Goal: Task Accomplishment & Management: Manage account settings

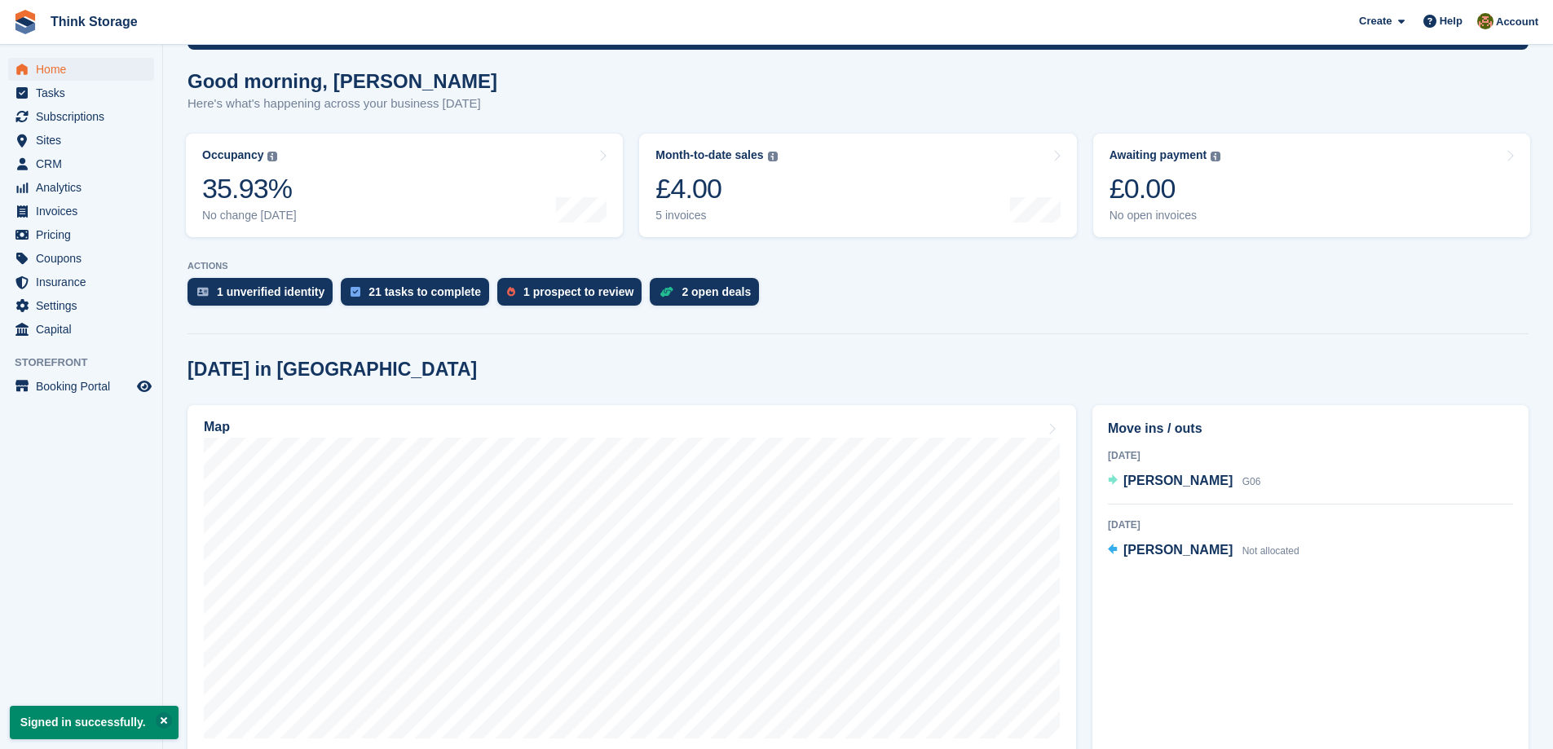
scroll to position [163, 0]
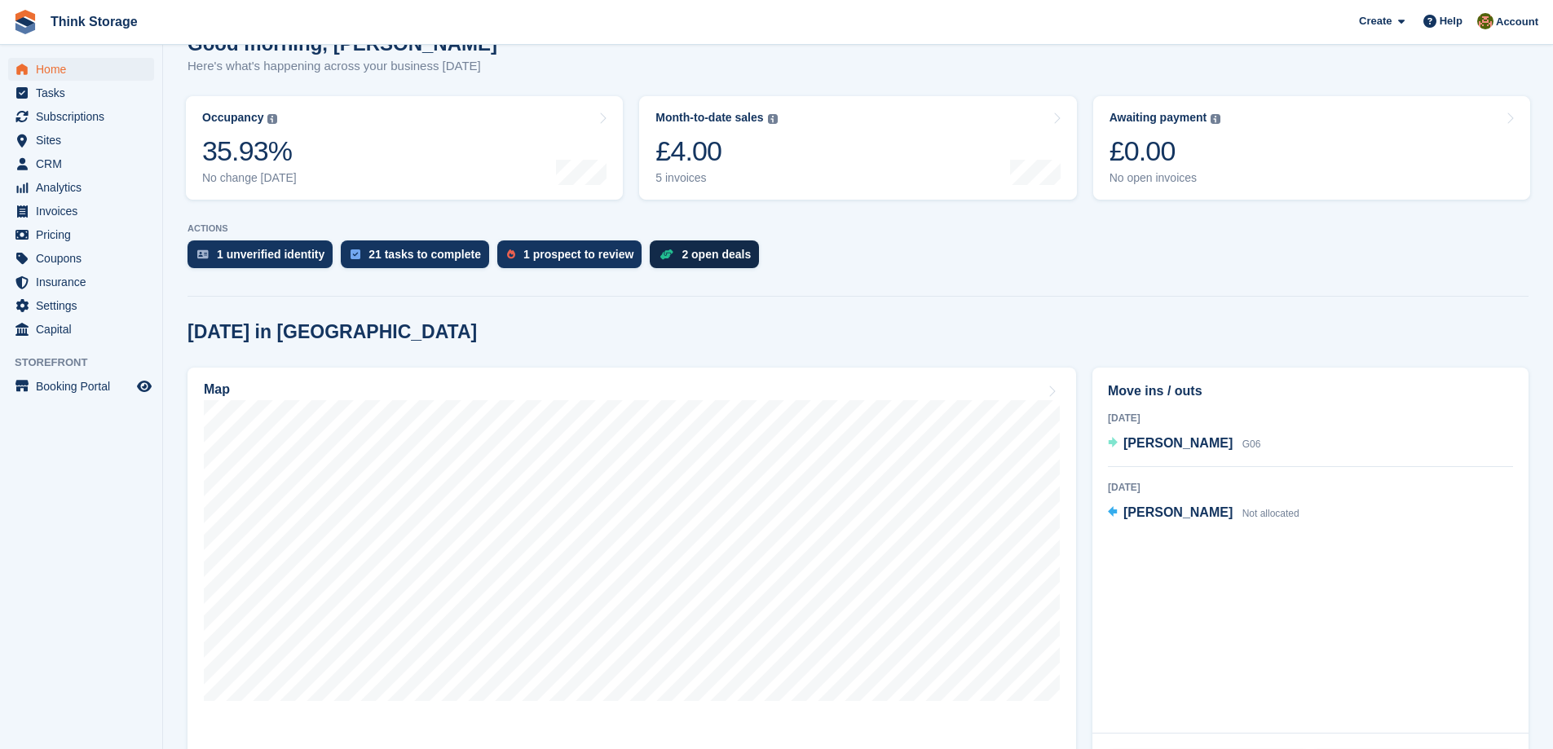
click at [681, 257] on div "2 open deals" at bounding box center [715, 254] width 69 height 13
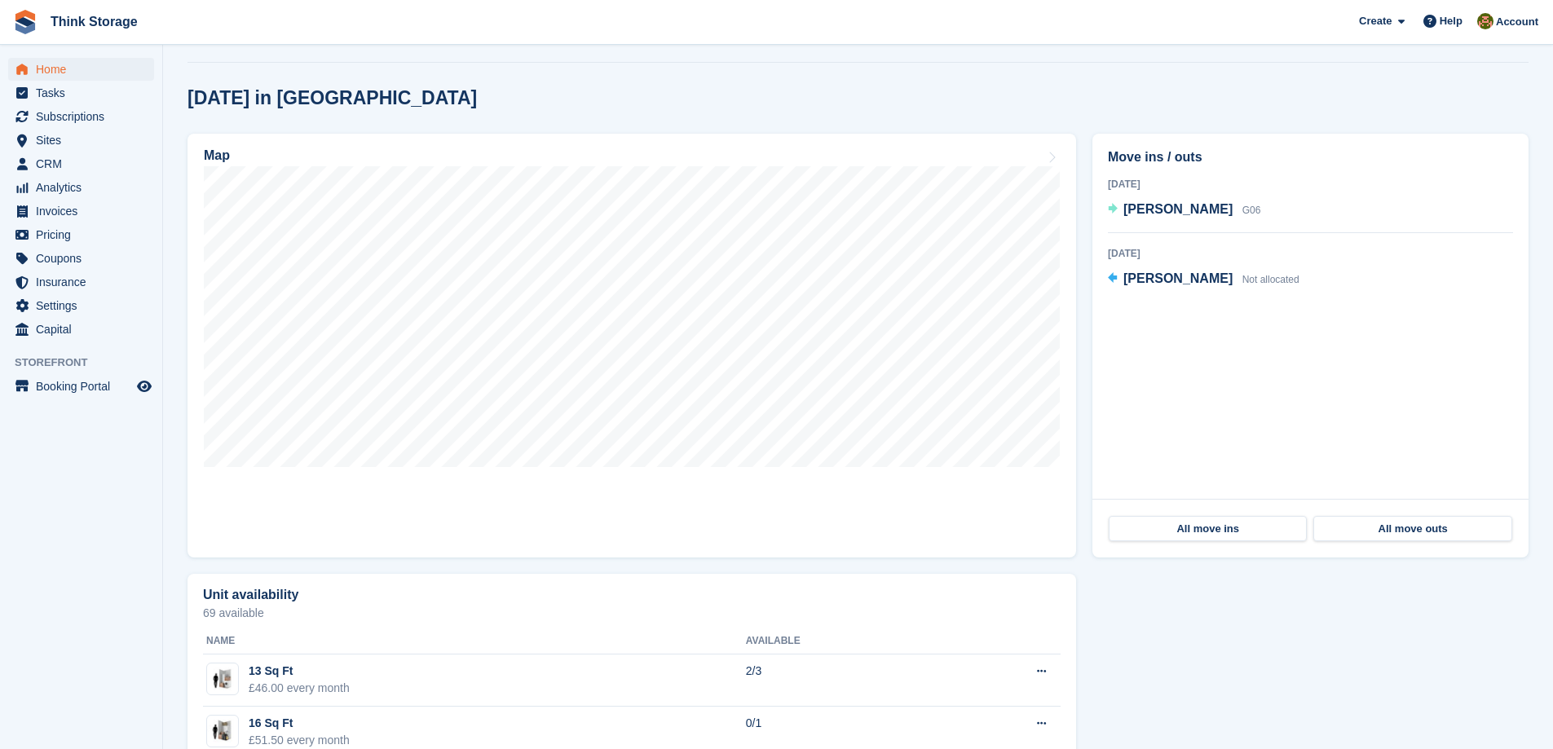
scroll to position [316, 0]
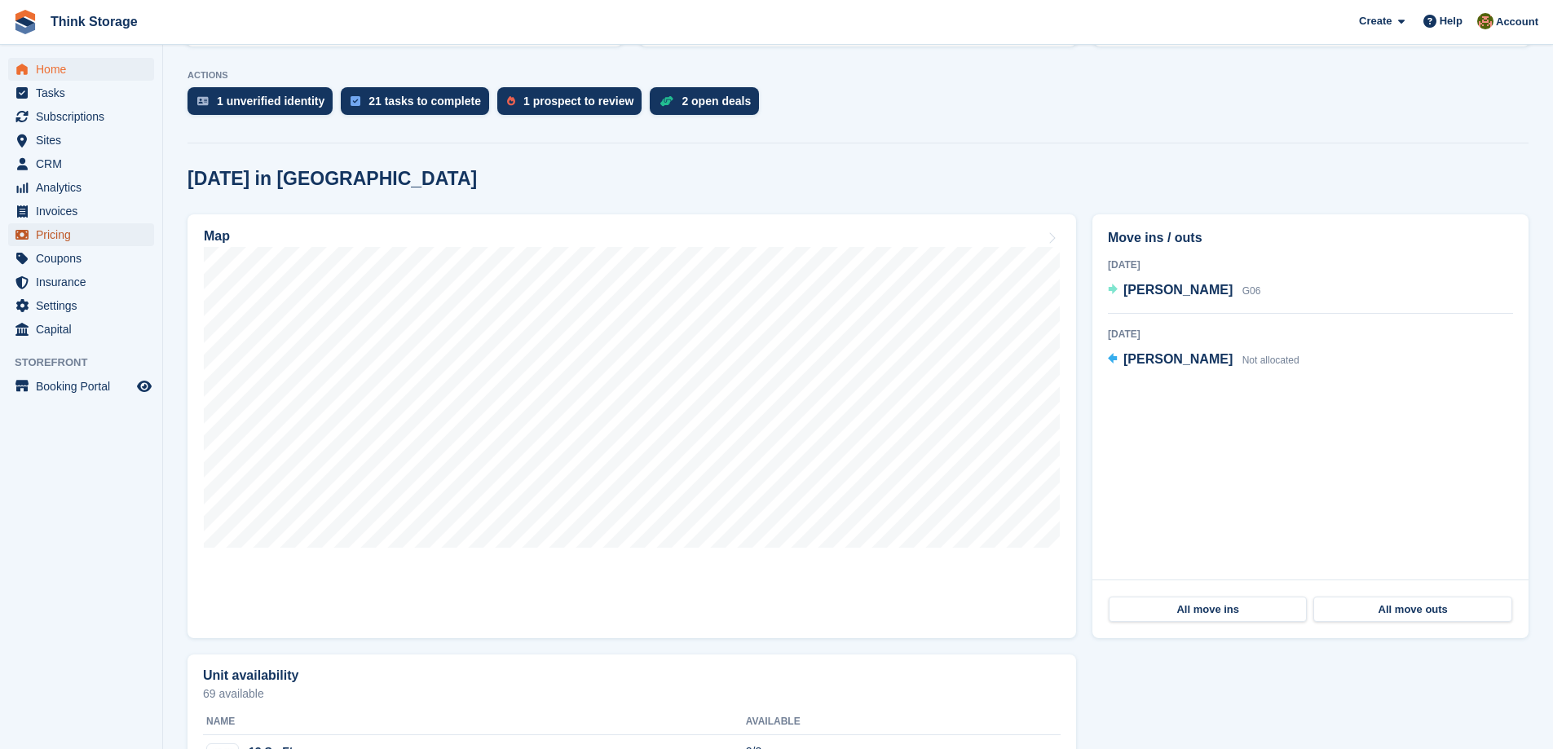
click at [56, 238] on span "Pricing" at bounding box center [85, 234] width 98 height 23
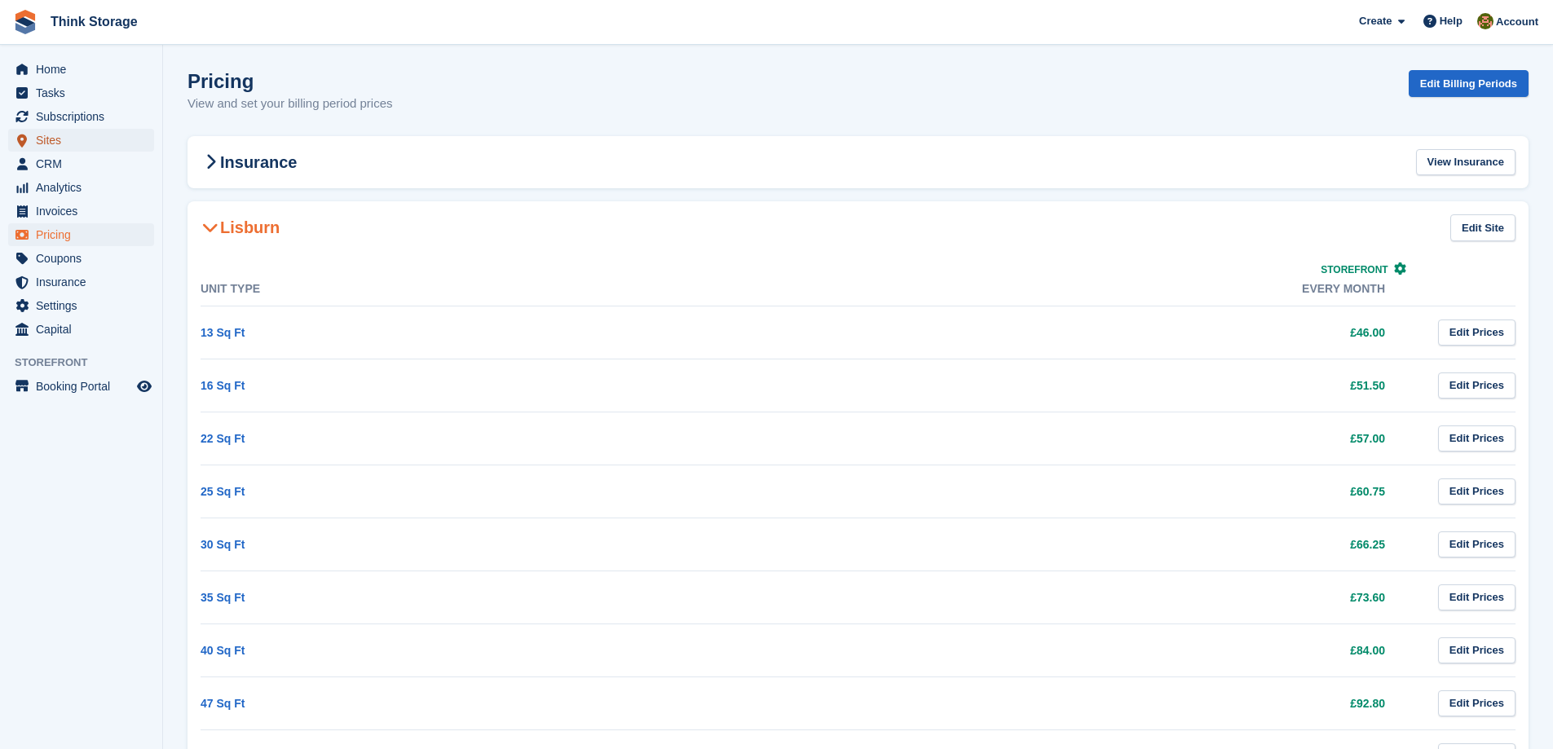
click at [51, 139] on span "Sites" at bounding box center [85, 140] width 98 height 23
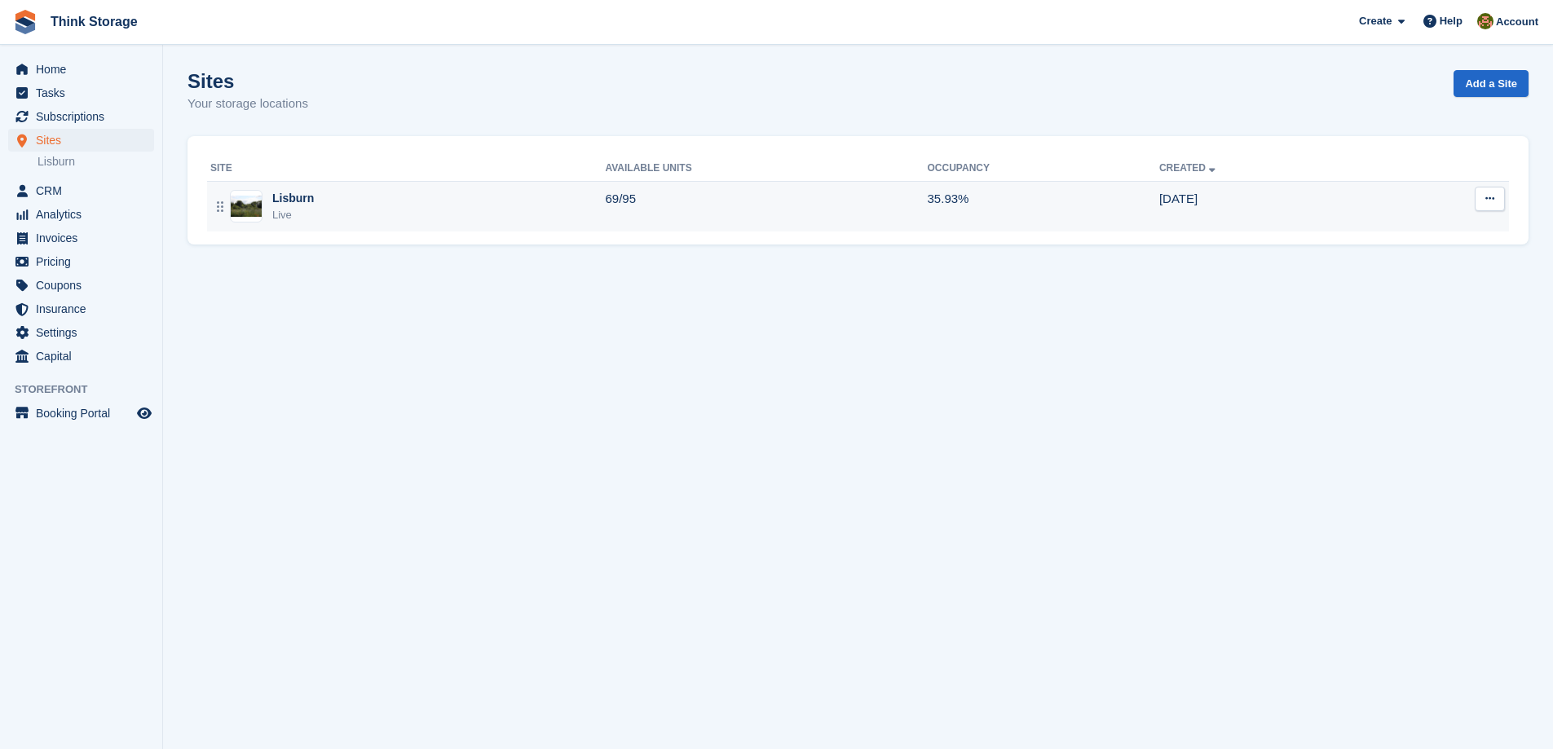
click at [298, 201] on div "Lisburn" at bounding box center [293, 198] width 42 height 17
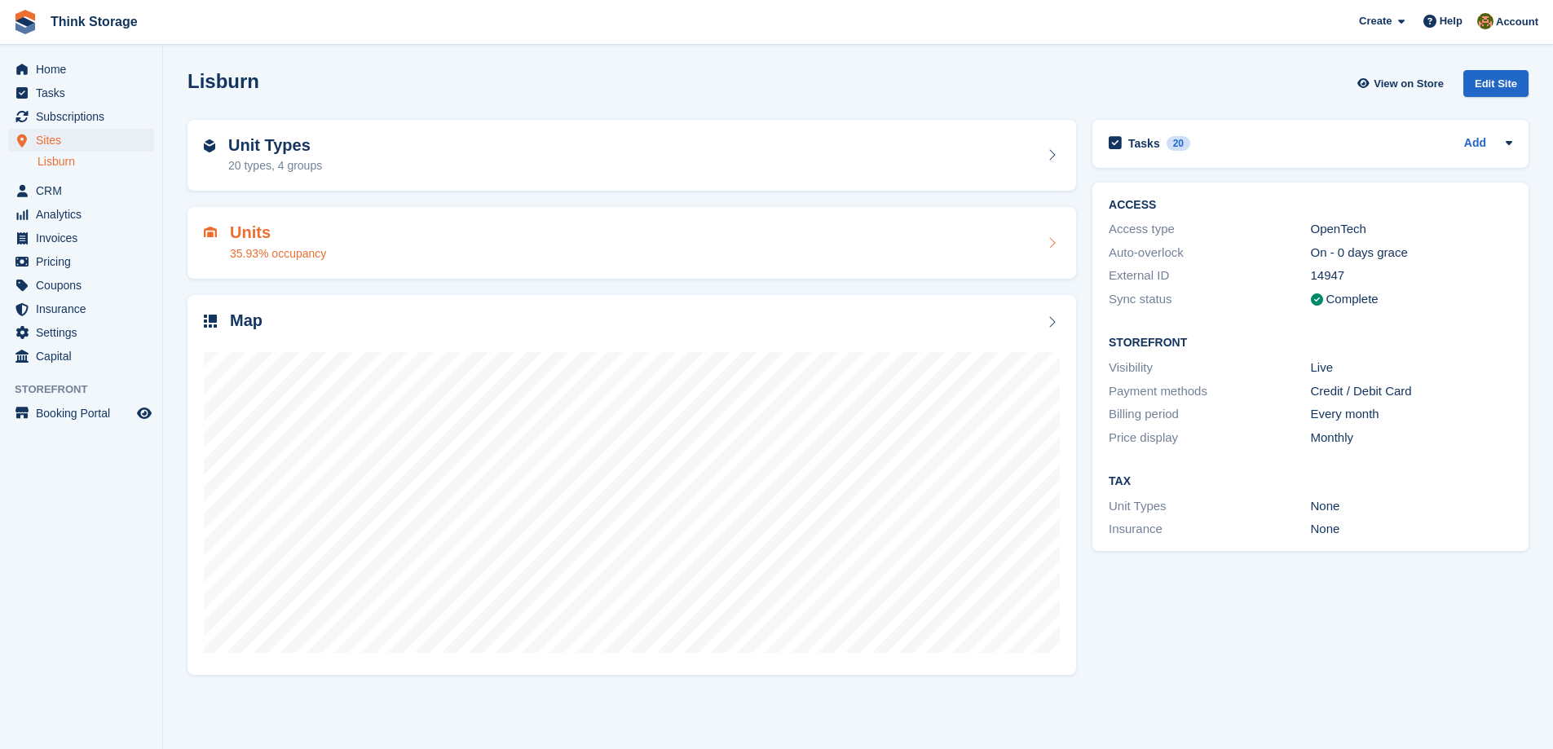
click at [253, 237] on h2 "Units" at bounding box center [278, 232] width 96 height 19
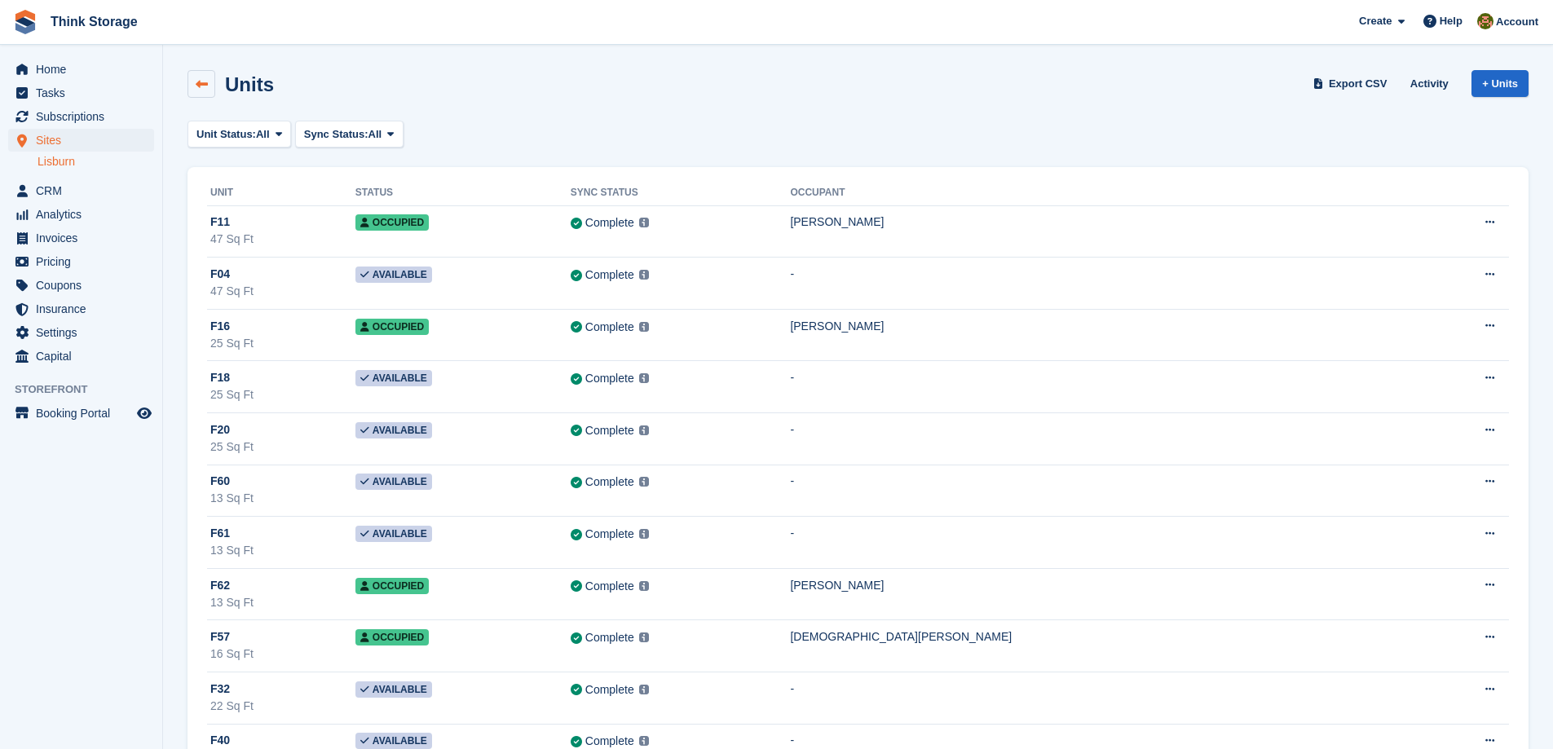
click at [209, 85] on link at bounding box center [201, 84] width 28 height 28
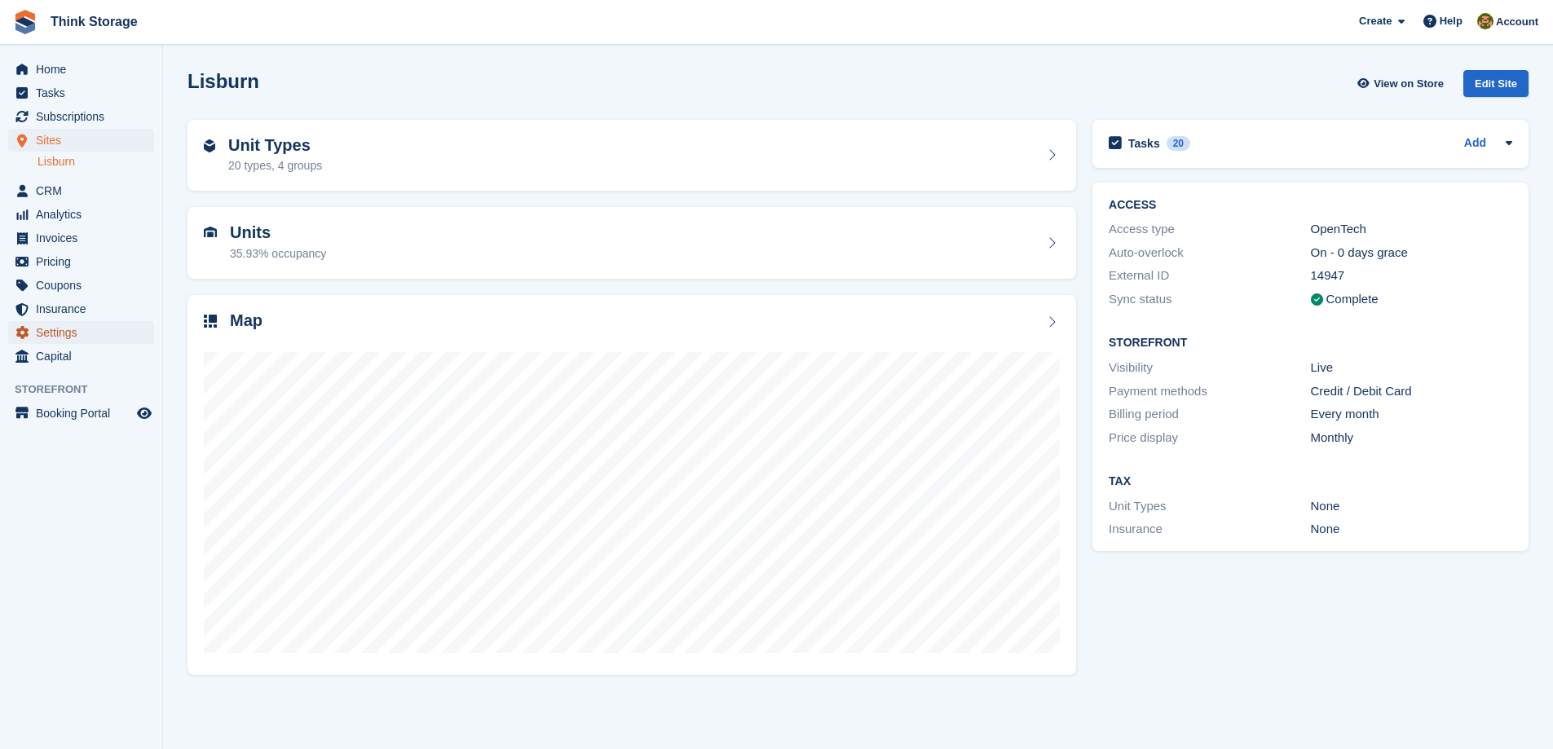
click at [41, 331] on span "Settings" at bounding box center [85, 332] width 98 height 23
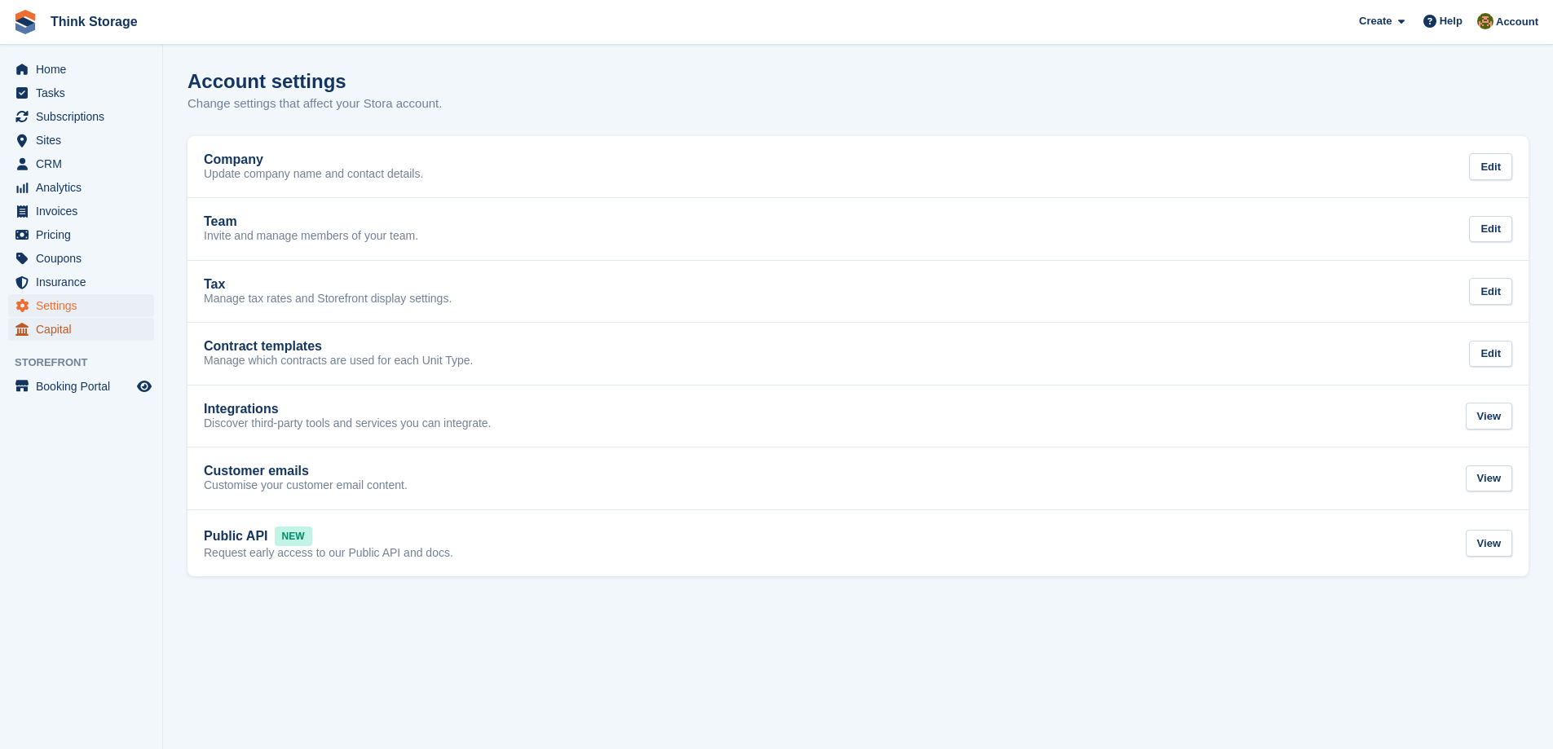
click at [49, 328] on span "Capital" at bounding box center [85, 329] width 98 height 23
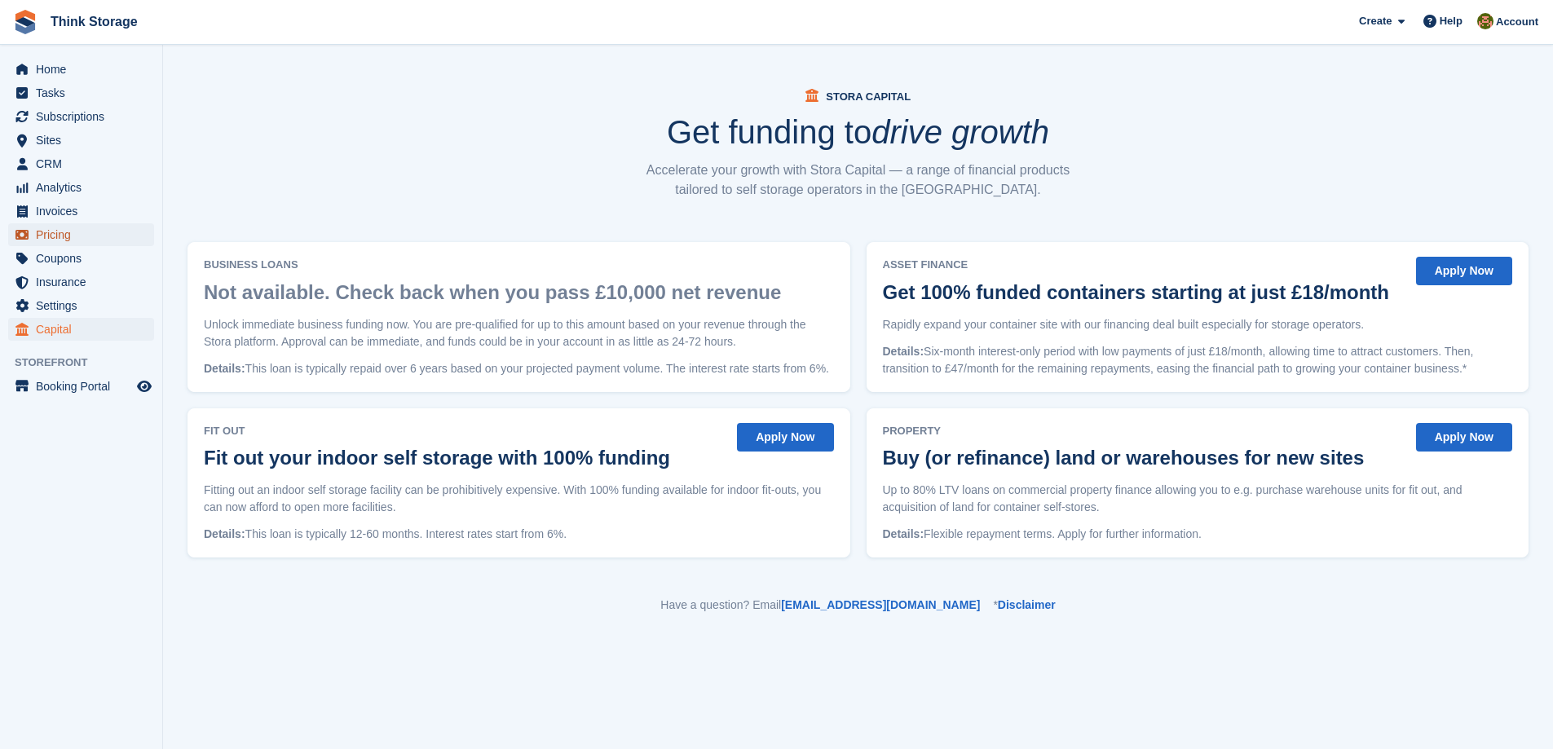
click at [62, 238] on span "Pricing" at bounding box center [85, 234] width 98 height 23
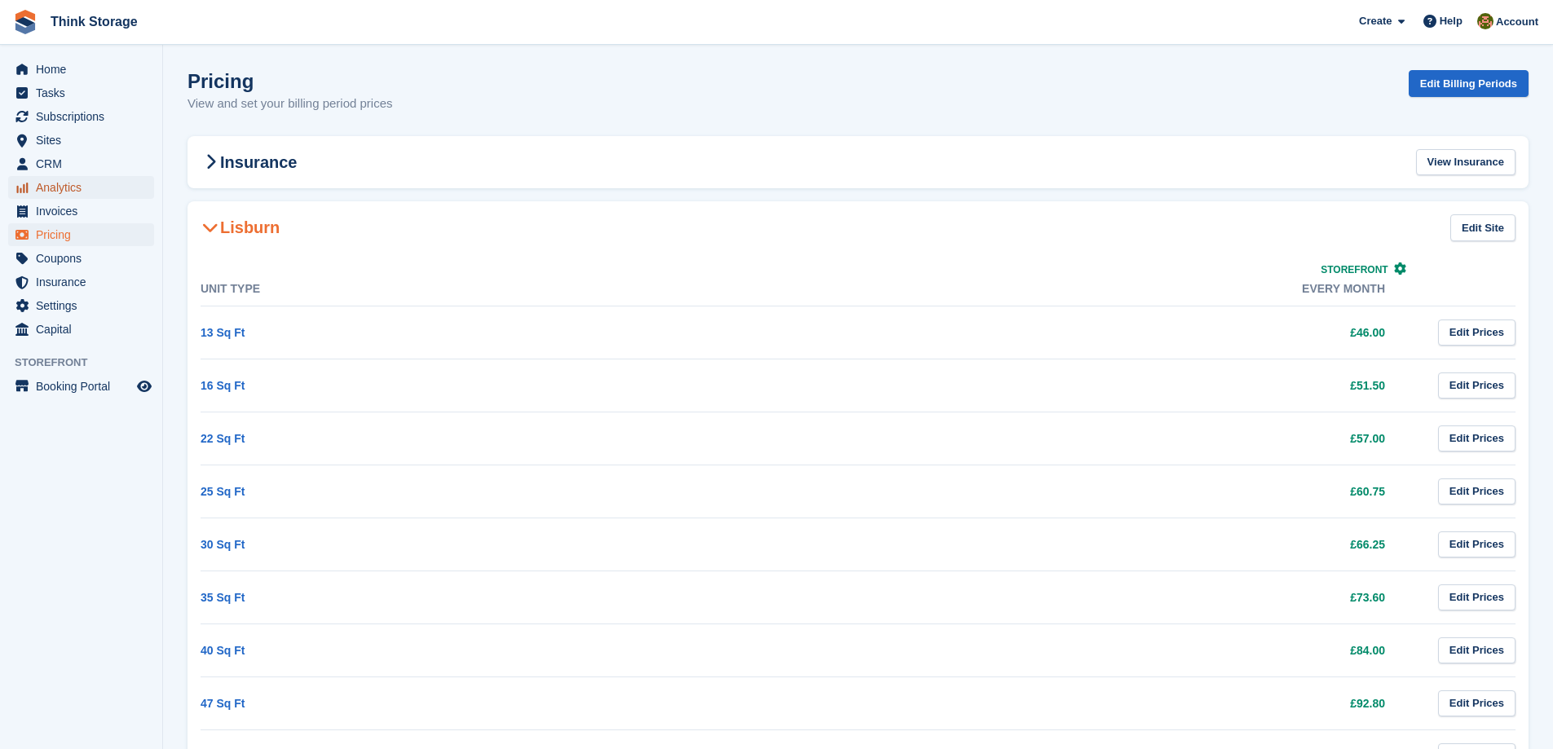
click at [74, 190] on span "Analytics" at bounding box center [85, 187] width 98 height 23
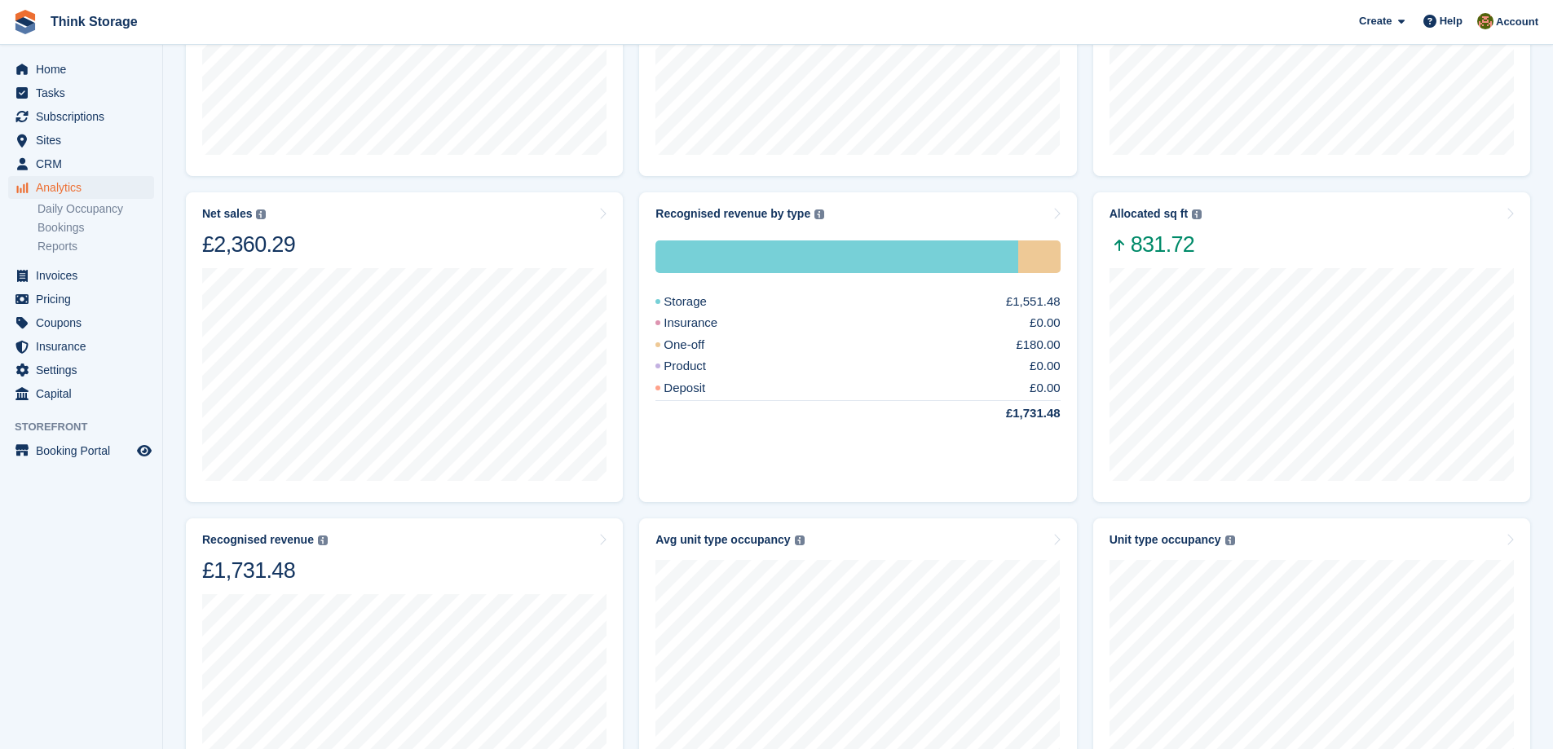
scroll to position [408, 0]
click at [699, 342] on div "One-off" at bounding box center [699, 344] width 88 height 19
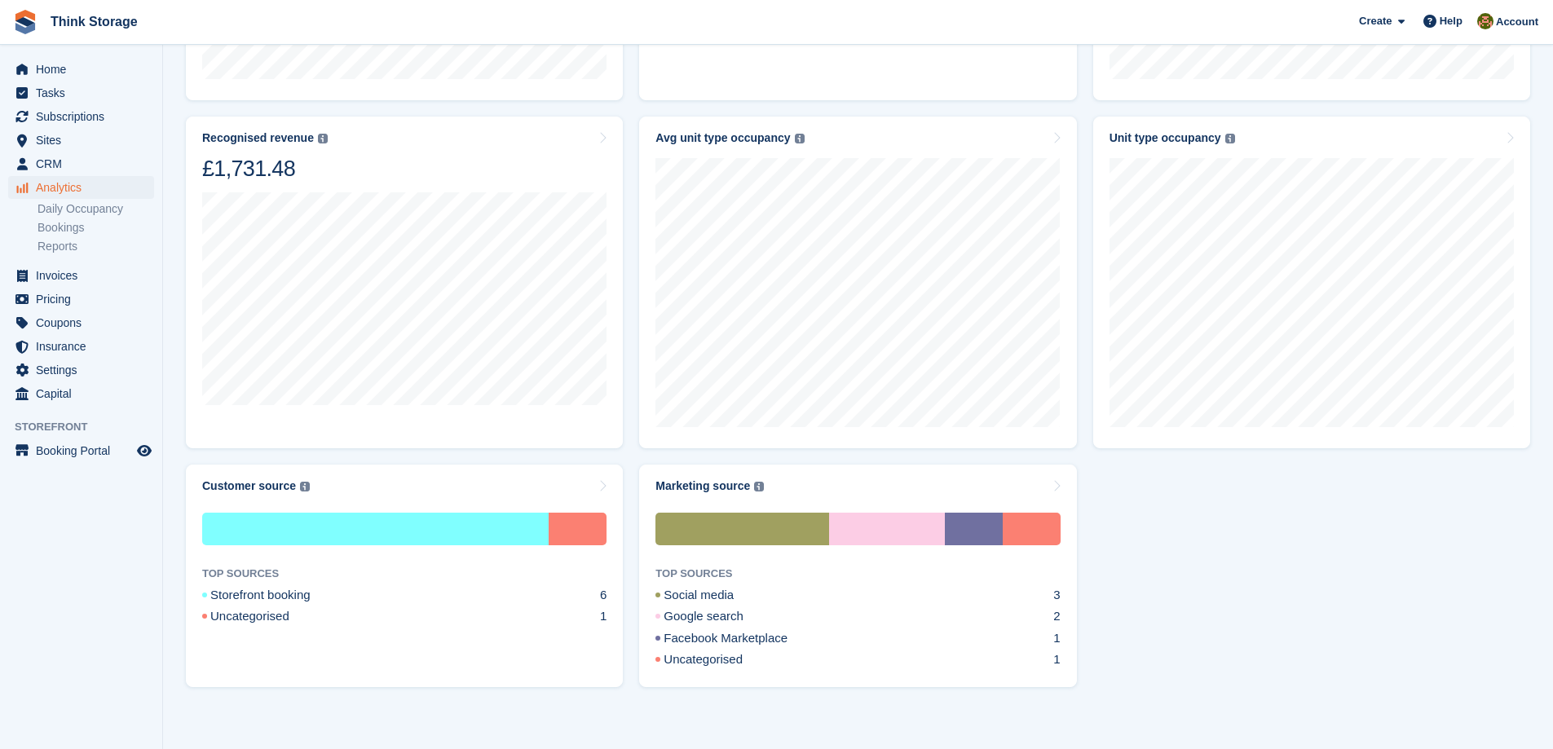
scroll to position [815, 0]
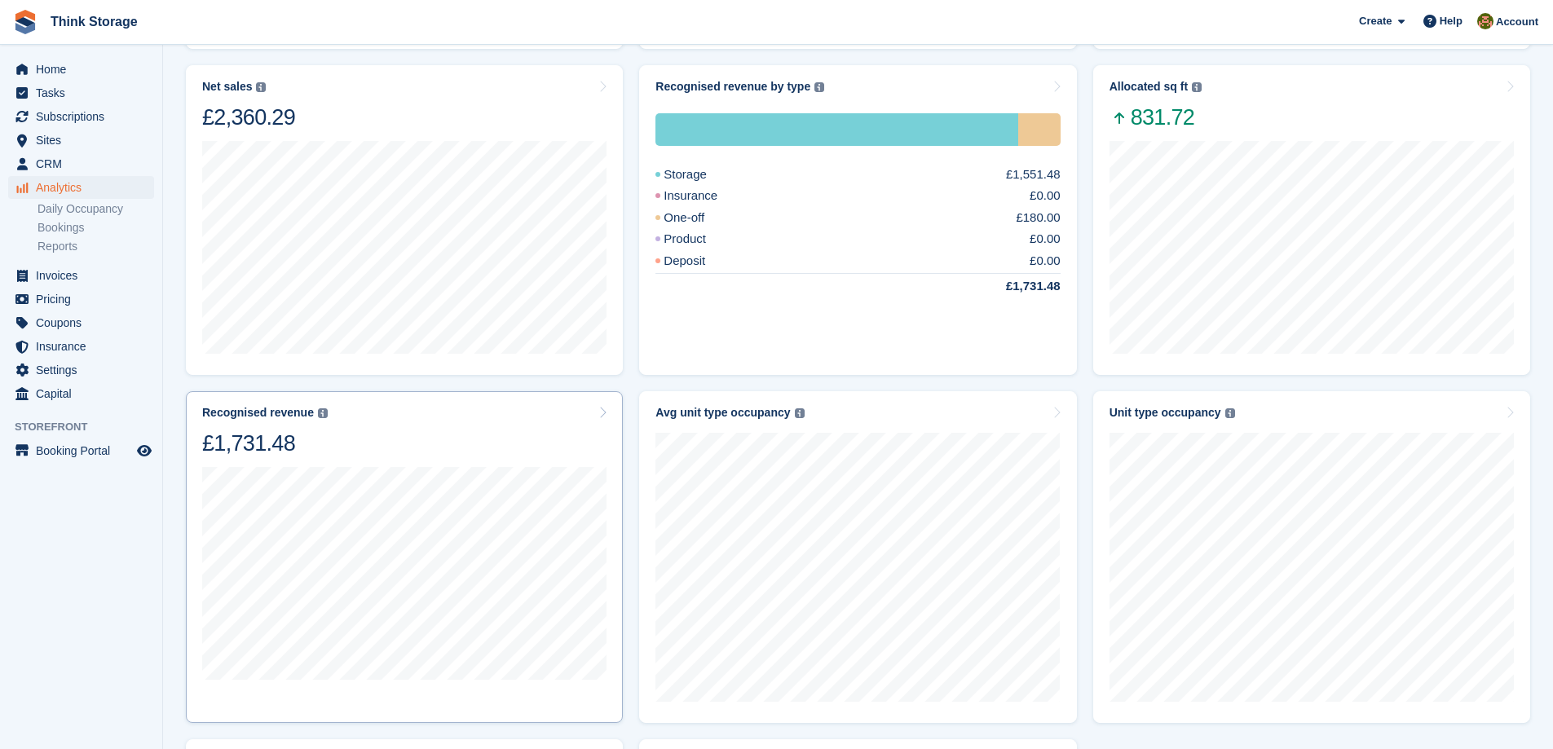
scroll to position [411, 0]
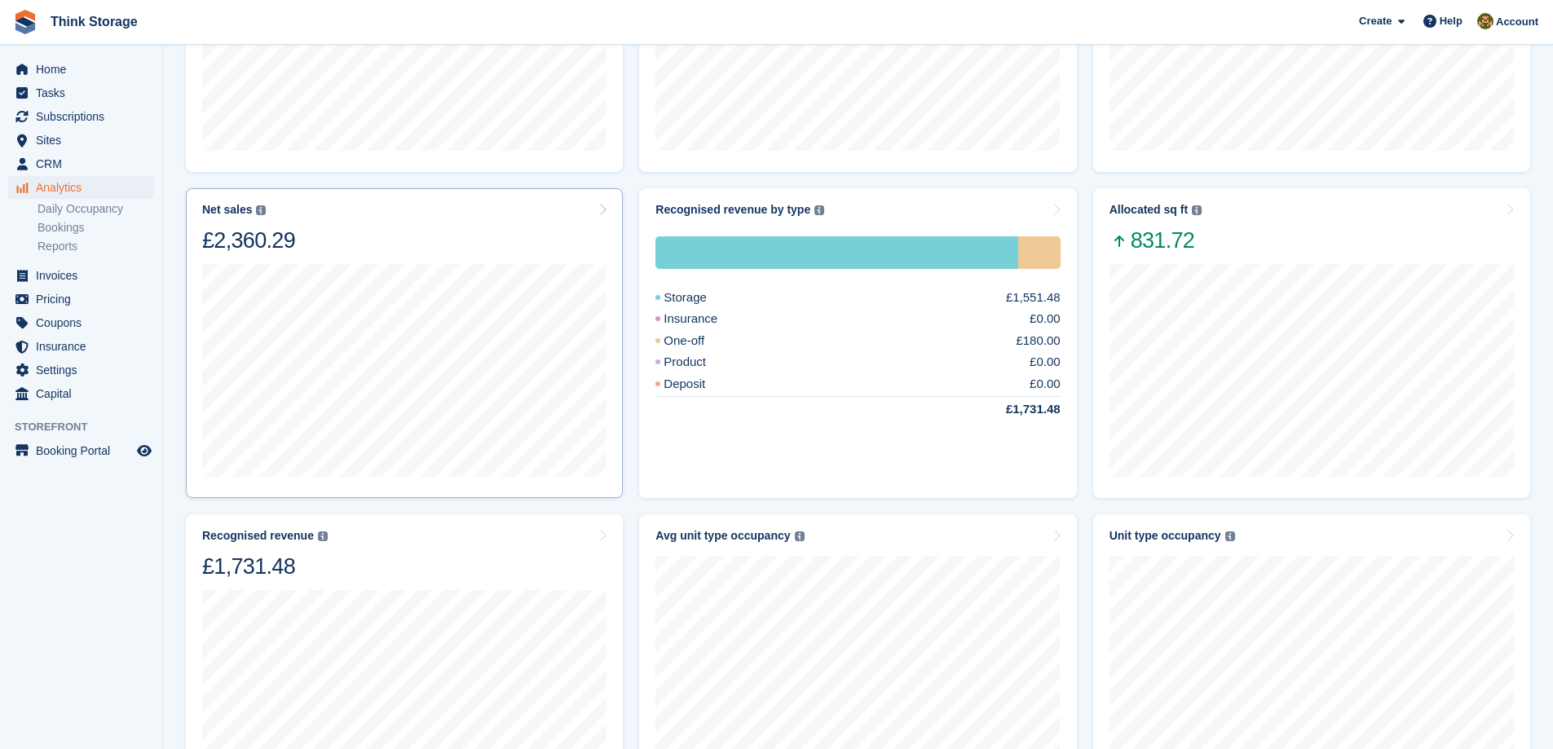
click at [355, 256] on div "[DATE] to [DATE] Sales £1,184.25" at bounding box center [404, 368] width 404 height 229
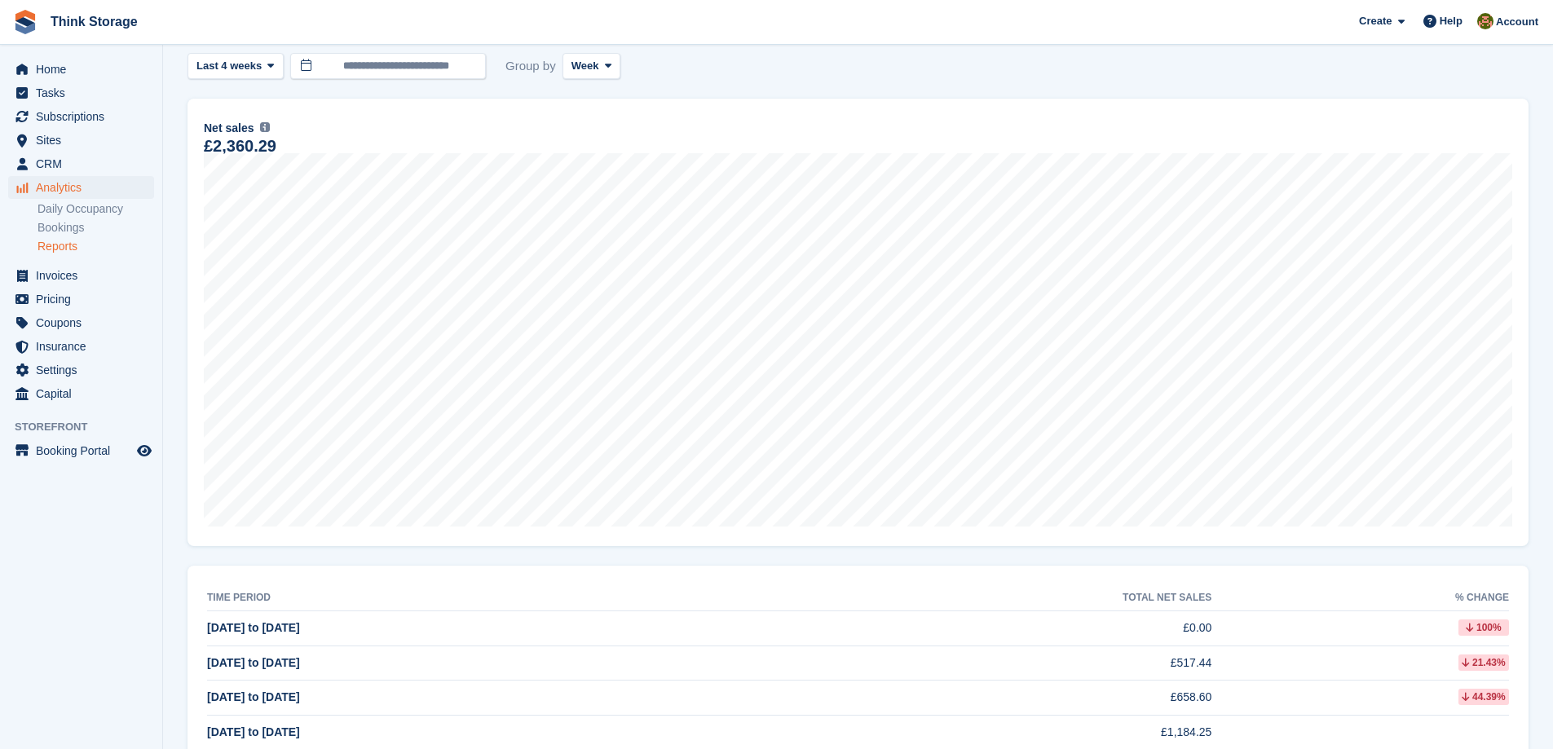
scroll to position [222, 0]
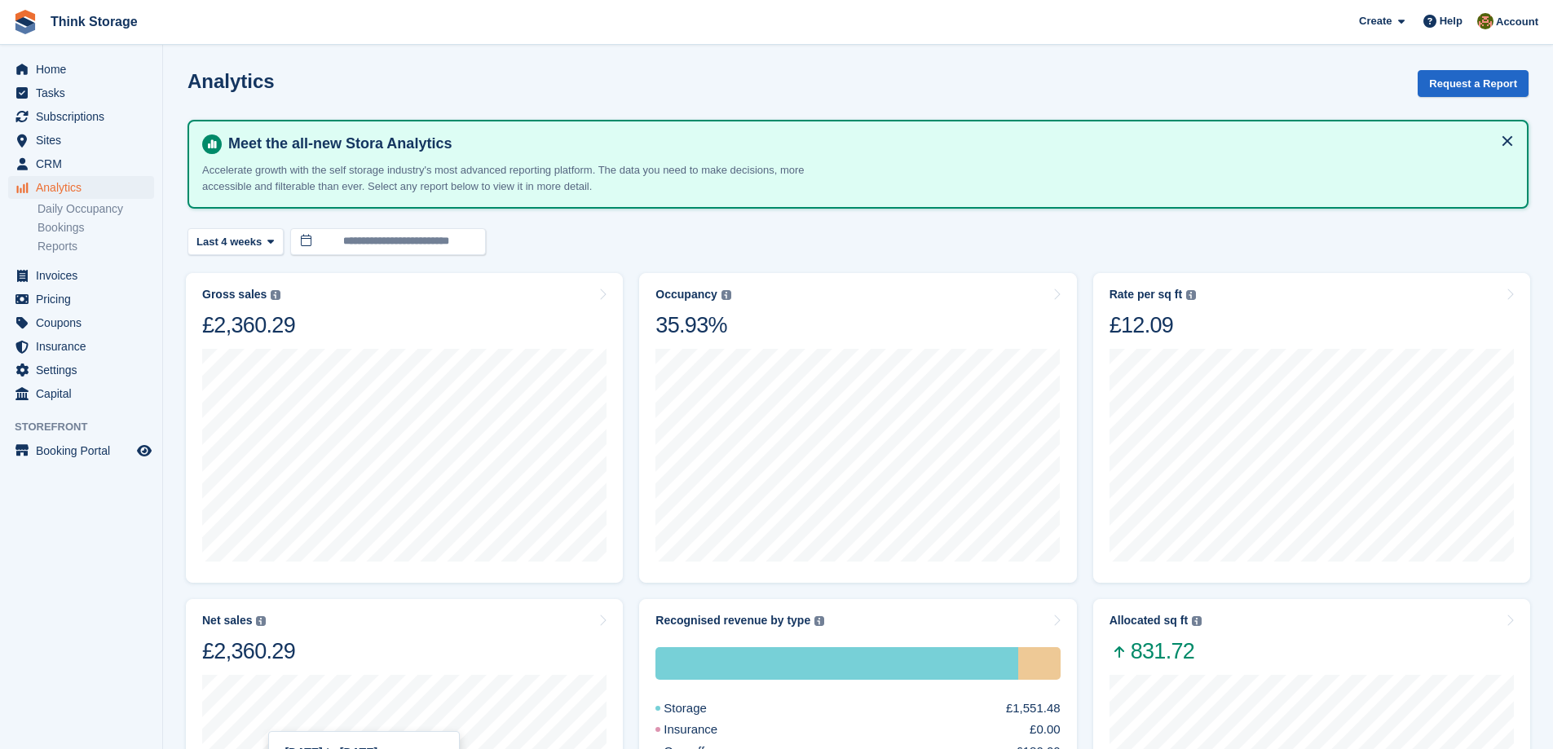
scroll to position [411, 0]
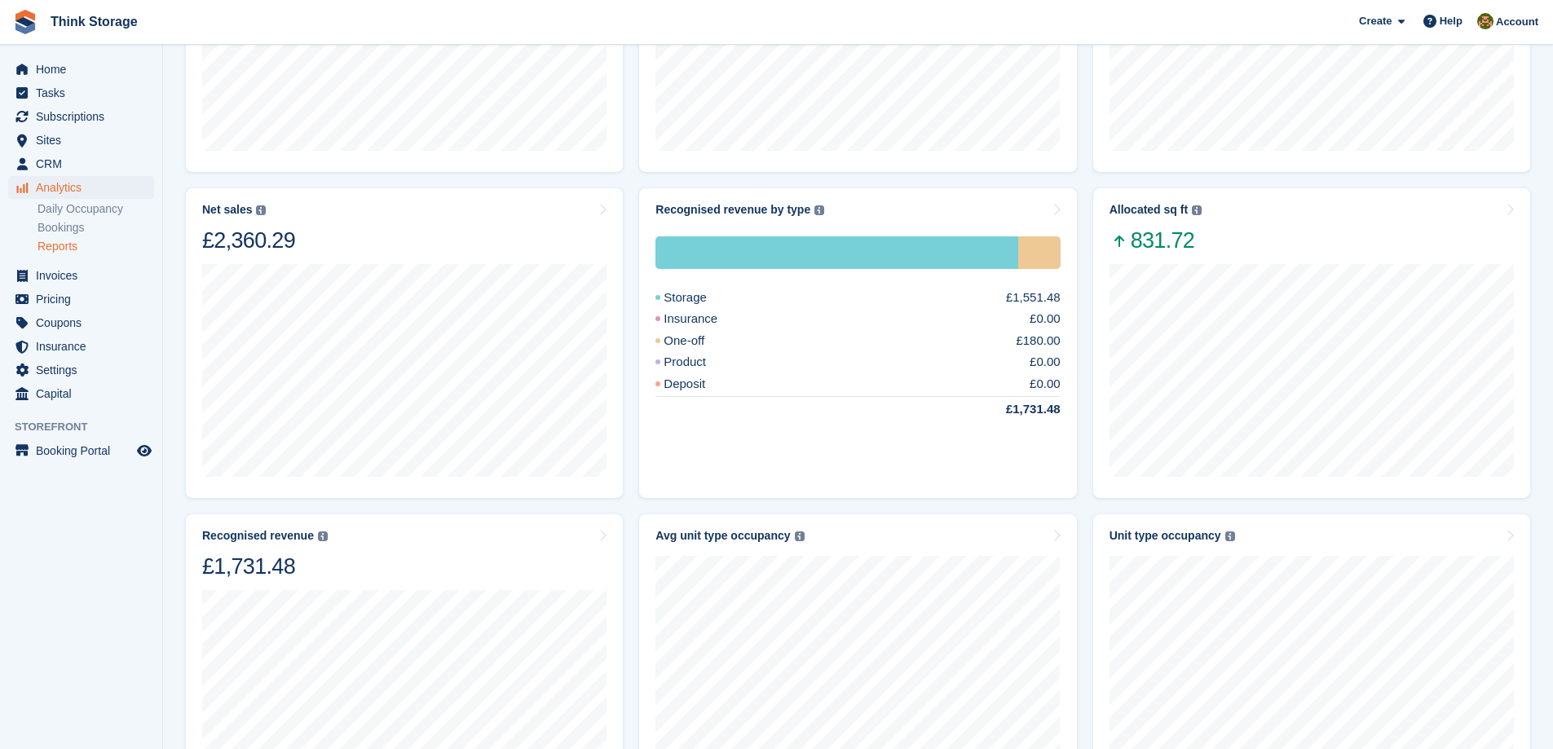
click at [62, 242] on link "Reports" at bounding box center [95, 246] width 117 height 15
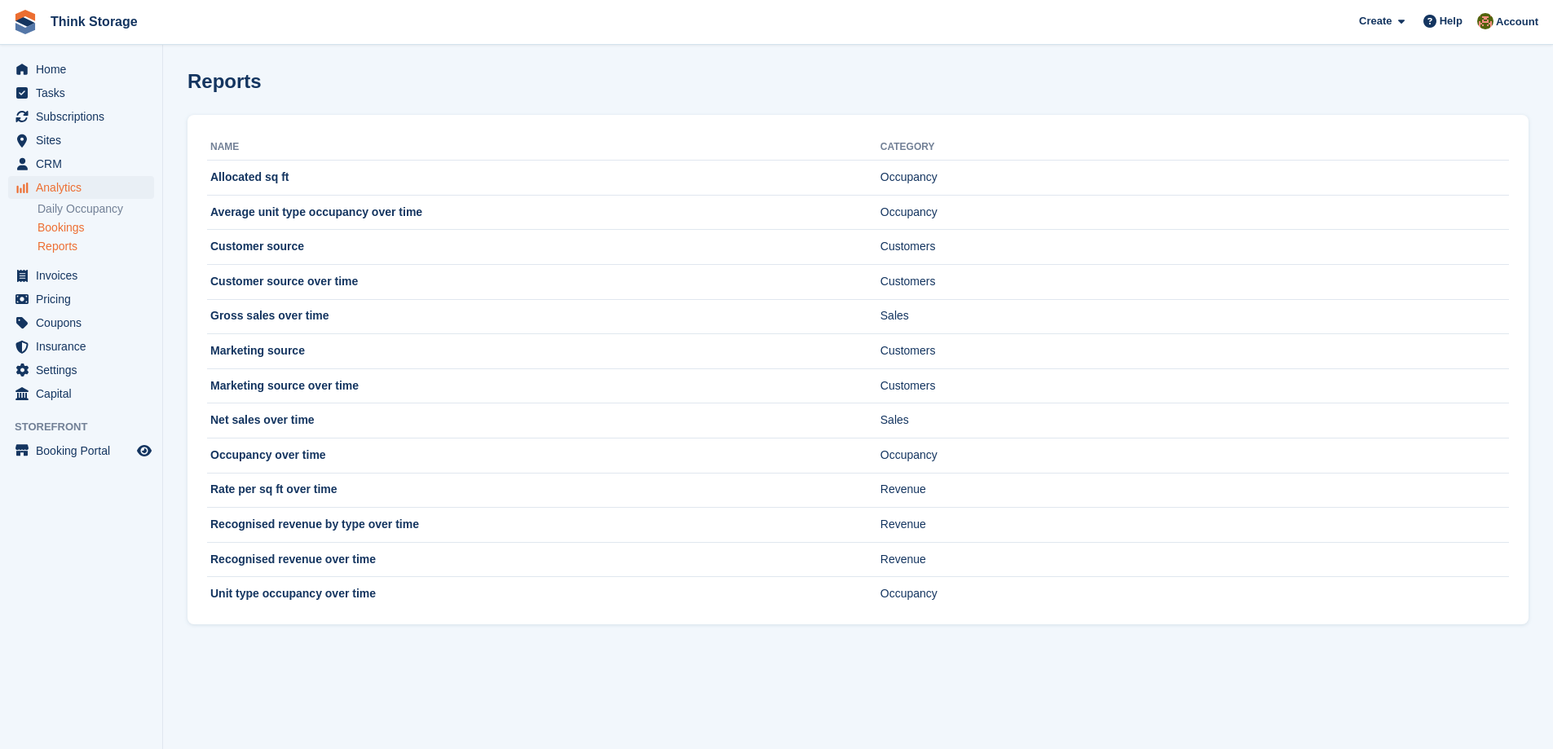
click at [64, 227] on link "Bookings" at bounding box center [95, 227] width 117 height 15
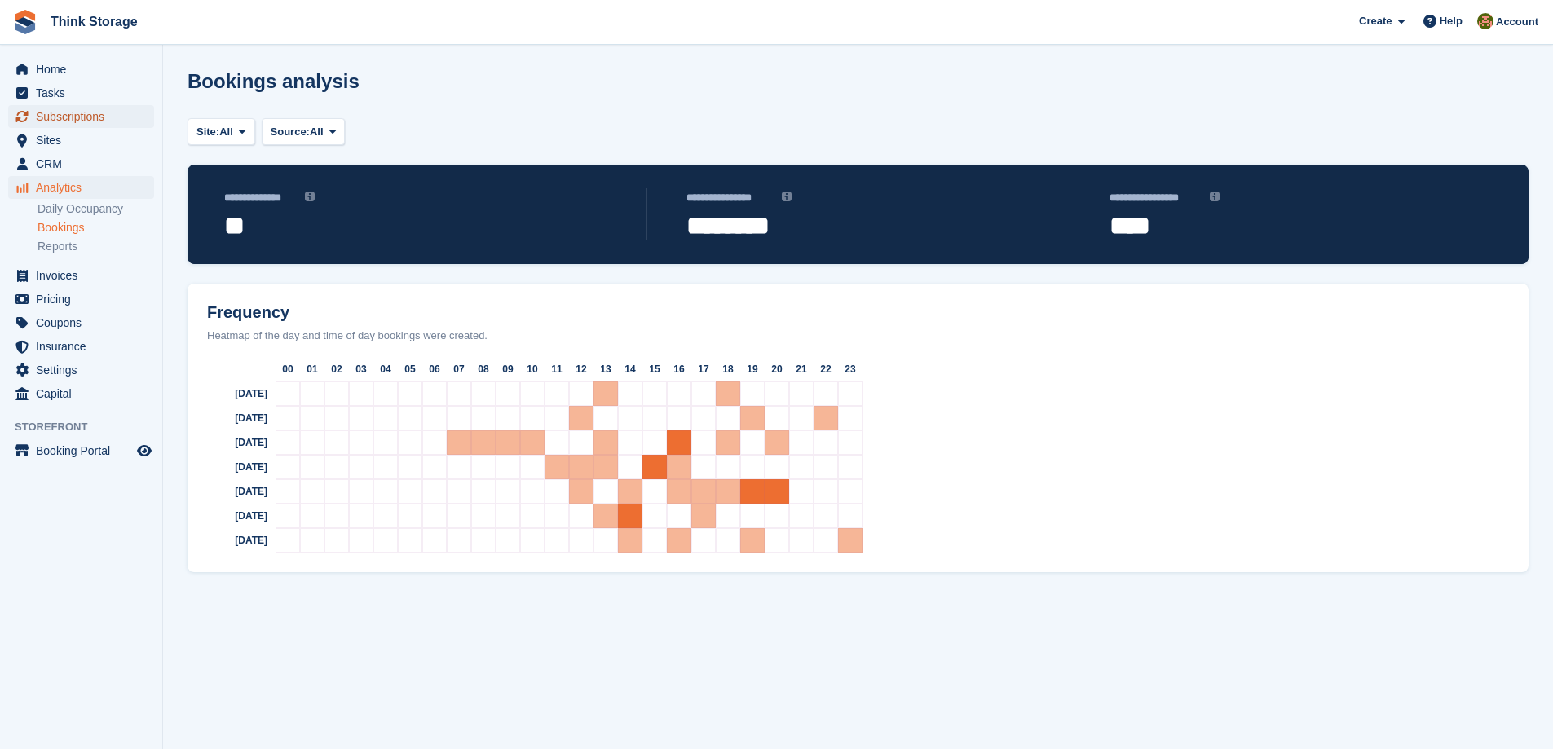
click at [82, 116] on span "Subscriptions" at bounding box center [85, 116] width 98 height 23
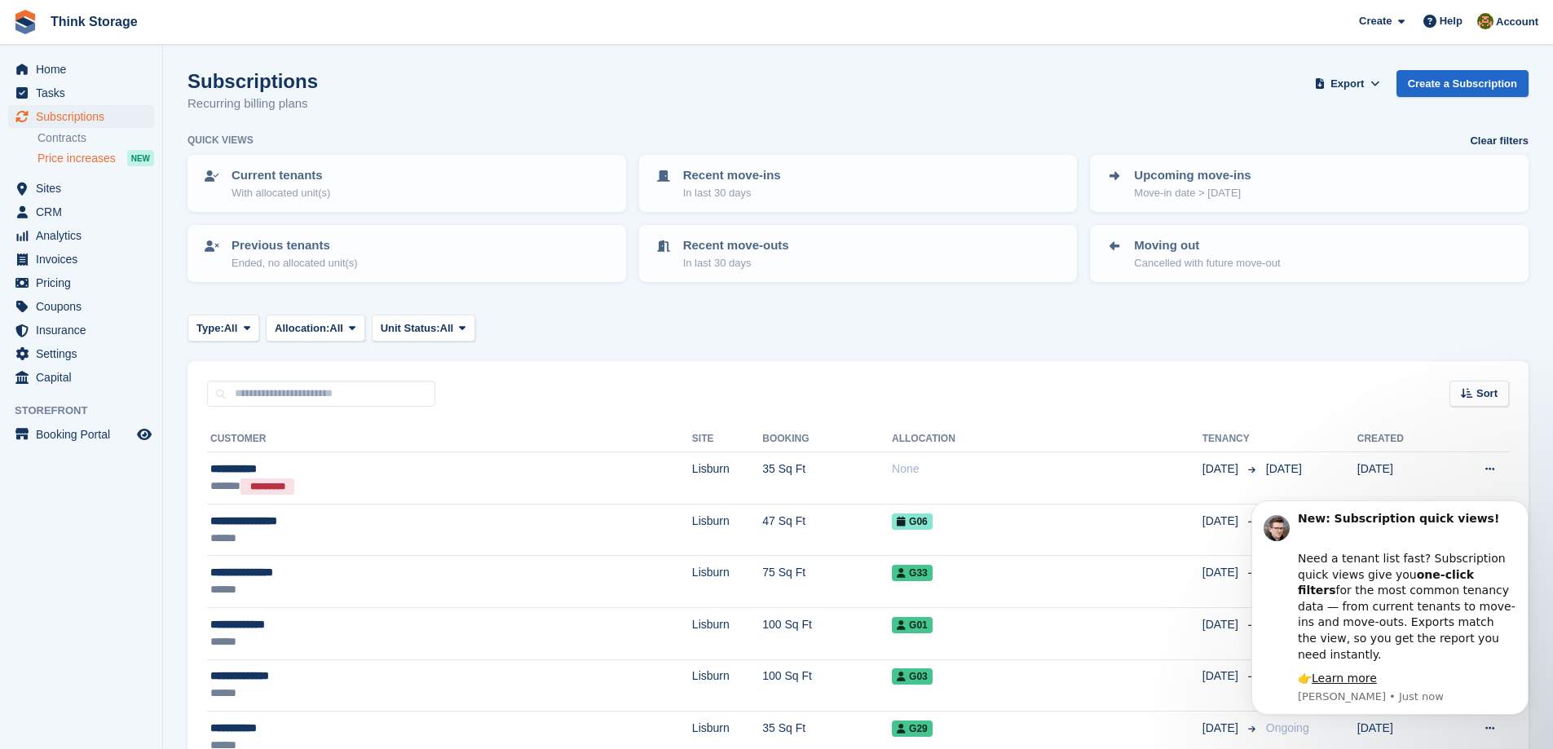
click at [99, 157] on span "Price increases" at bounding box center [76, 158] width 78 height 15
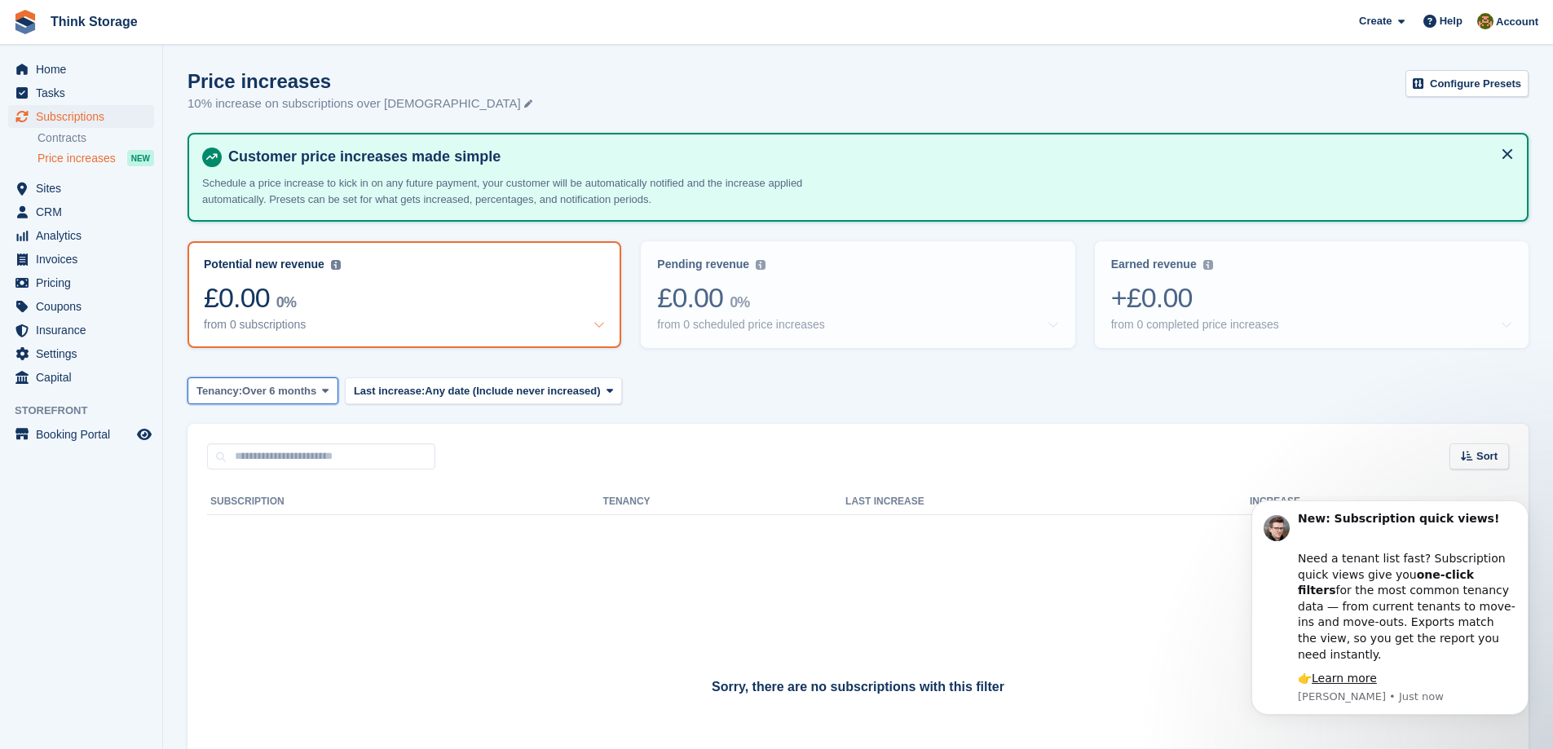
click at [322, 394] on icon at bounding box center [325, 391] width 7 height 11
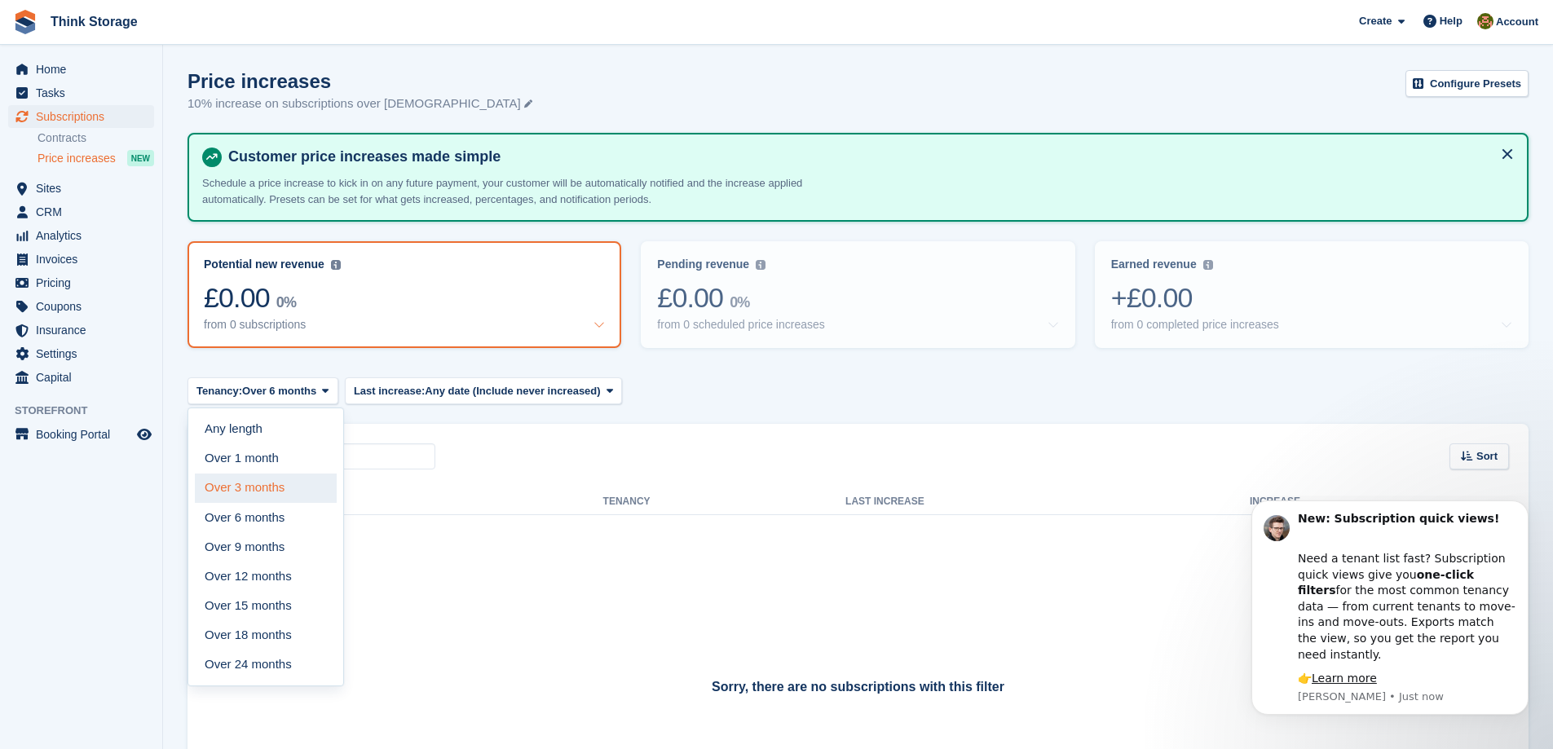
click at [267, 489] on link "Over 3 months" at bounding box center [266, 488] width 142 height 29
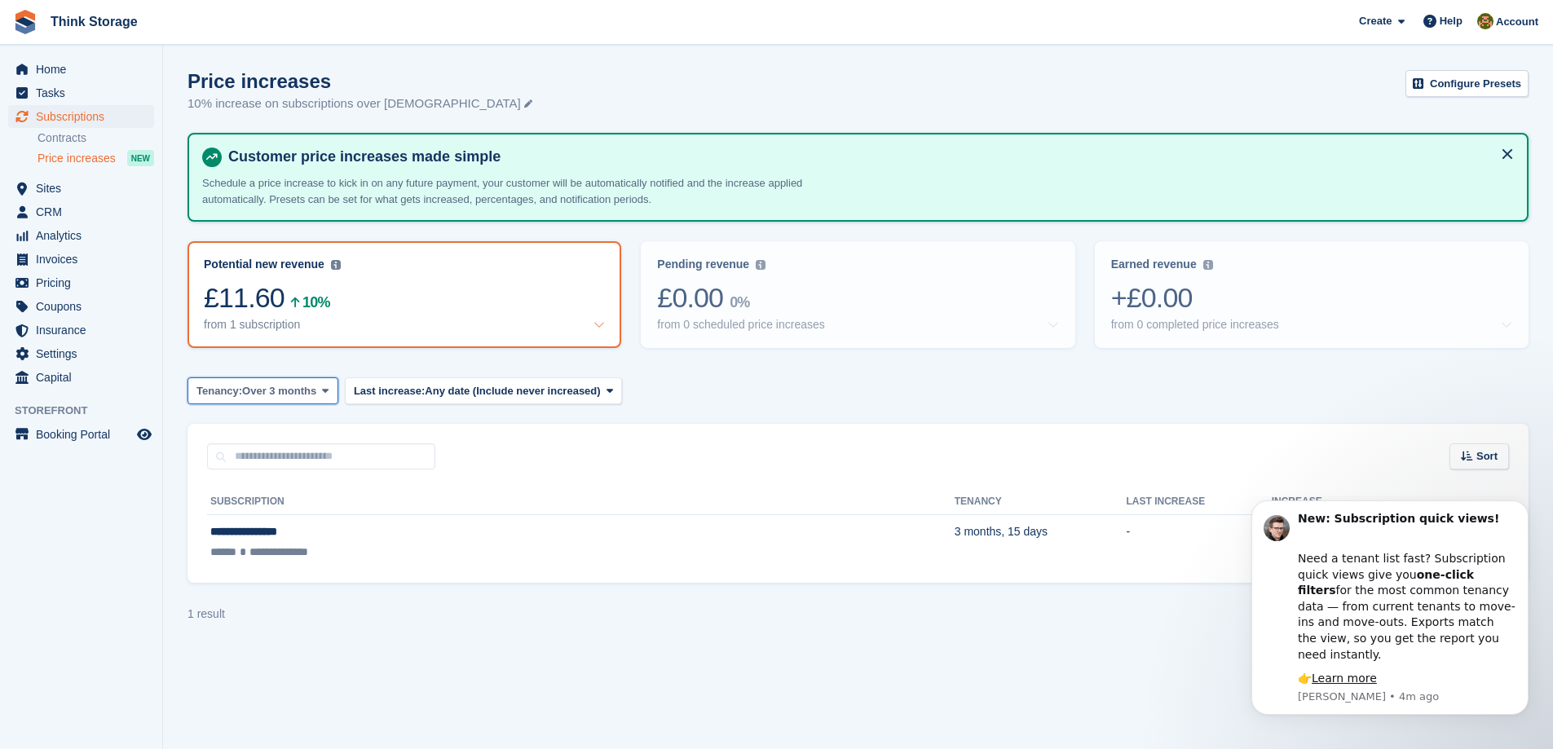
click at [324, 388] on icon at bounding box center [325, 391] width 7 height 11
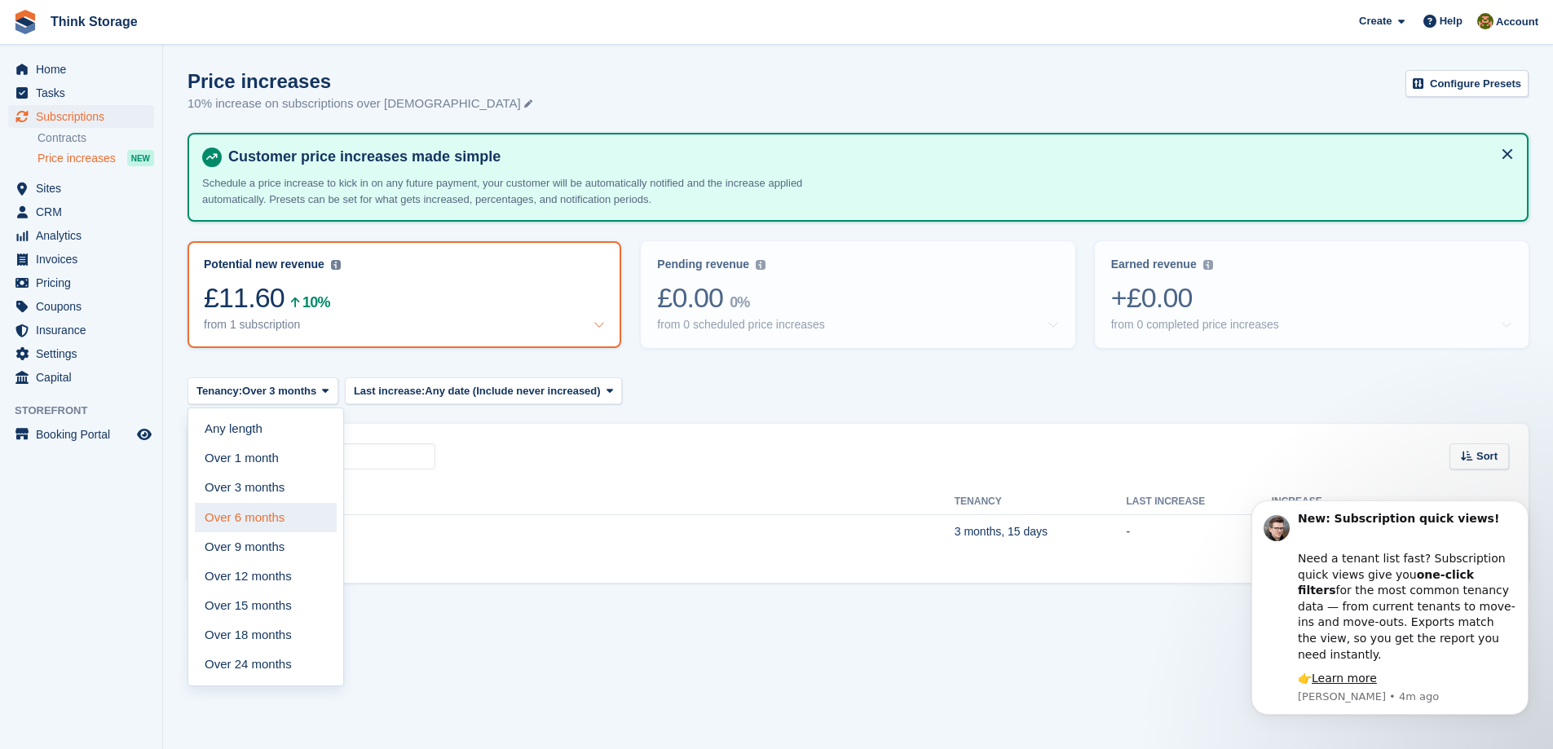
click at [262, 521] on link "Over 6 months" at bounding box center [266, 517] width 142 height 29
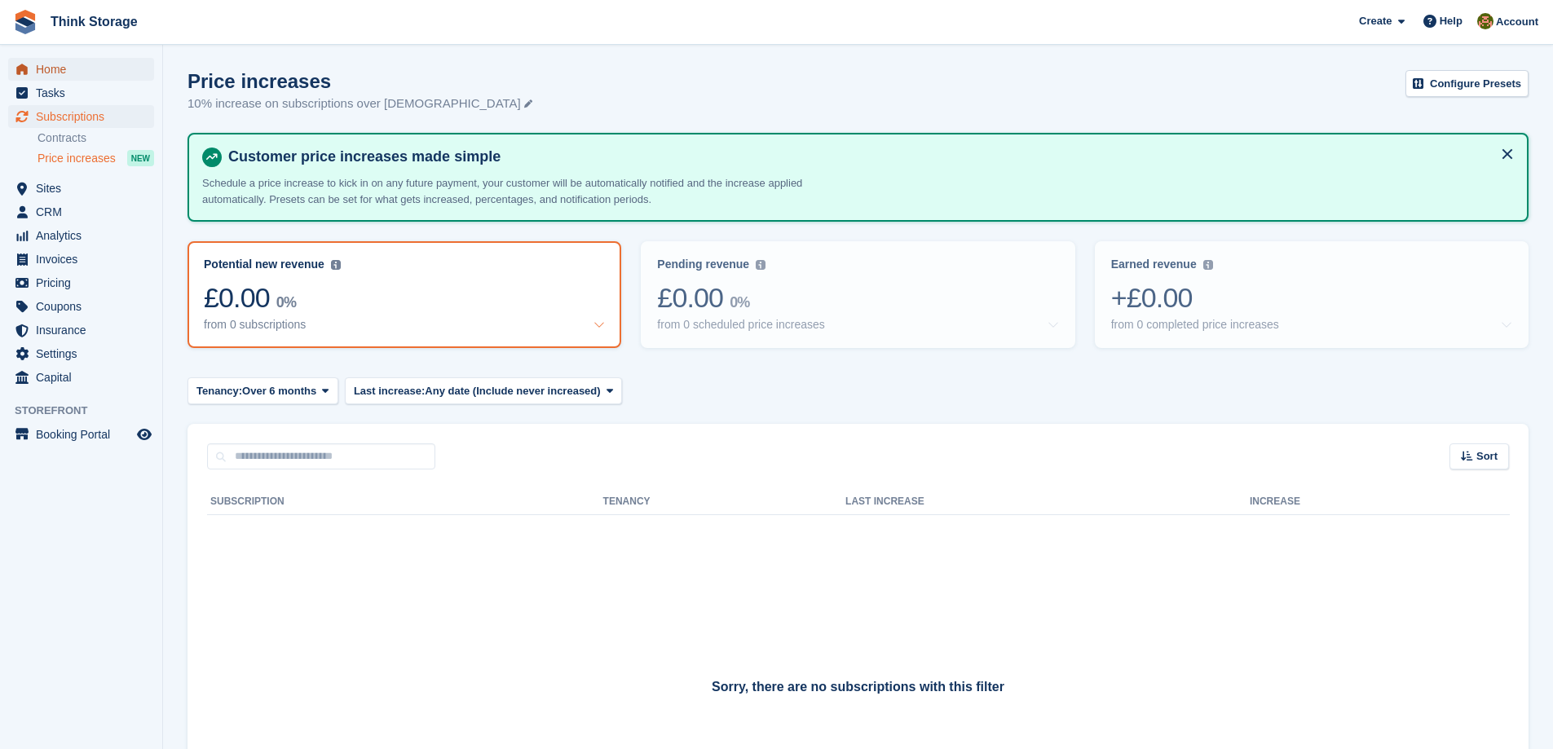
click at [51, 73] on span "Home" at bounding box center [85, 69] width 98 height 23
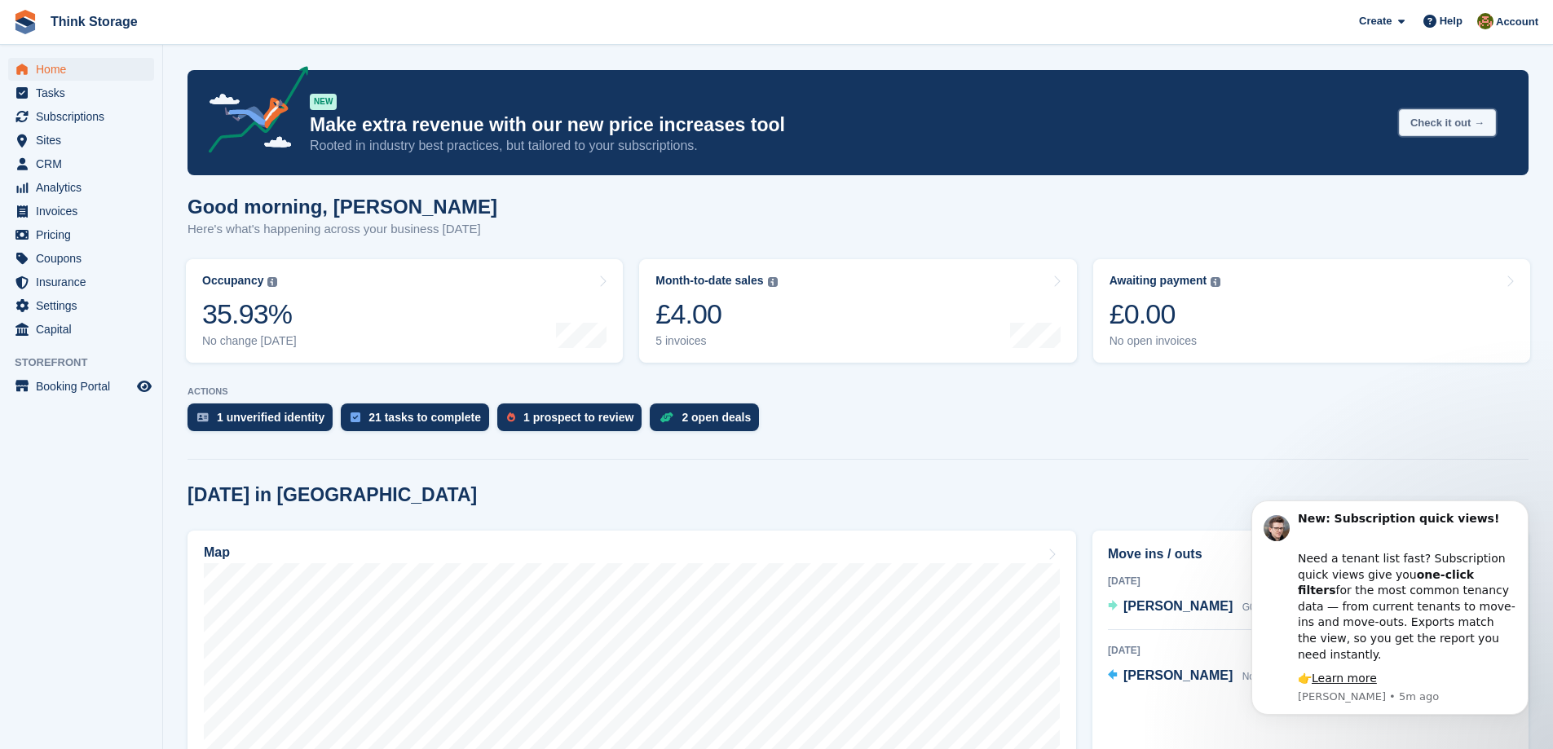
click at [1421, 121] on button "Check it out →" at bounding box center [1447, 122] width 97 height 27
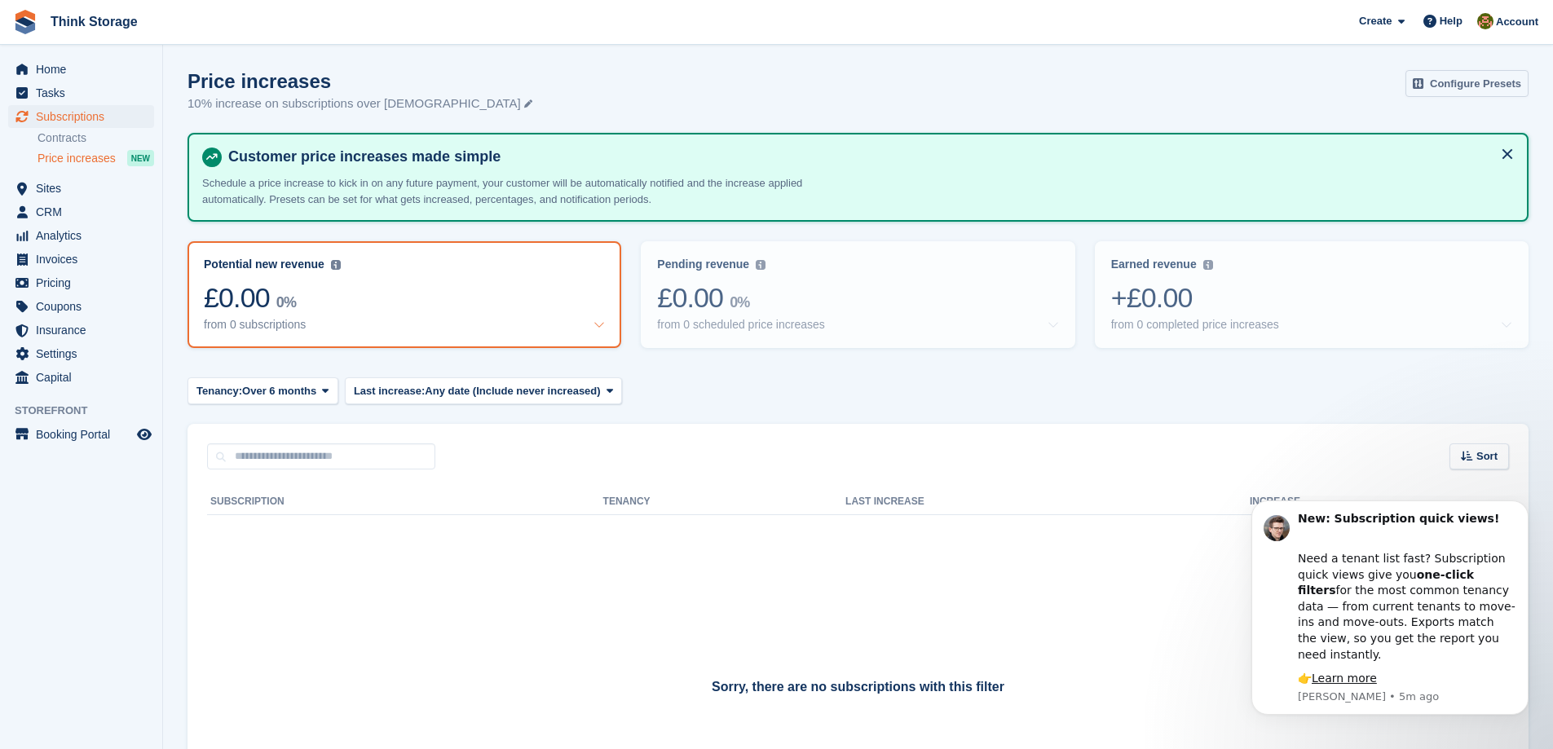
click at [1469, 88] on link "Configure Presets" at bounding box center [1466, 83] width 123 height 27
click at [51, 191] on span "Sites" at bounding box center [85, 188] width 98 height 23
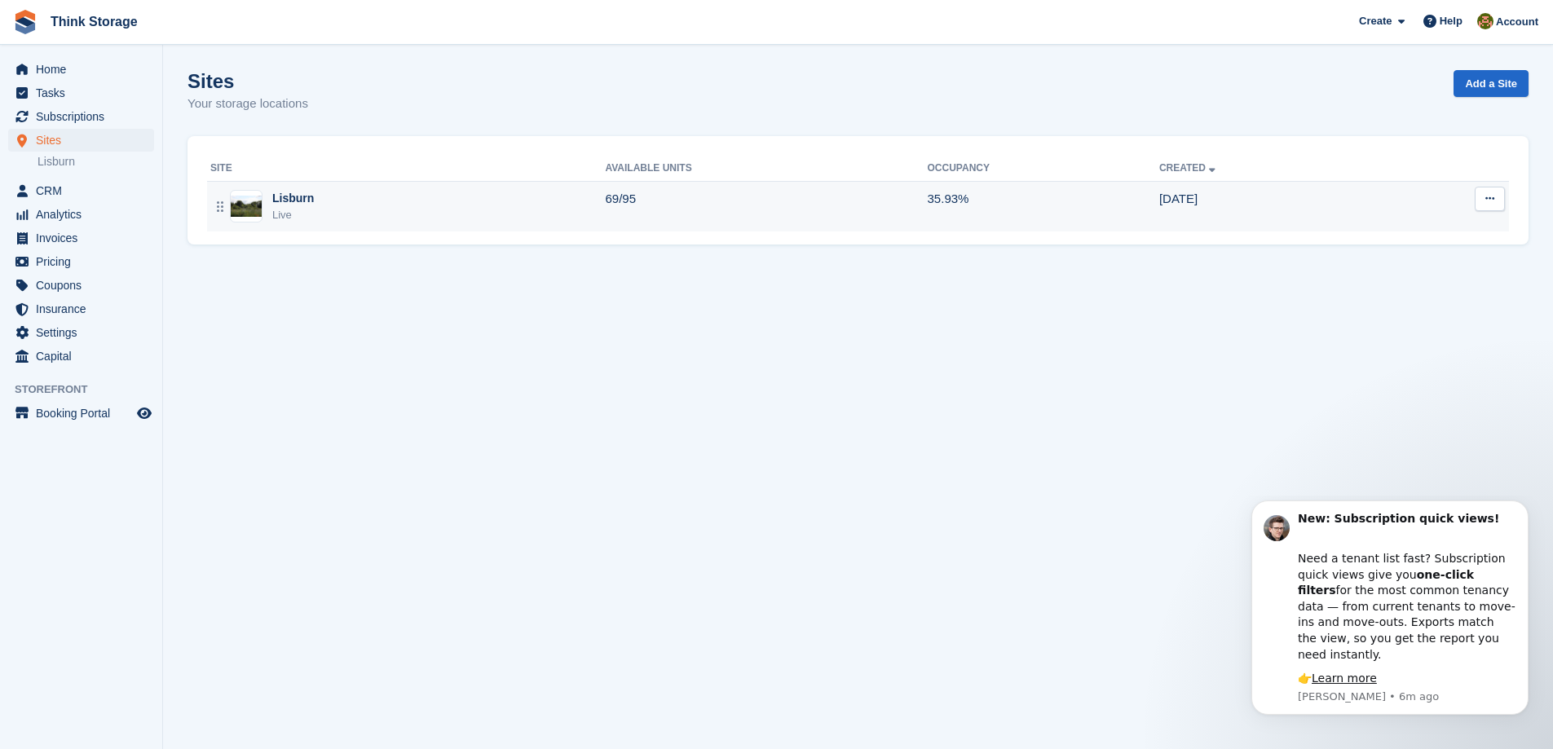
click at [297, 201] on div "Lisburn" at bounding box center [293, 198] width 42 height 17
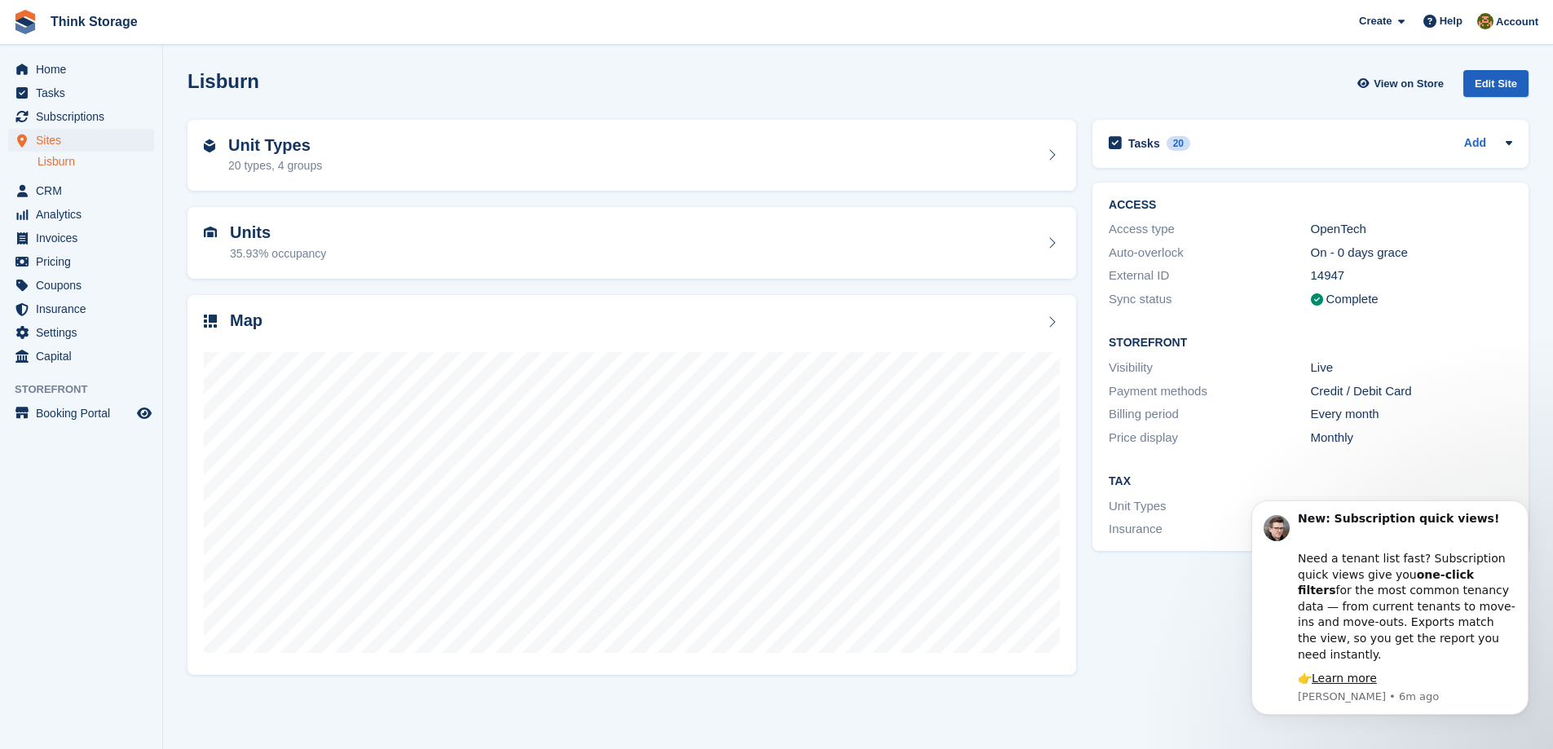
click at [1504, 84] on div "Edit Site" at bounding box center [1495, 83] width 65 height 27
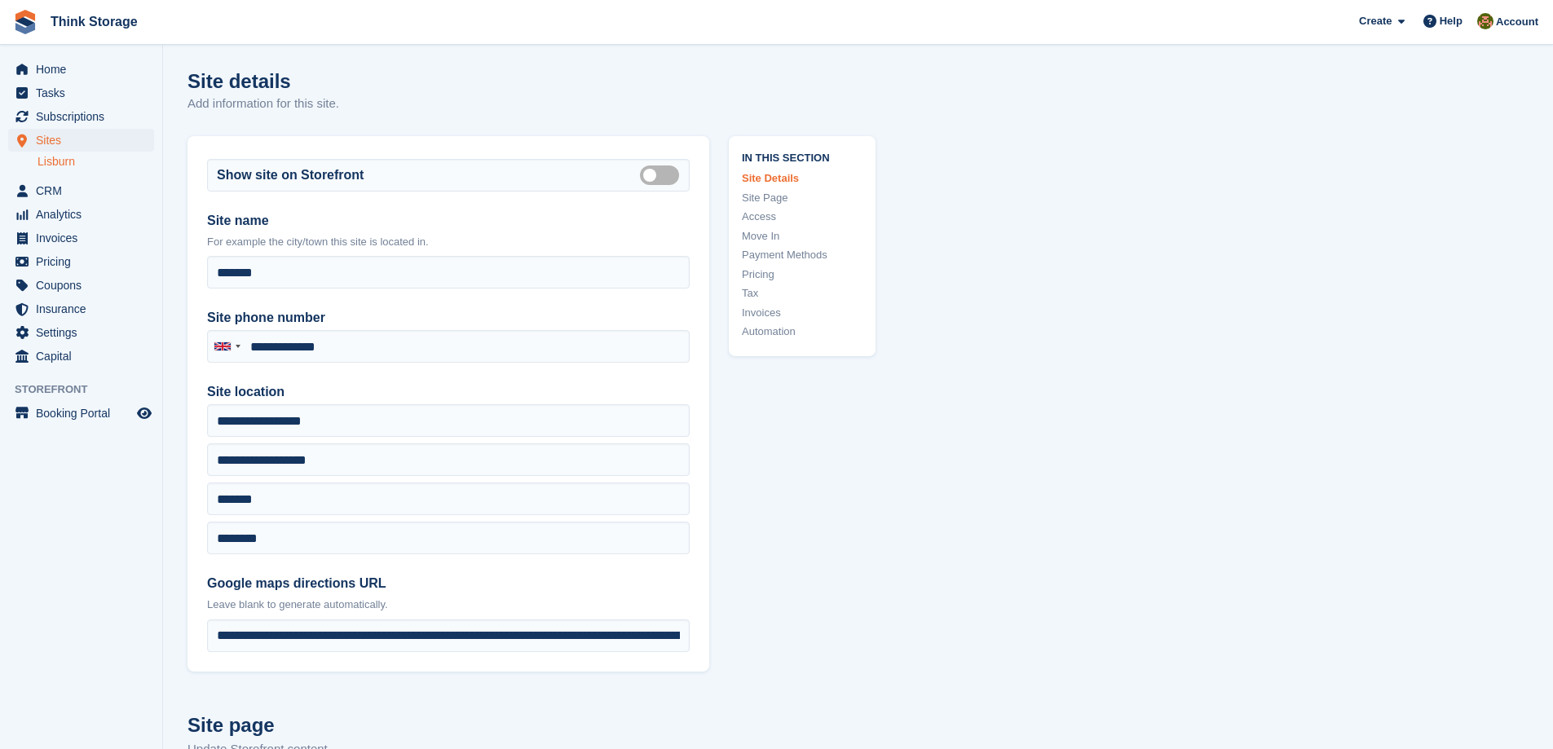
type input "**********"
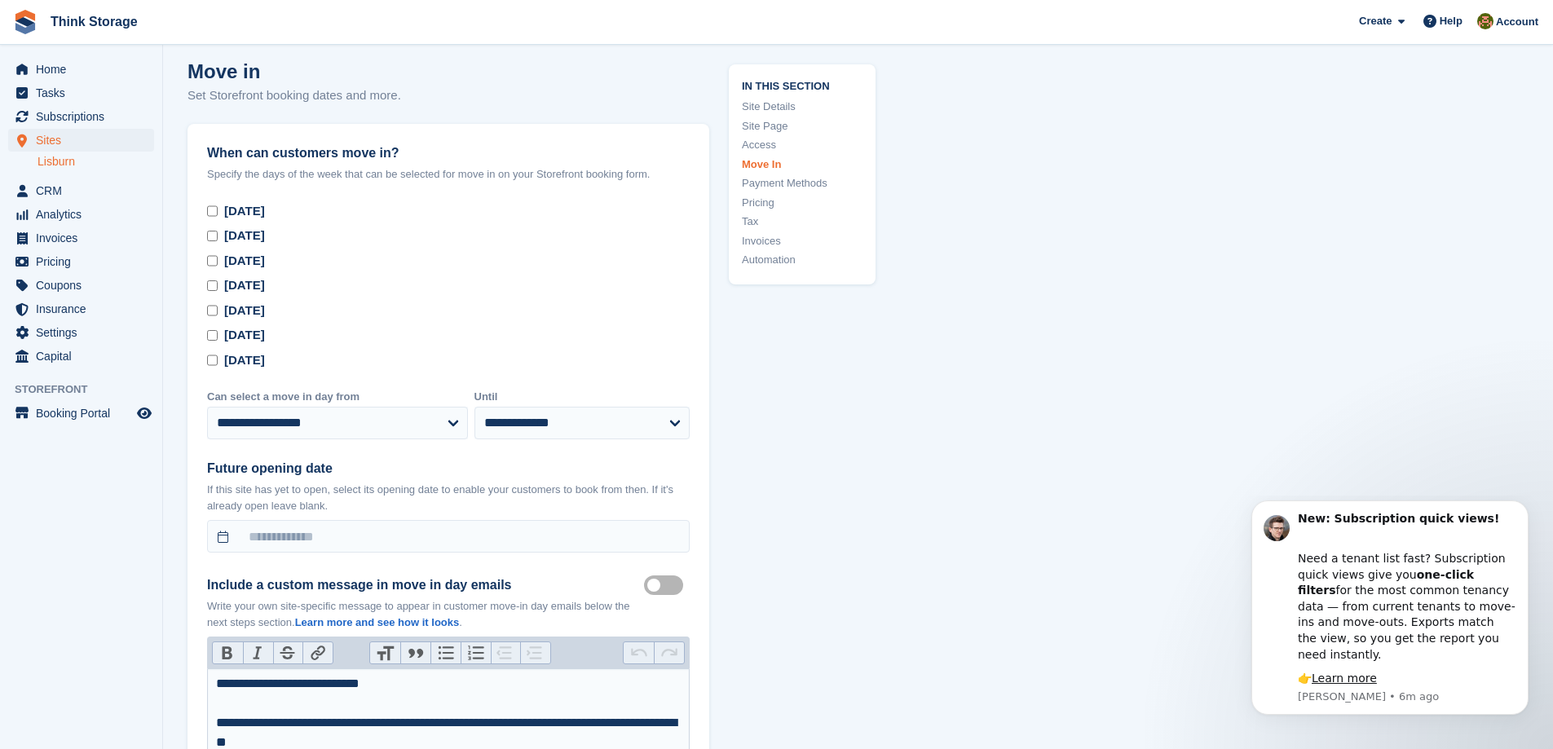
scroll to position [4646, 0]
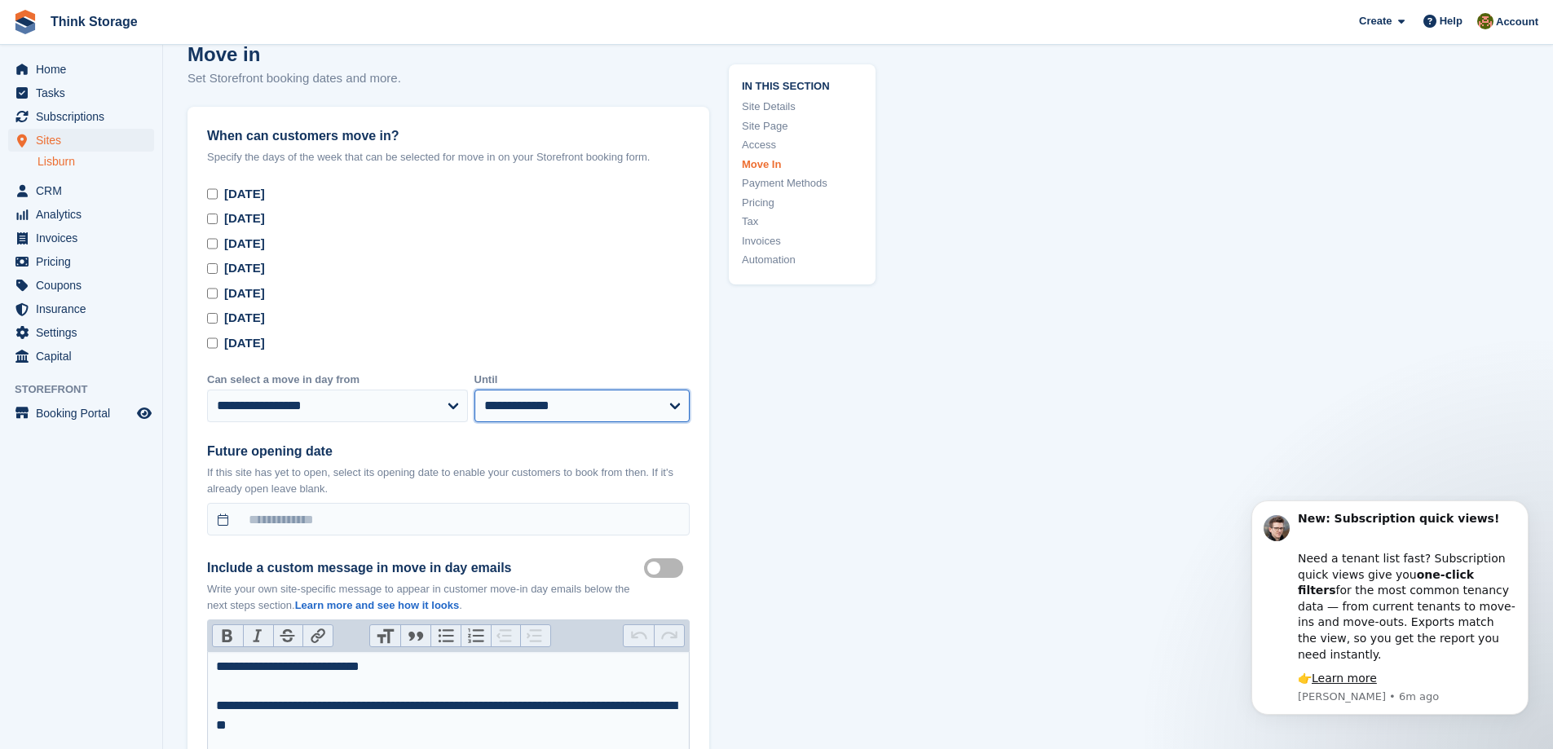
click at [674, 390] on select "**********" at bounding box center [582, 406] width 216 height 33
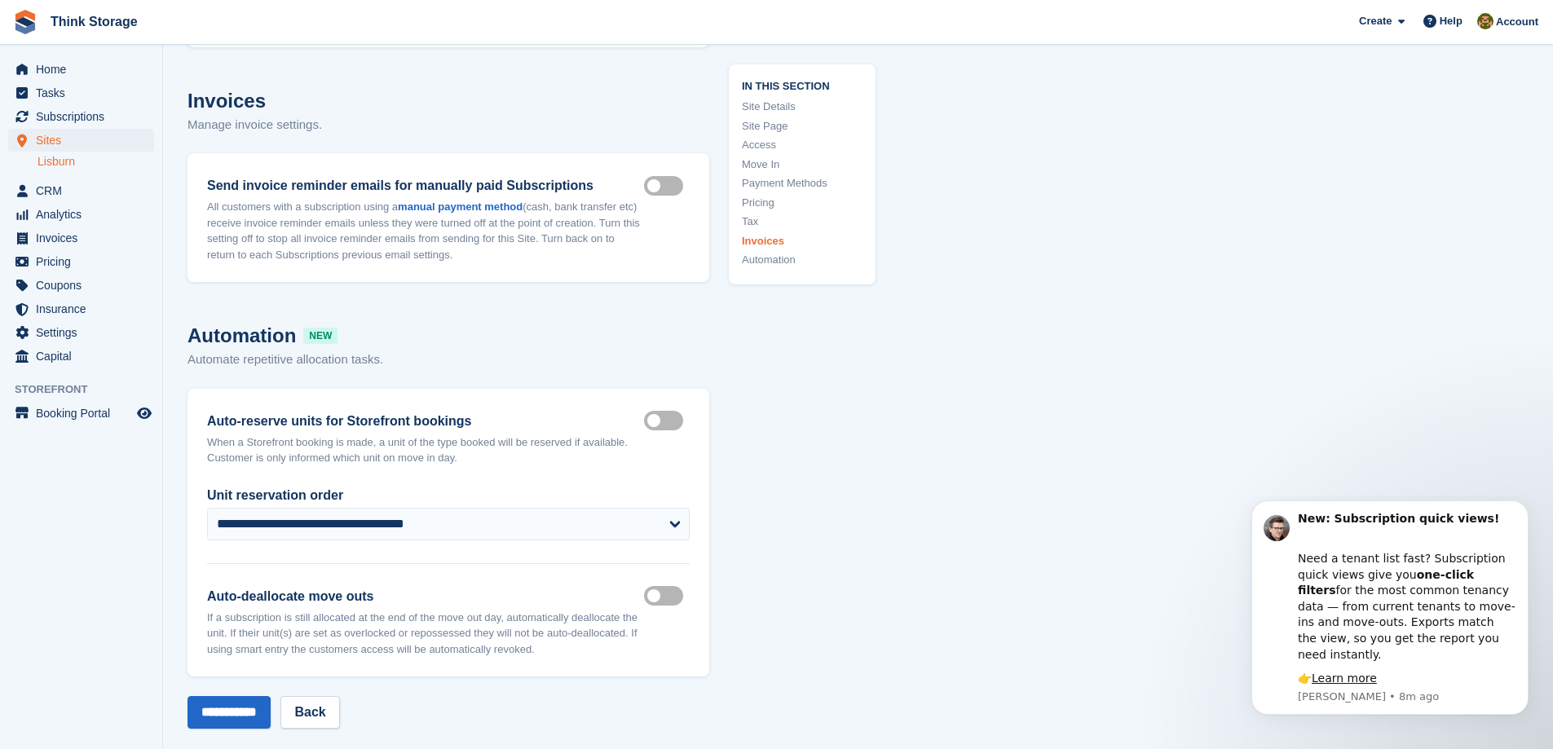
scroll to position [7091, 0]
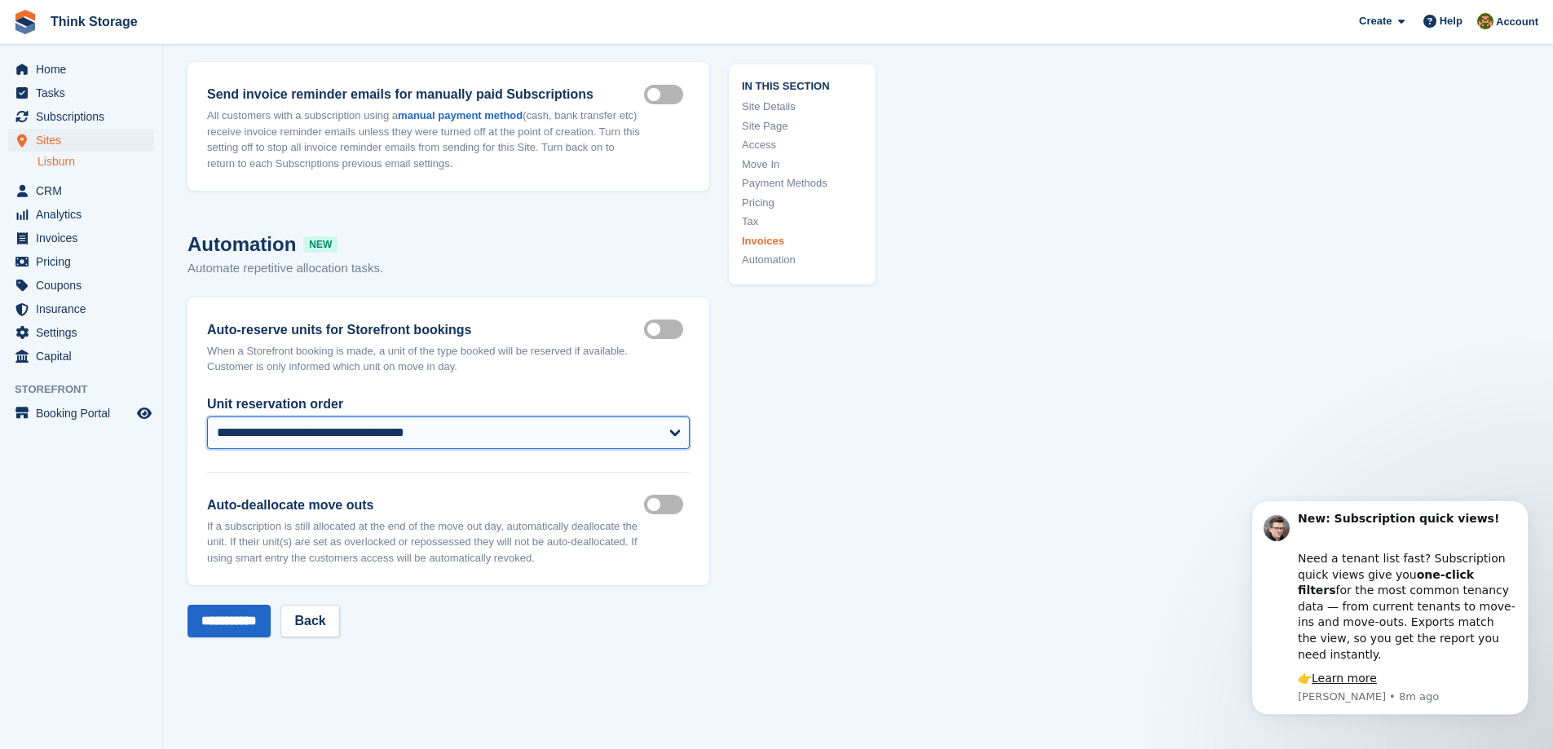
click at [672, 416] on select "**********" at bounding box center [448, 432] width 483 height 33
click at [673, 416] on select "**********" at bounding box center [448, 432] width 483 height 33
click at [672, 416] on select "**********" at bounding box center [448, 432] width 483 height 33
click at [207, 416] on select "**********" at bounding box center [448, 432] width 483 height 33
click at [677, 416] on select "**********" at bounding box center [448, 432] width 483 height 33
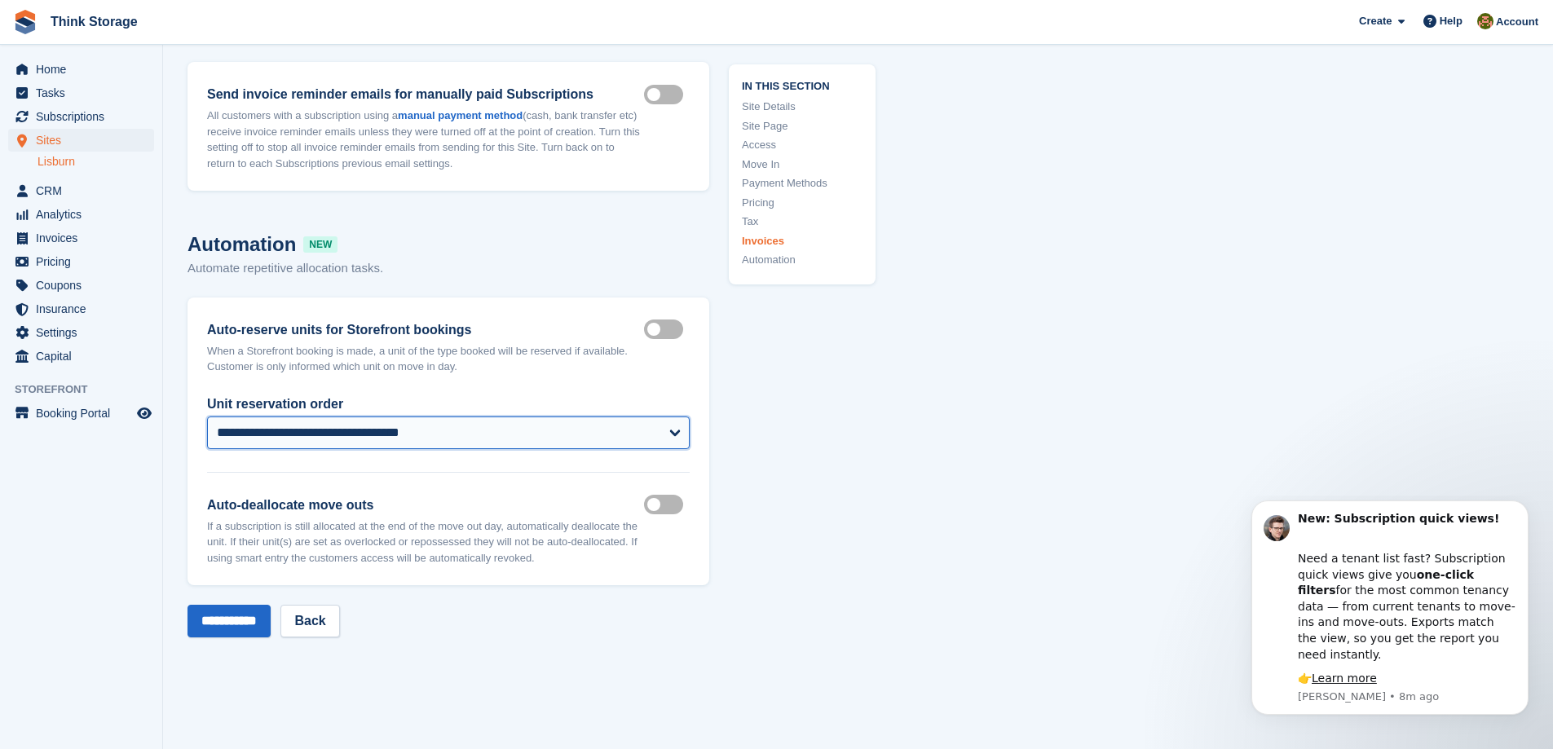
select select "****"
click at [207, 416] on select "**********" at bounding box center [448, 432] width 483 height 33
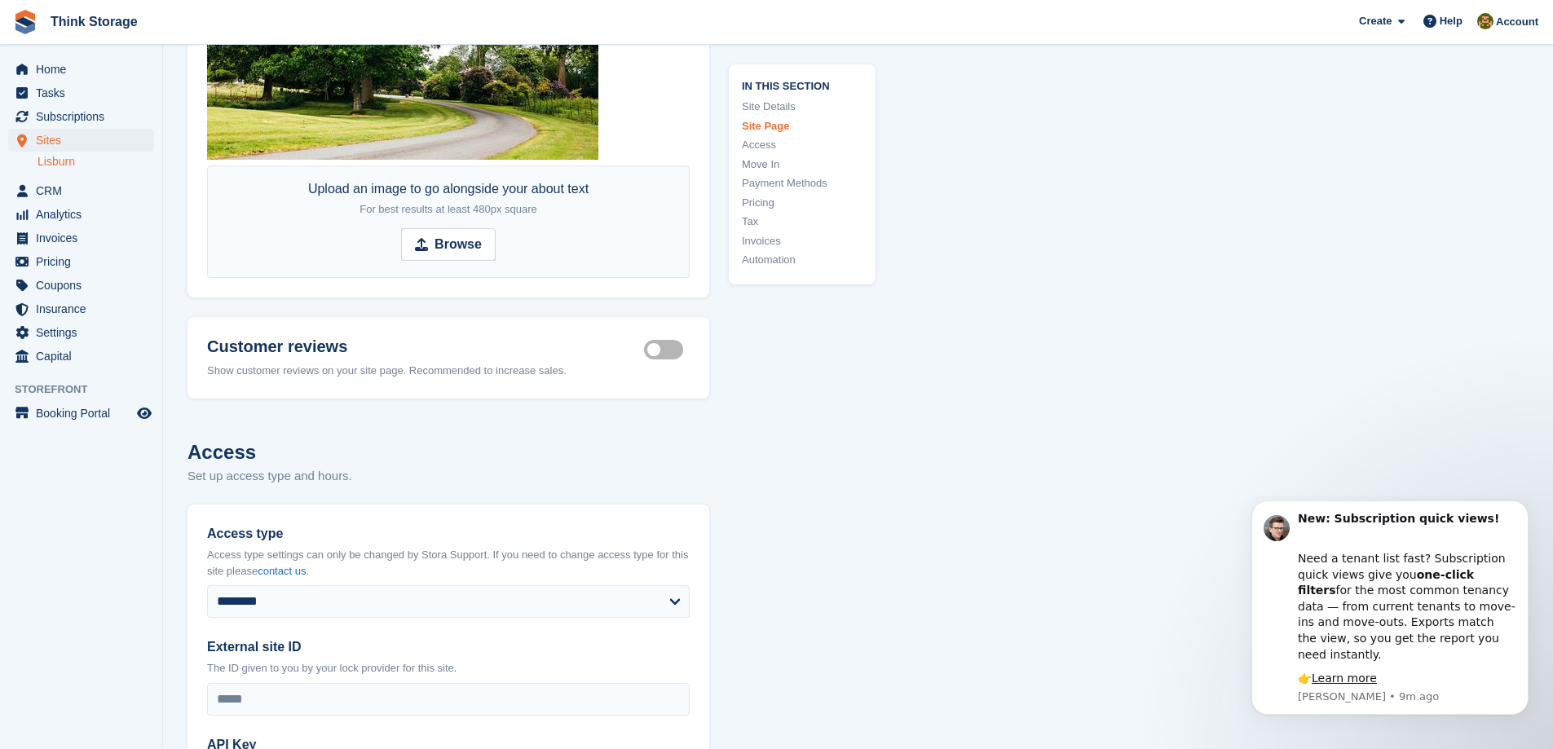
scroll to position [2968, 0]
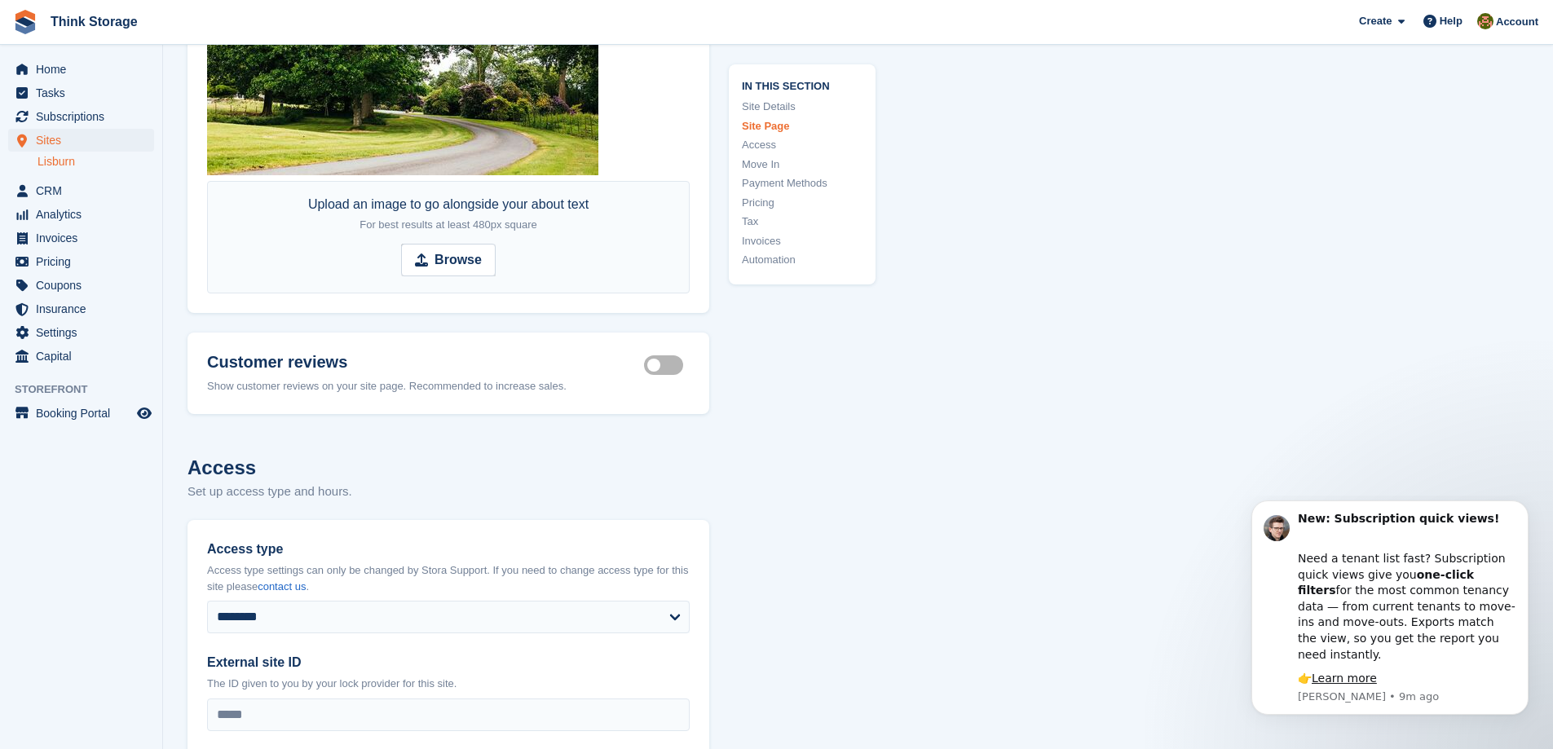
click at [64, 165] on link "Lisburn" at bounding box center [95, 161] width 117 height 15
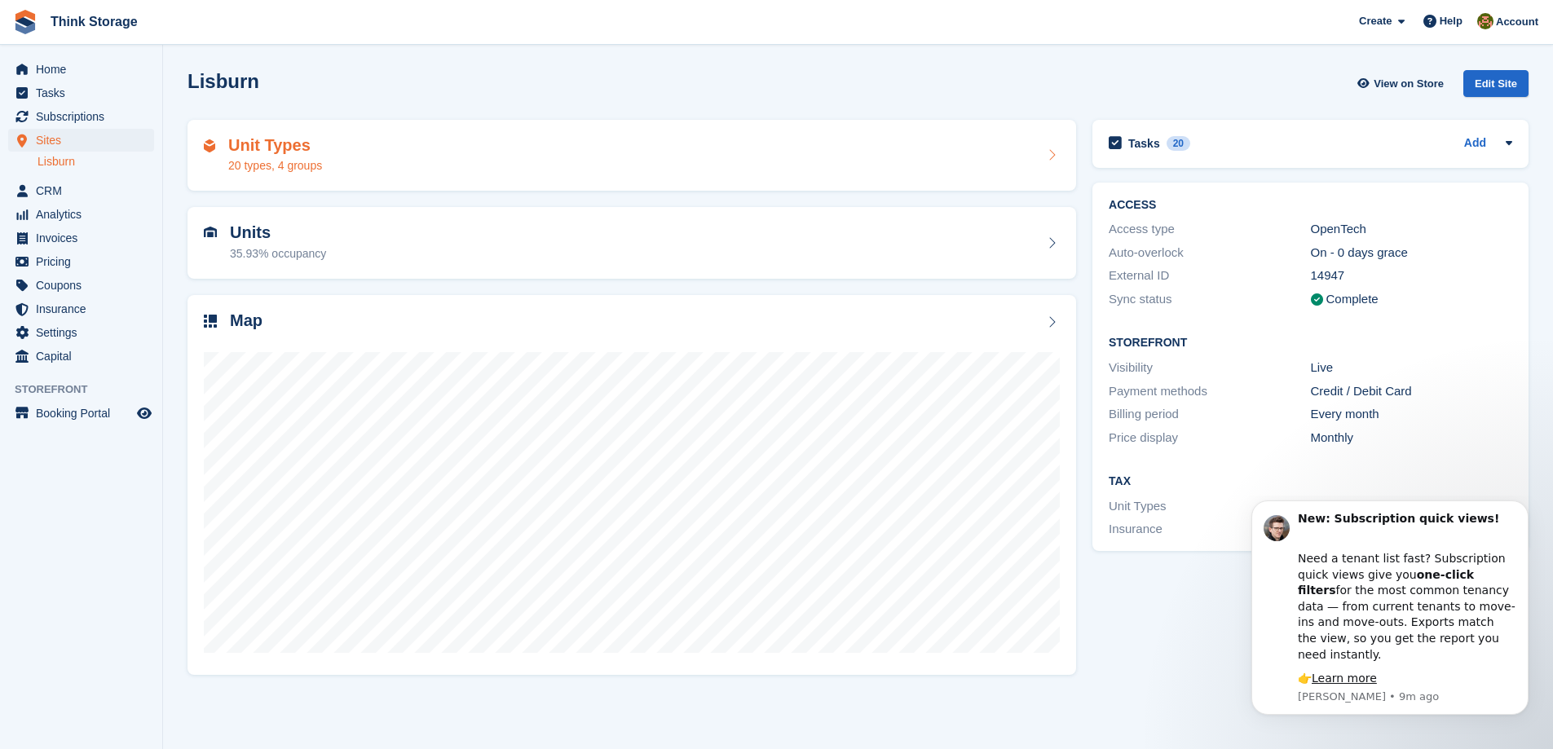
click at [271, 142] on h2 "Unit Types" at bounding box center [275, 145] width 94 height 19
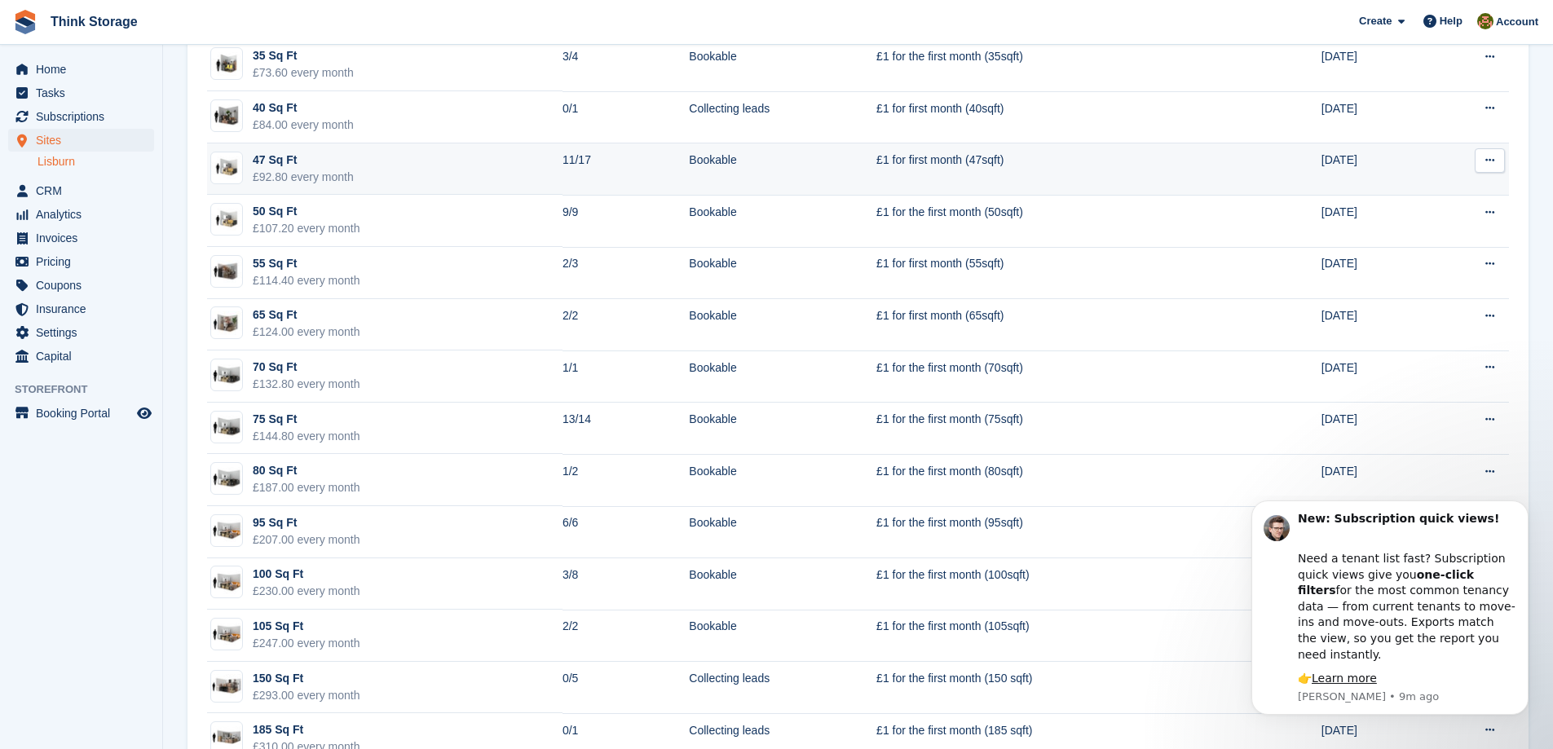
scroll to position [600, 0]
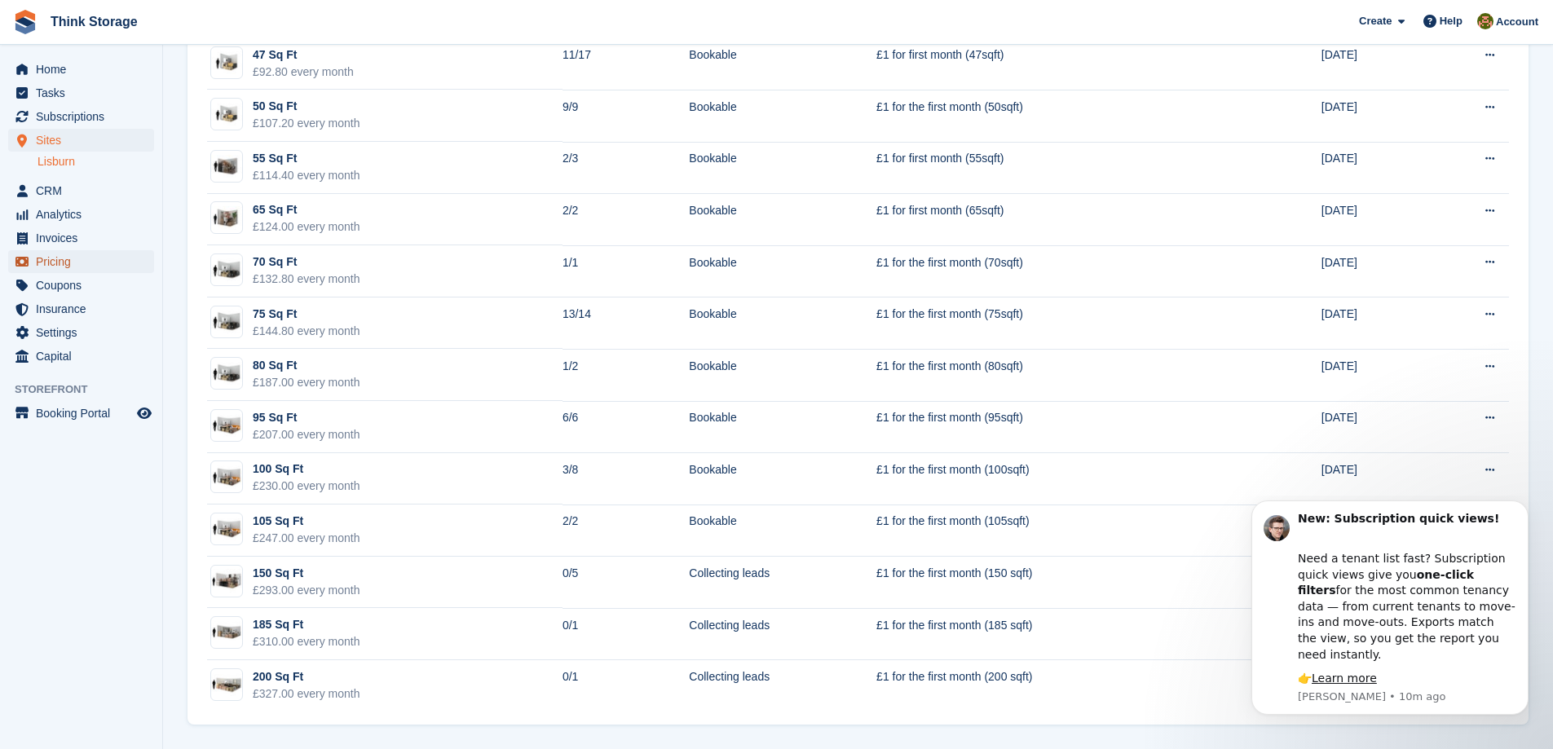
click at [51, 262] on span "Pricing" at bounding box center [85, 261] width 98 height 23
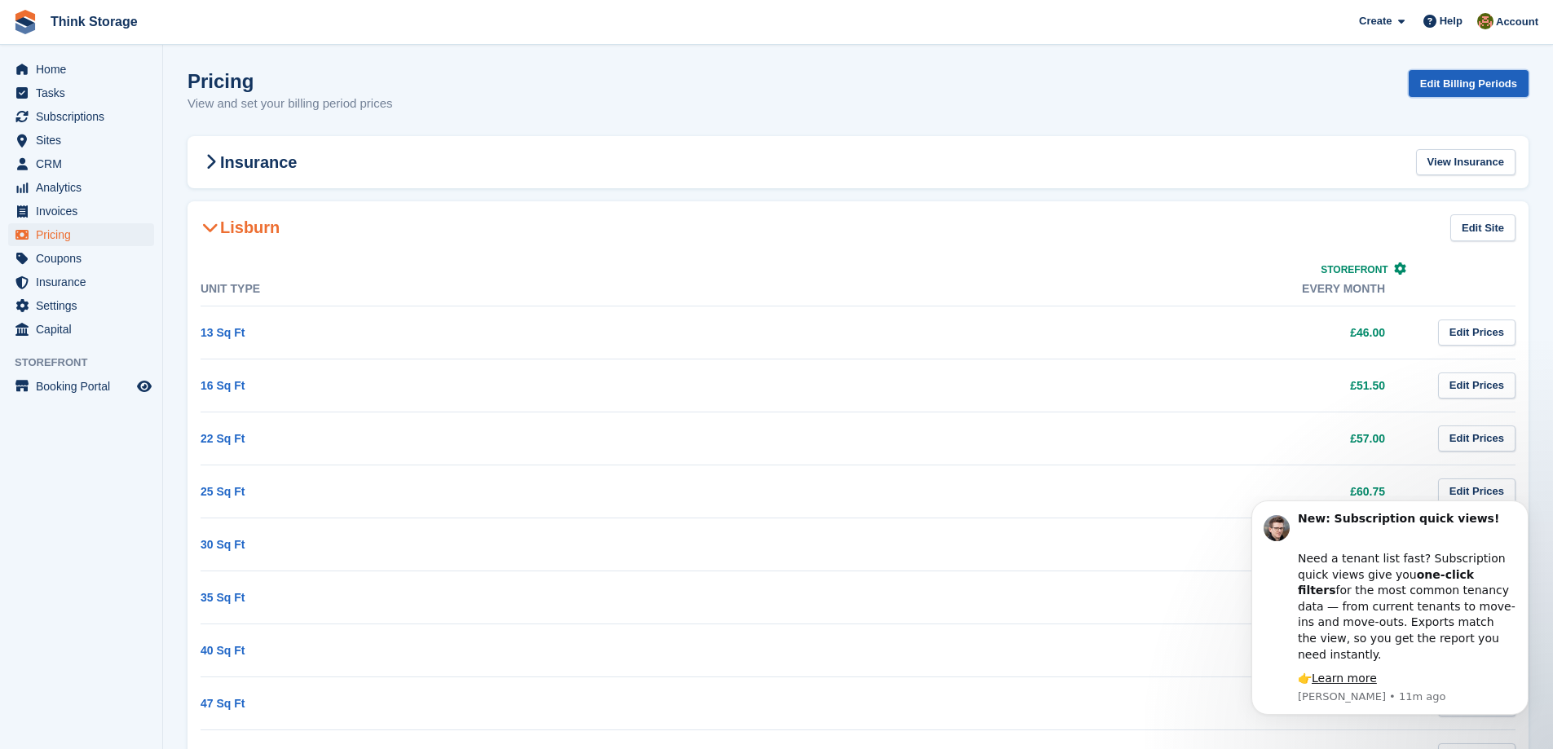
click at [1441, 82] on link "Edit Billing Periods" at bounding box center [1468, 83] width 120 height 27
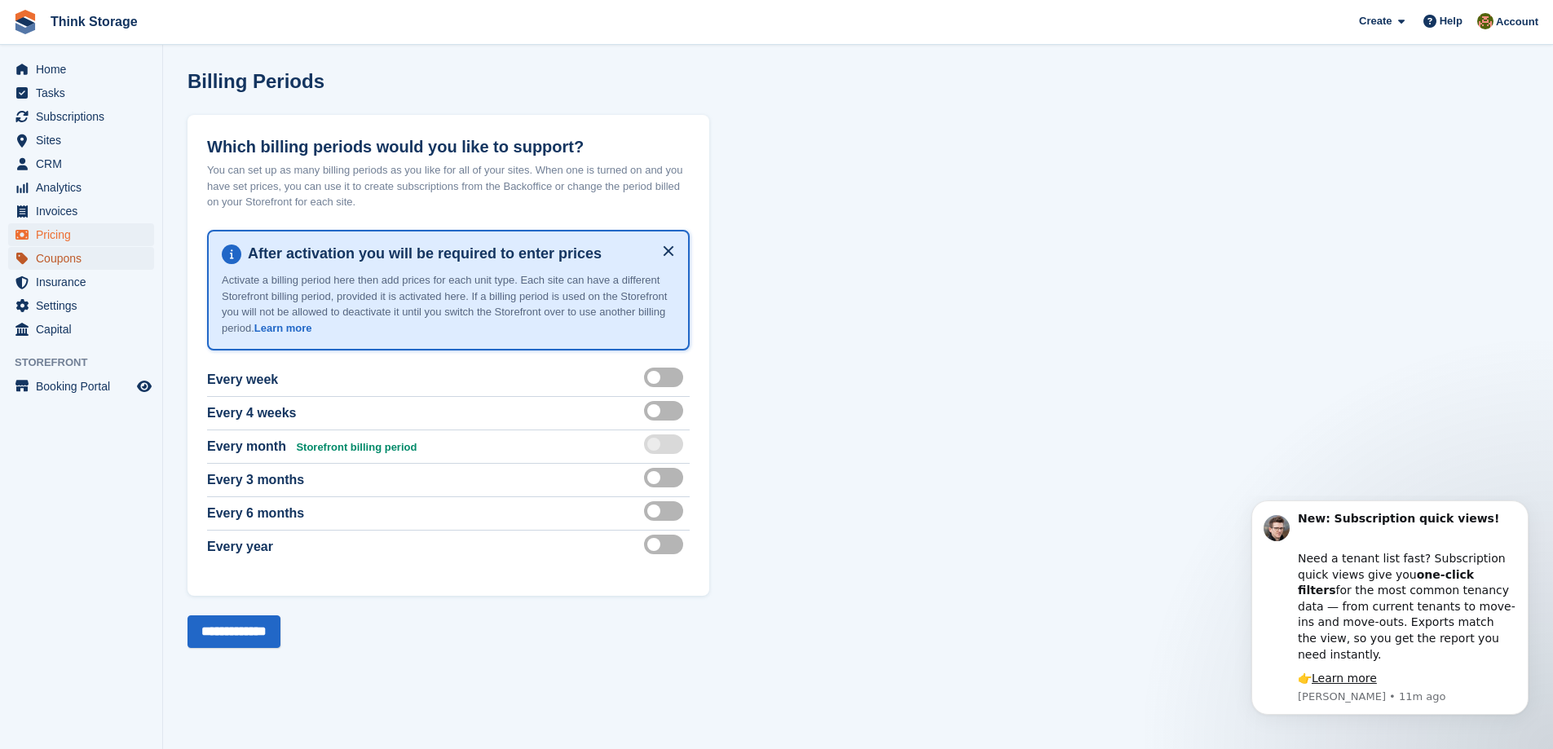
click at [51, 261] on span "Coupons" at bounding box center [85, 258] width 98 height 23
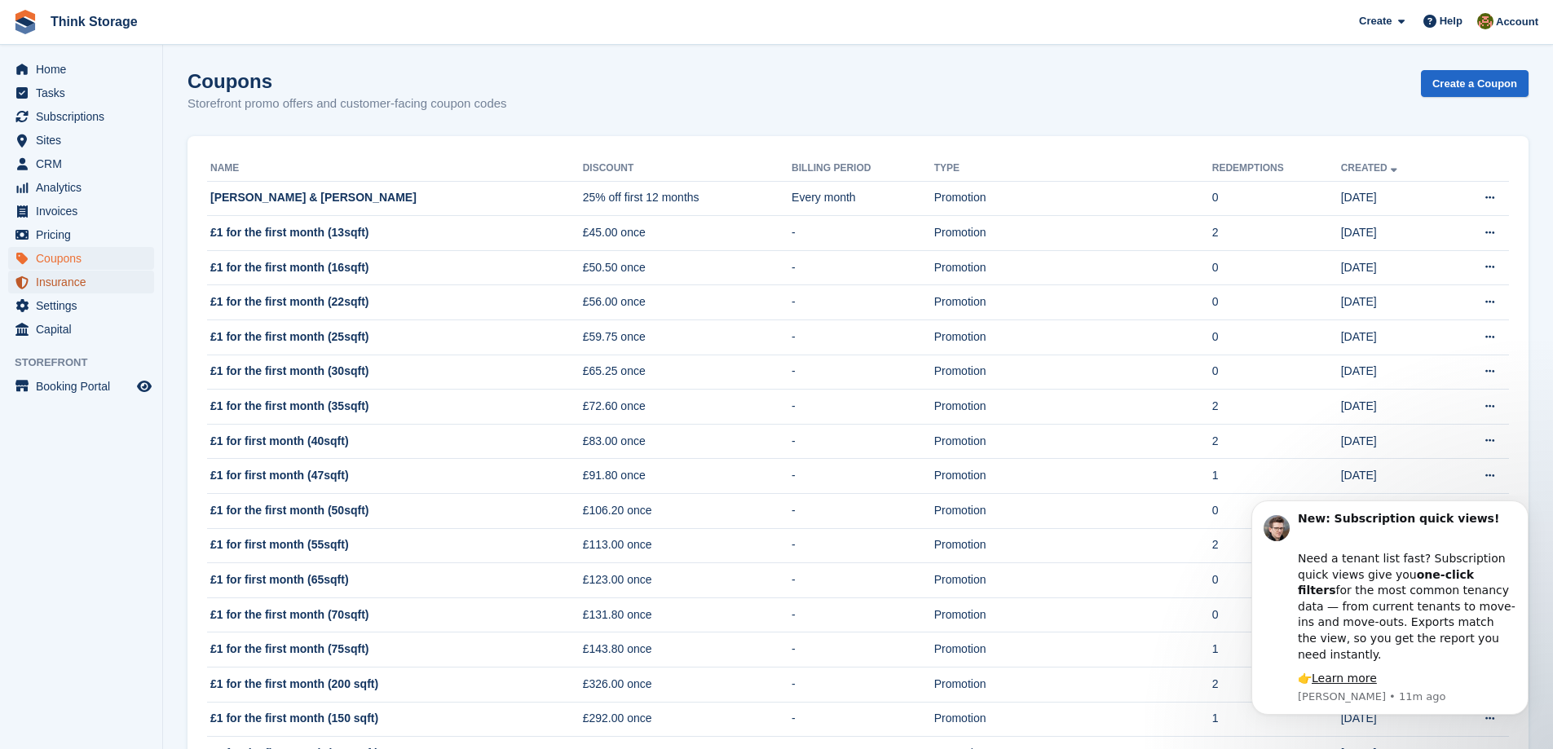
click at [64, 279] on span "Insurance" at bounding box center [85, 282] width 98 height 23
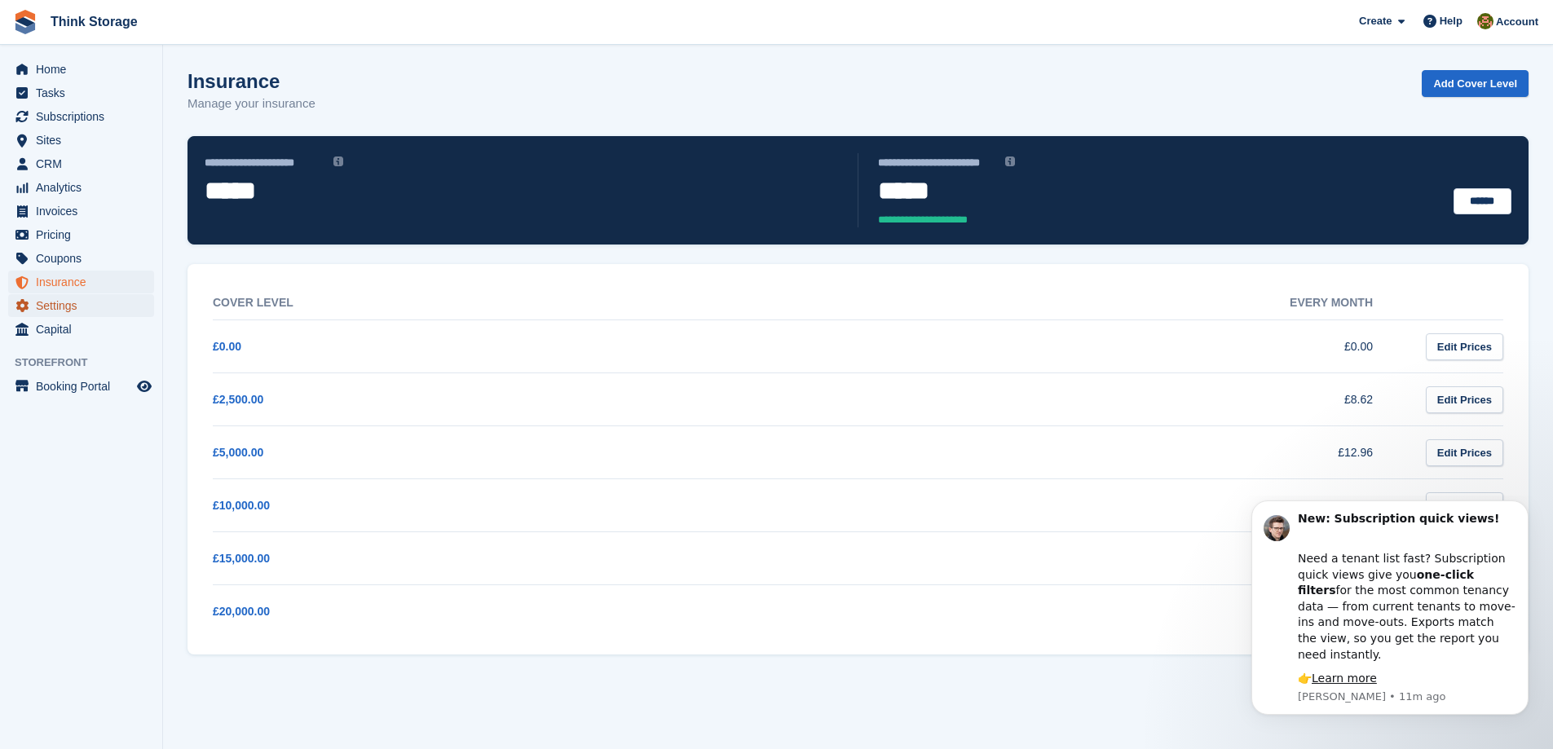
click at [50, 302] on span "Settings" at bounding box center [85, 305] width 98 height 23
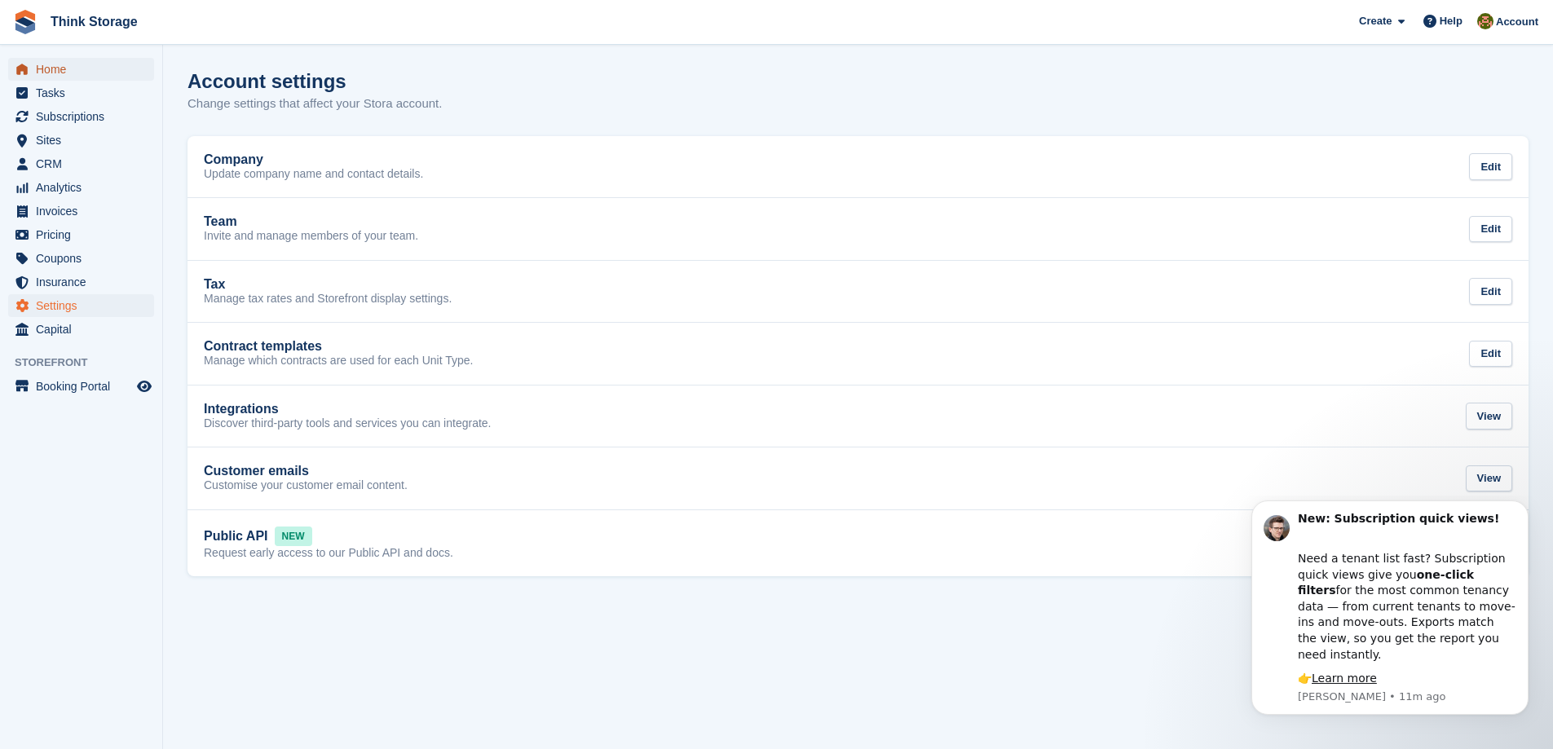
click at [57, 65] on span "Home" at bounding box center [85, 69] width 98 height 23
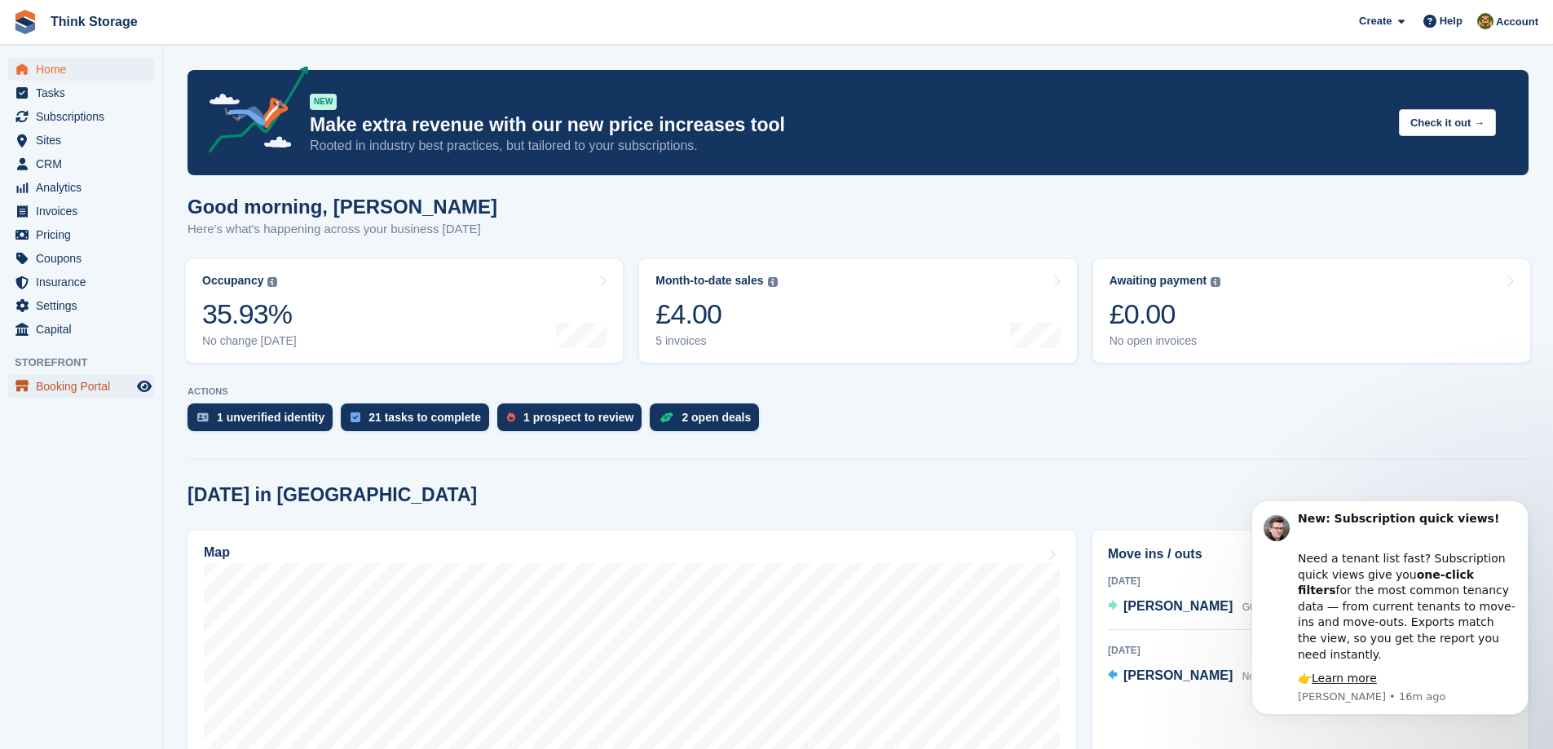
click at [51, 390] on span "Booking Portal" at bounding box center [85, 386] width 98 height 23
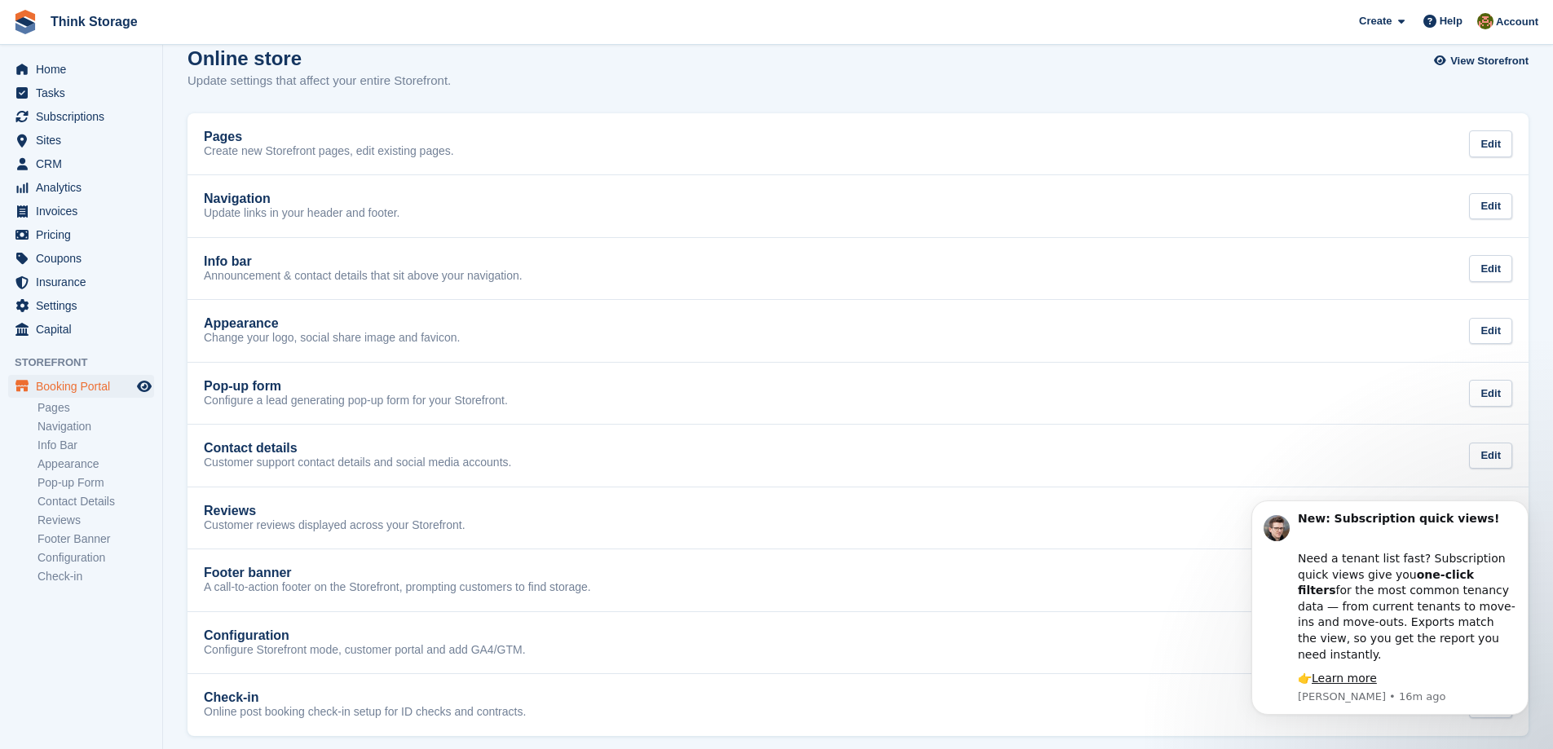
scroll to position [34, 0]
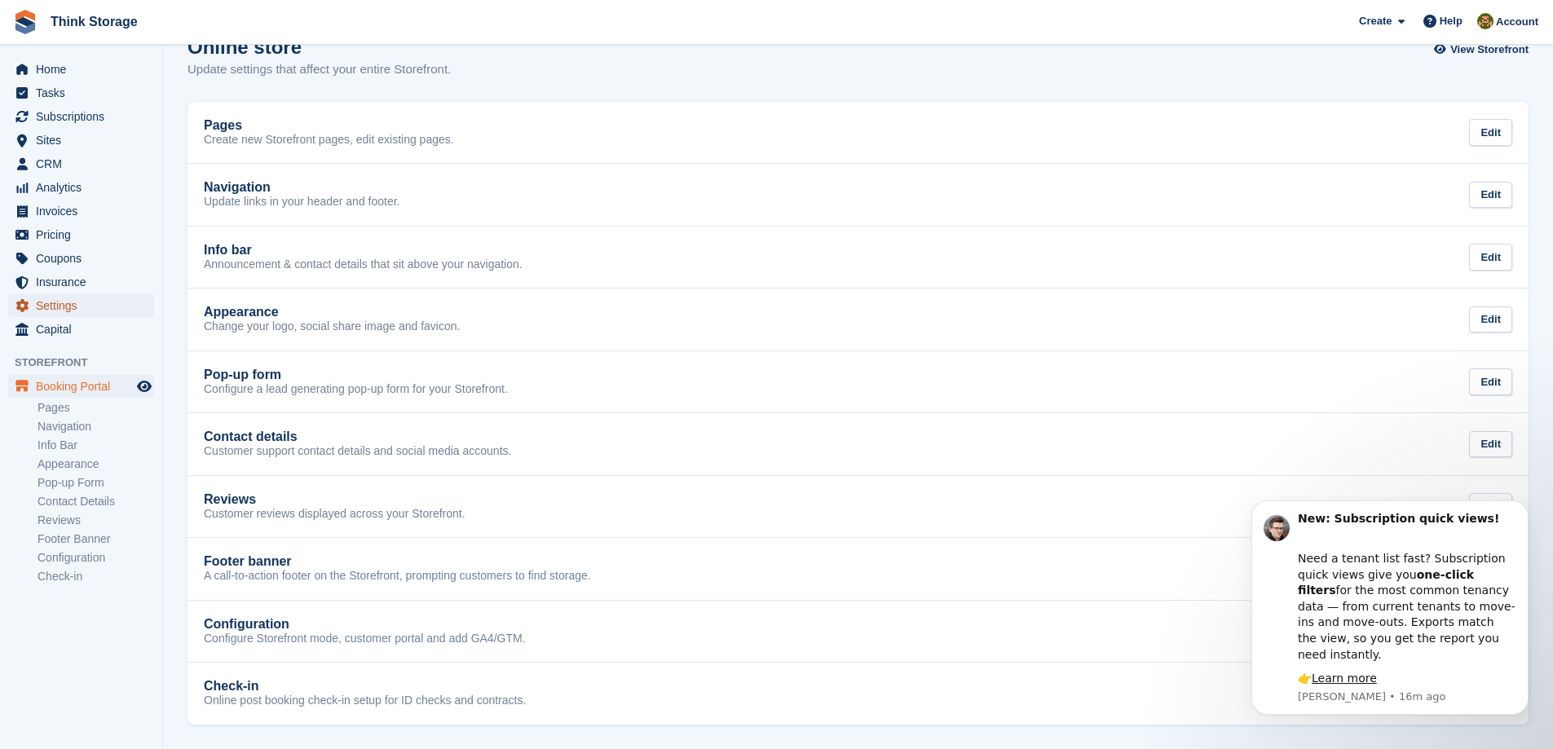
click at [56, 308] on span "Settings" at bounding box center [85, 305] width 98 height 23
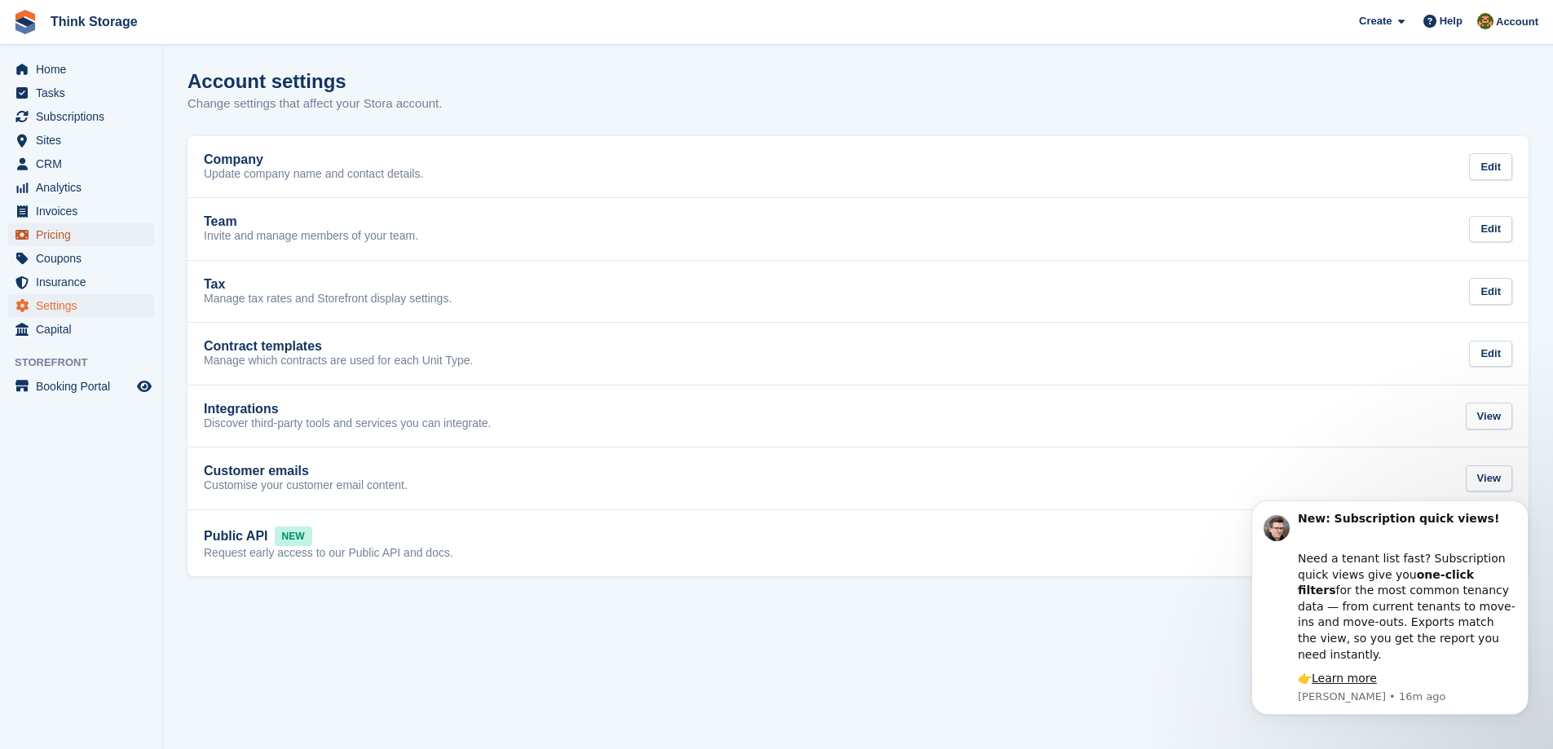
click at [59, 236] on span "Pricing" at bounding box center [85, 234] width 98 height 23
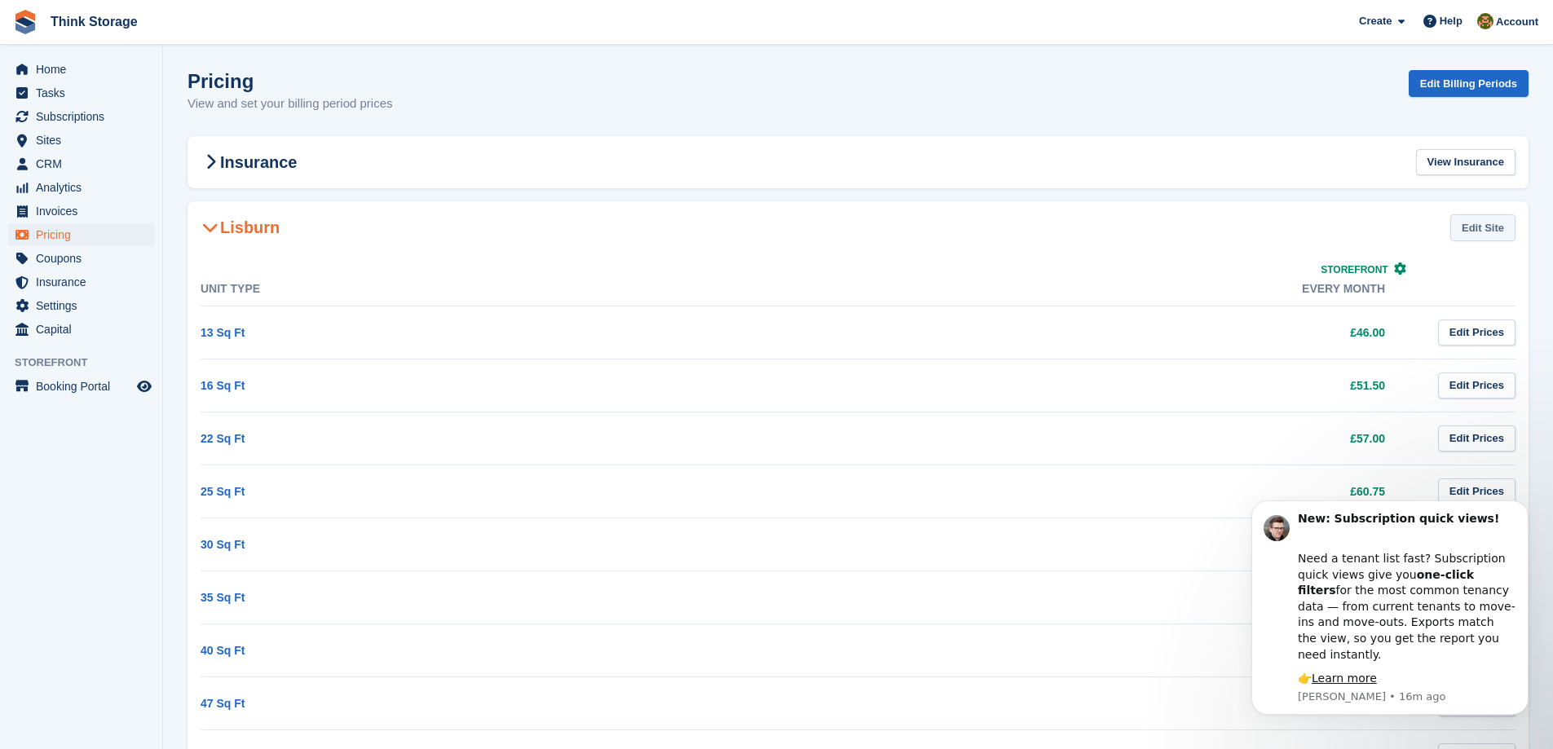
click at [1476, 231] on link "Edit Site" at bounding box center [1482, 227] width 65 height 27
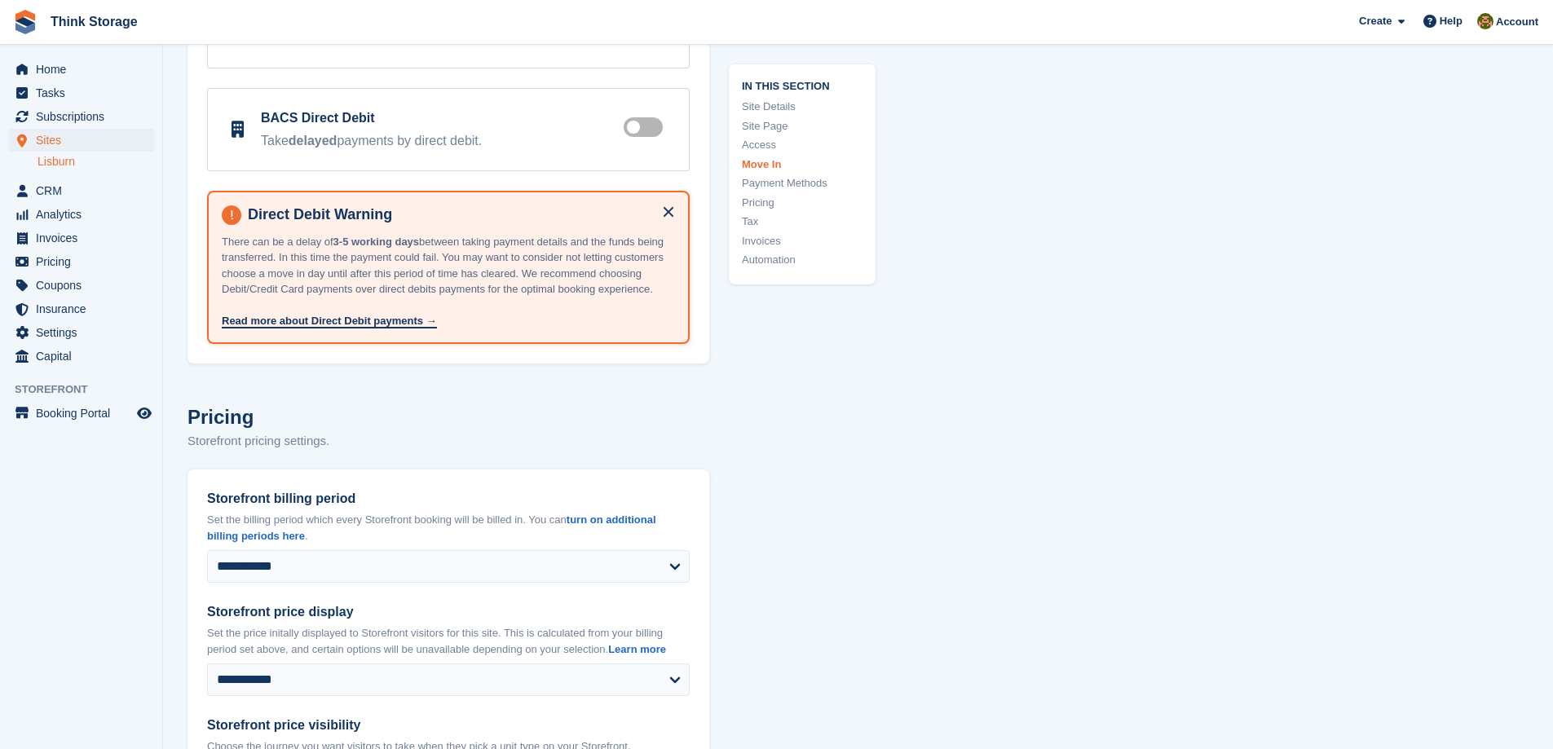
type input "**********"
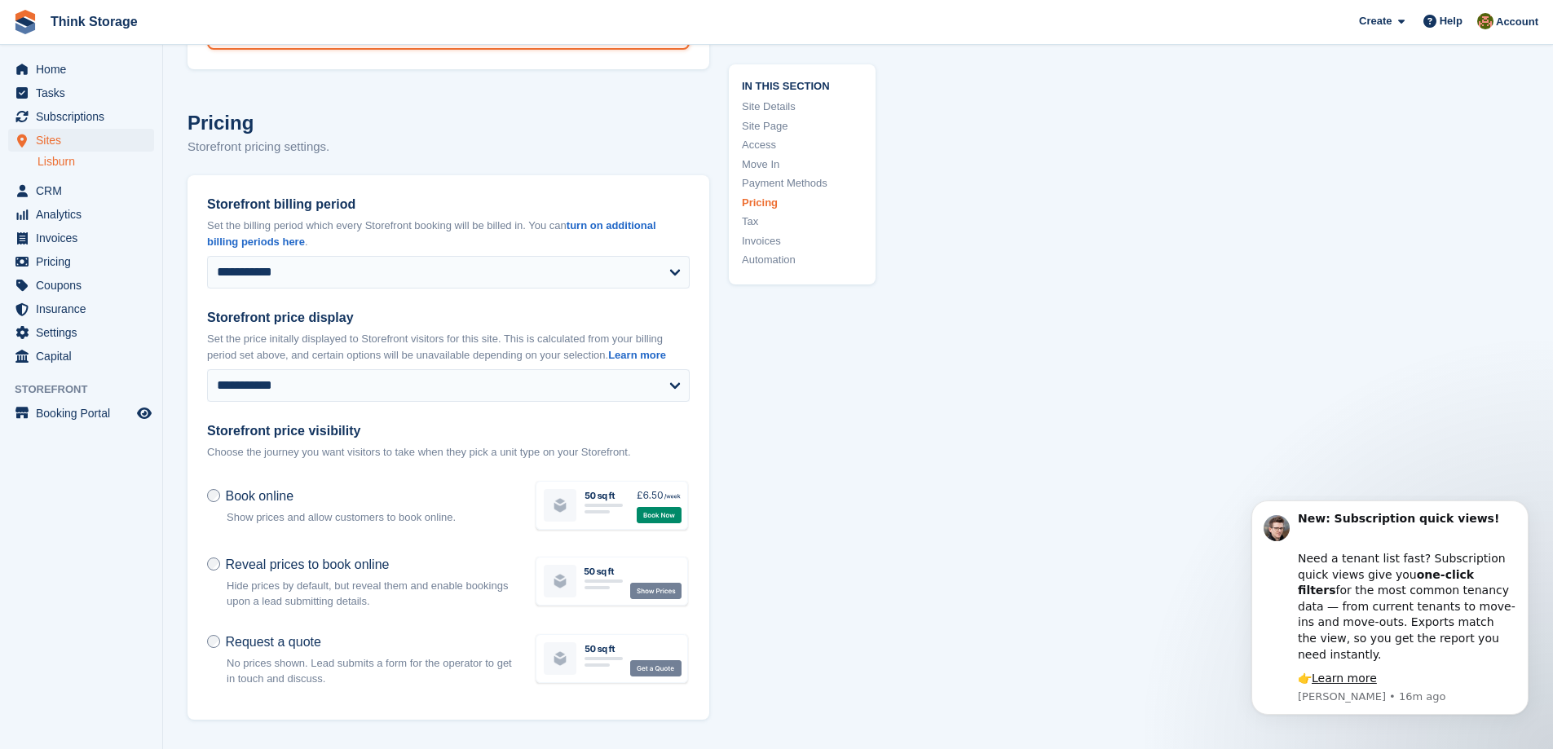
scroll to position [6071, 0]
click at [662, 257] on select "**********" at bounding box center [448, 273] width 483 height 33
click at [666, 370] on select "**********" at bounding box center [448, 386] width 483 height 33
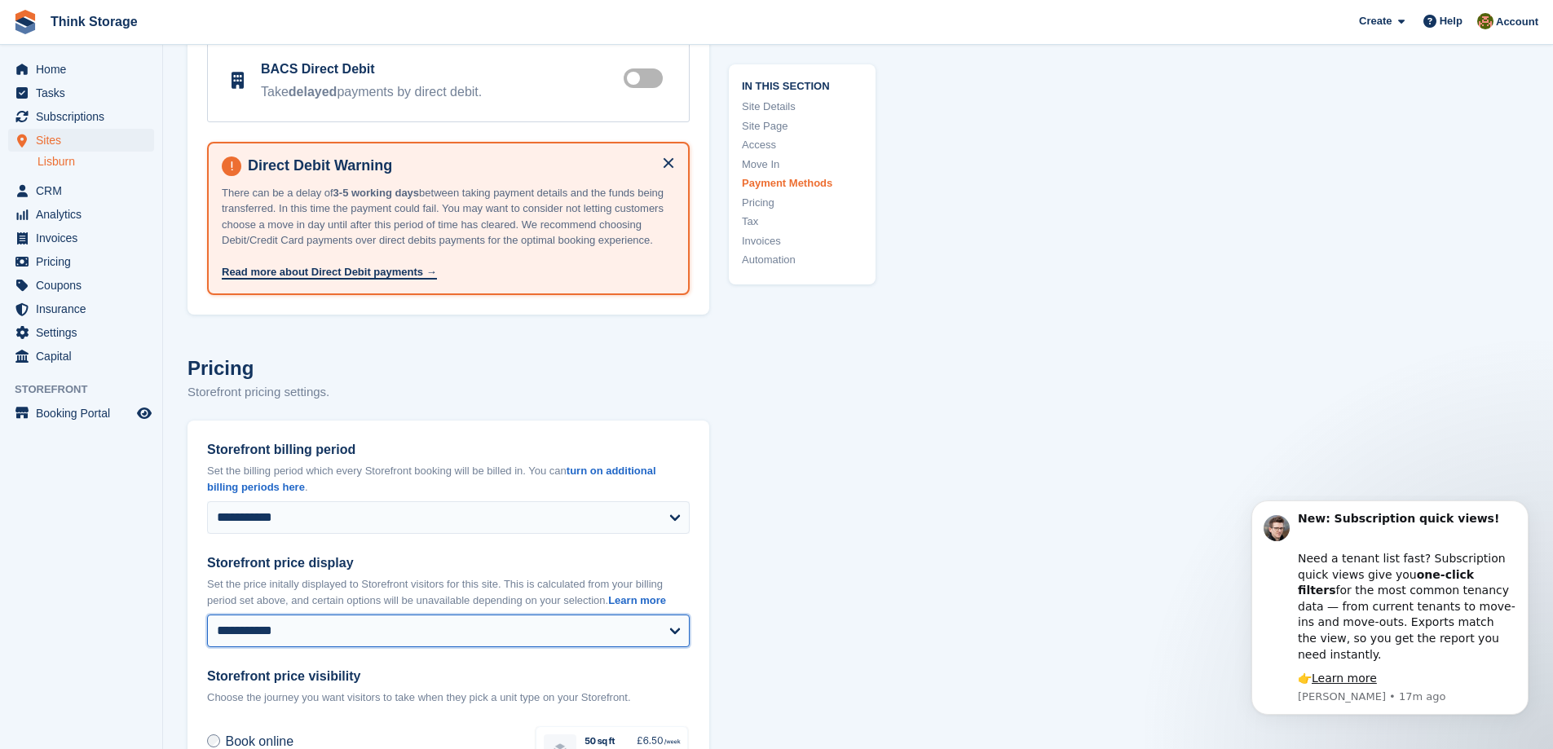
scroll to position [6153, 0]
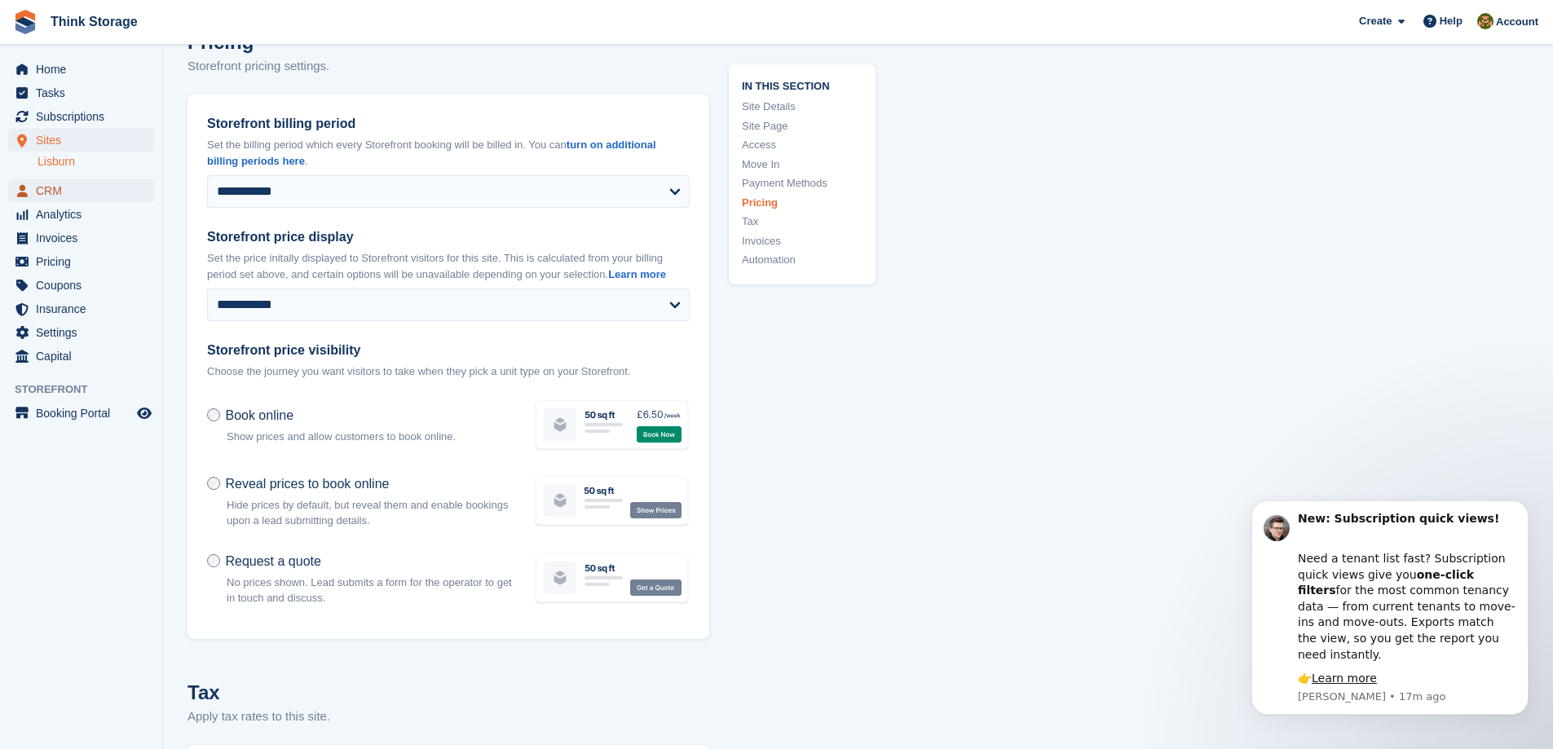
click at [51, 193] on span "CRM" at bounding box center [85, 190] width 98 height 23
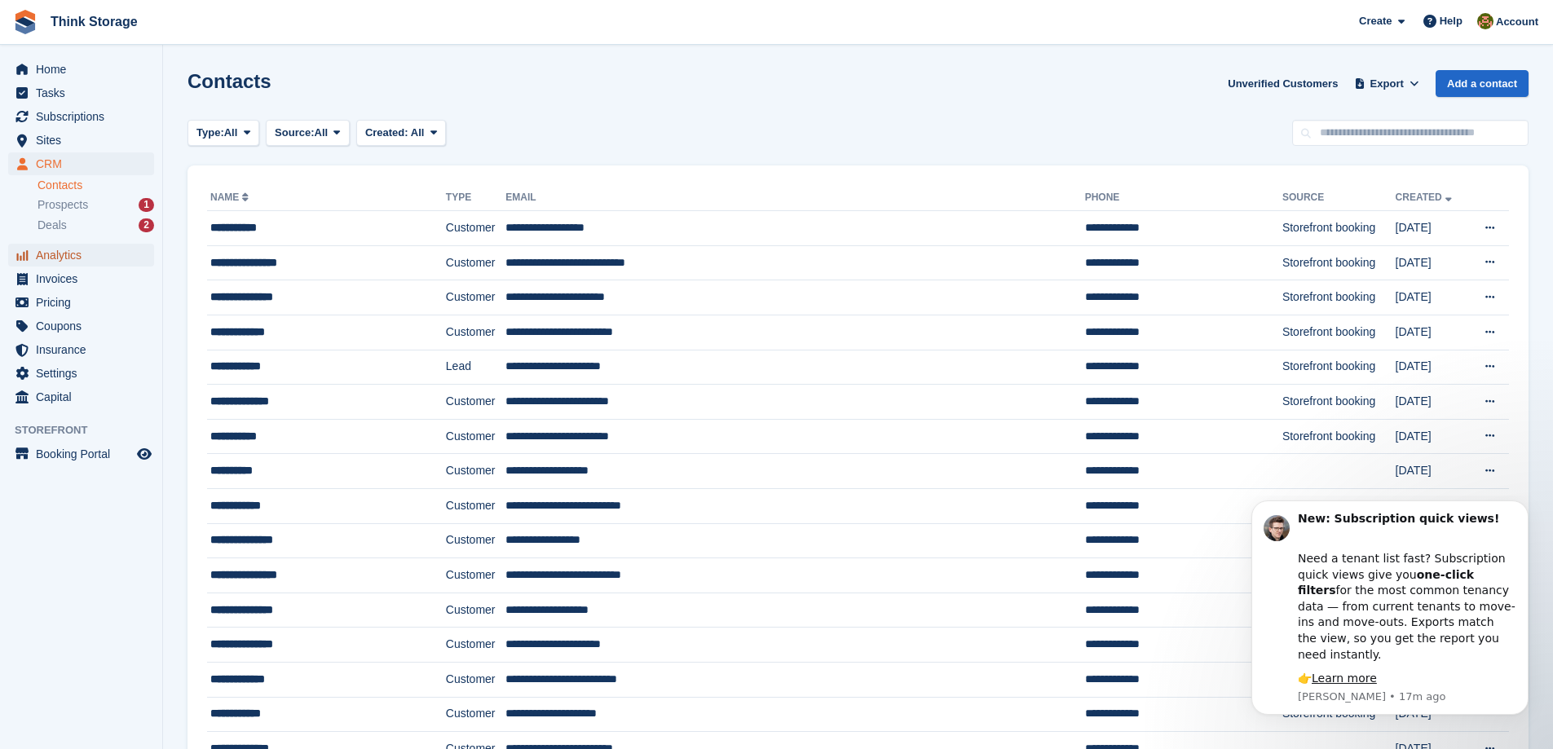
click at [62, 253] on span "Analytics" at bounding box center [85, 255] width 98 height 23
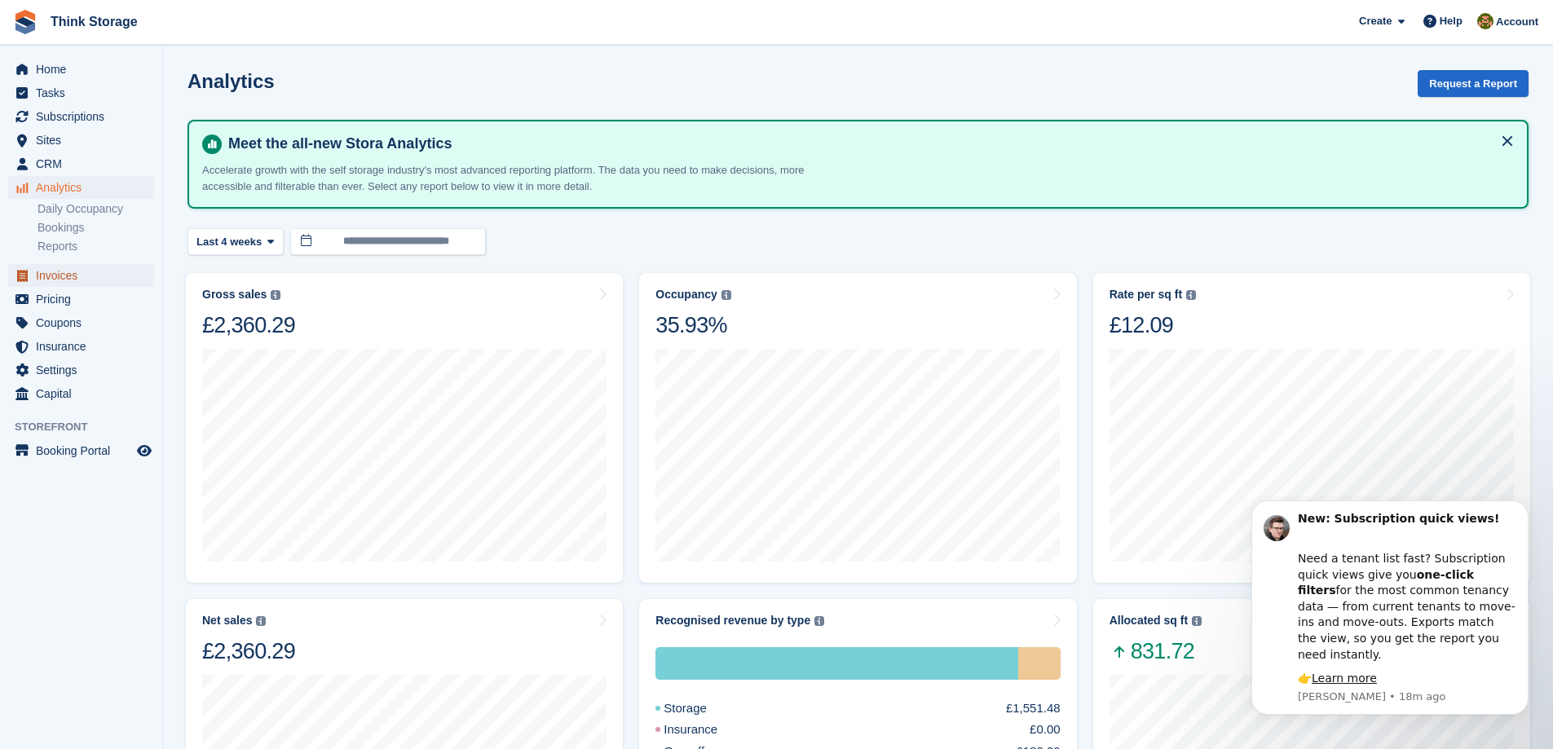
click at [74, 274] on span "Invoices" at bounding box center [85, 275] width 98 height 23
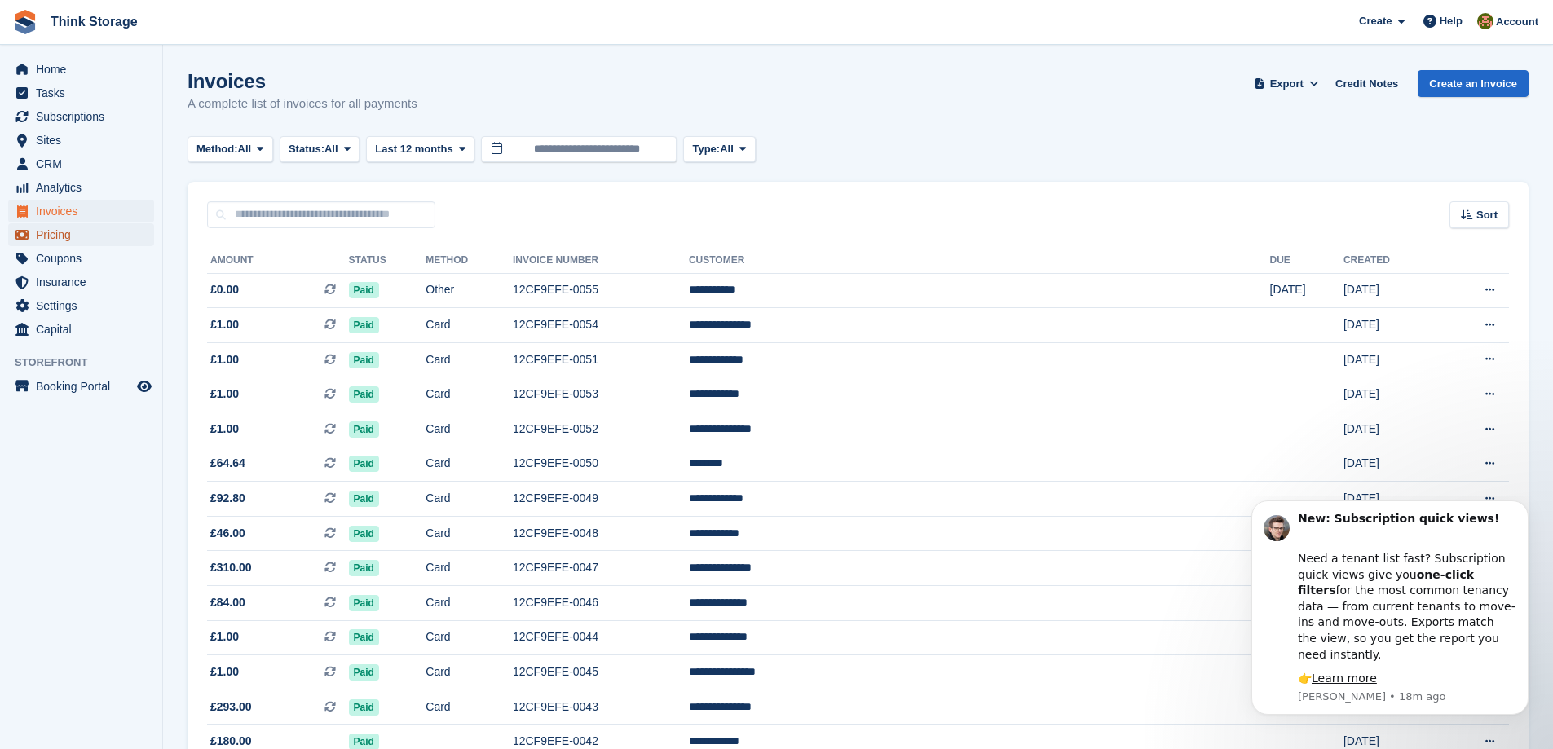
click at [55, 231] on span "Pricing" at bounding box center [85, 234] width 98 height 23
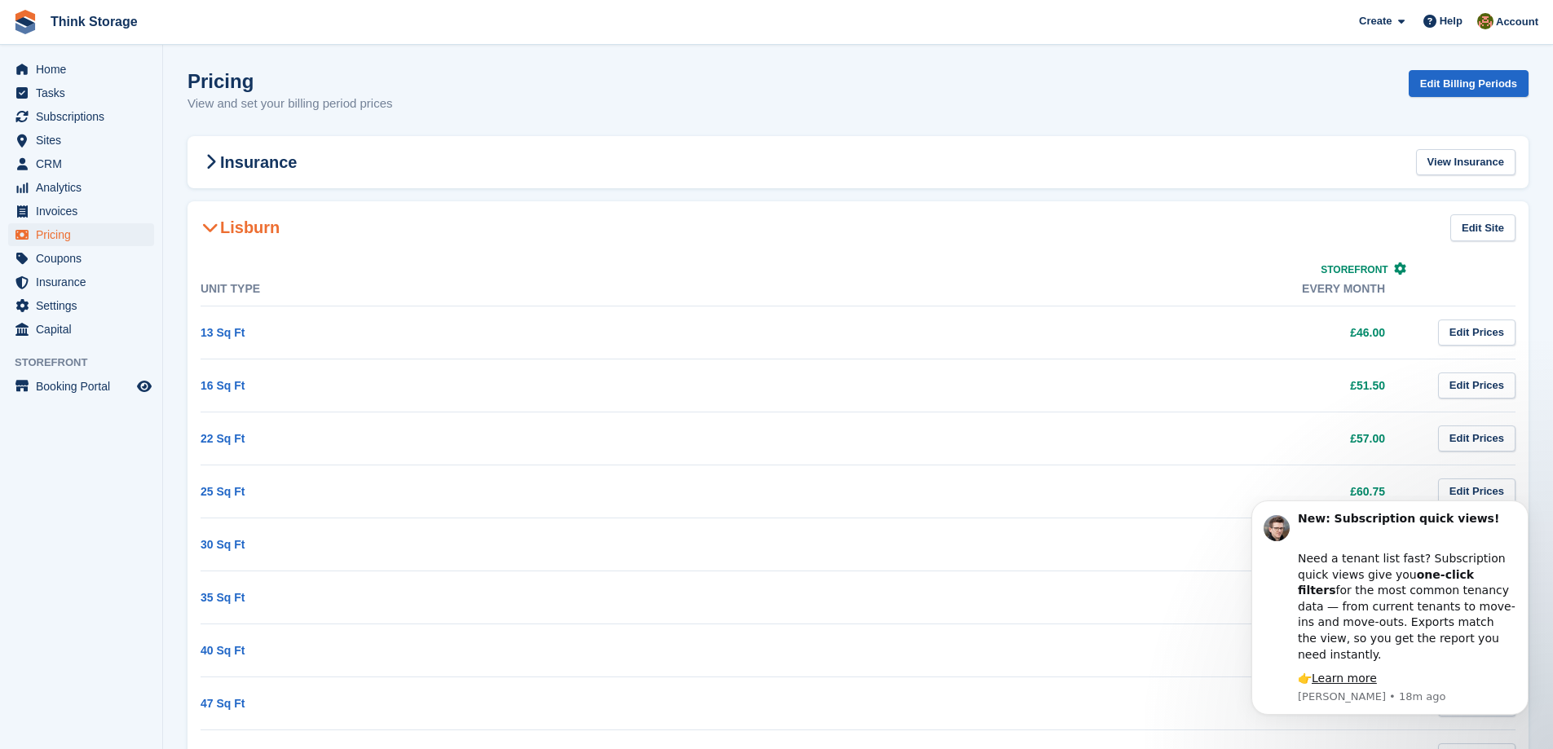
click at [1397, 270] on icon at bounding box center [1400, 268] width 12 height 12
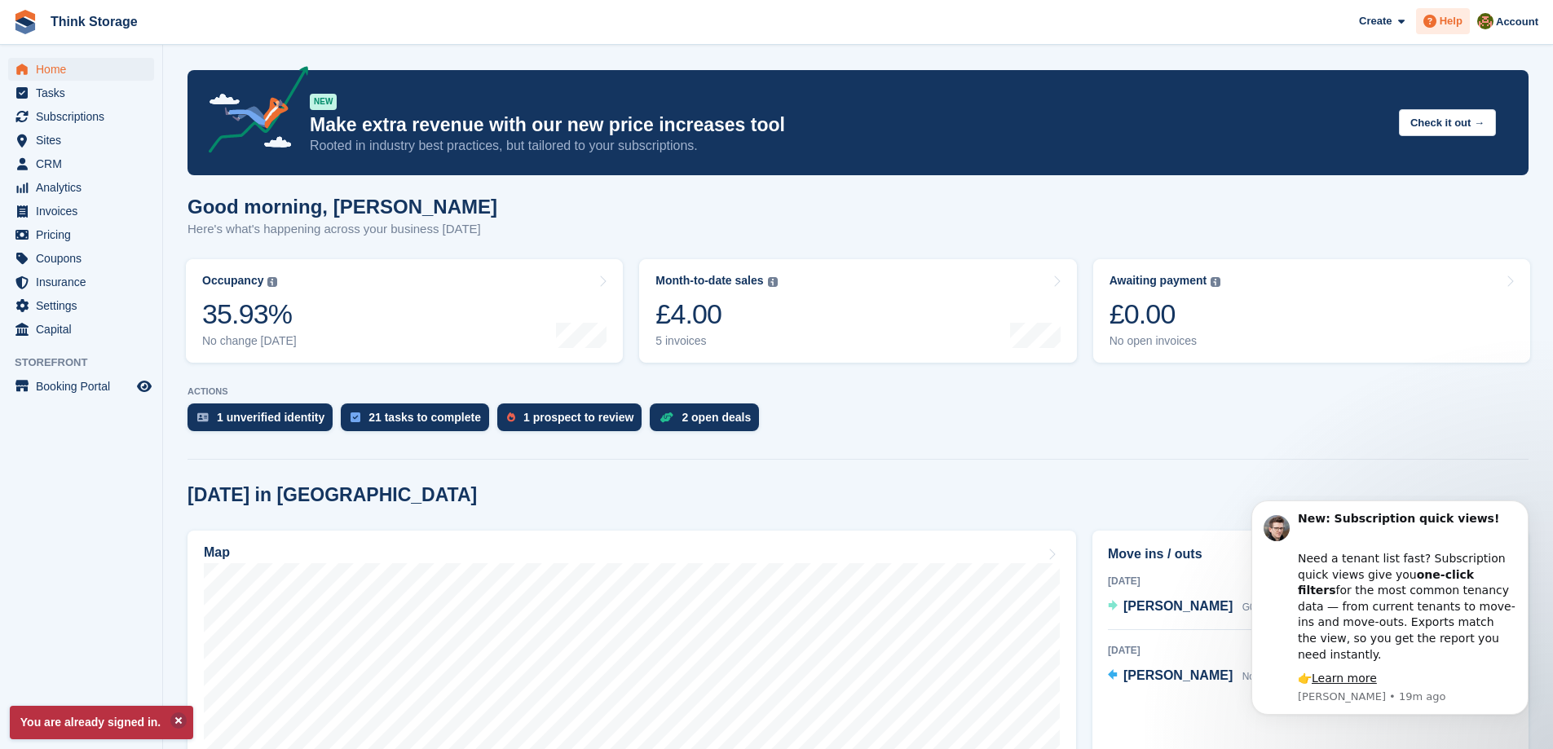
click at [1454, 25] on span "Help" at bounding box center [1450, 21] width 23 height 16
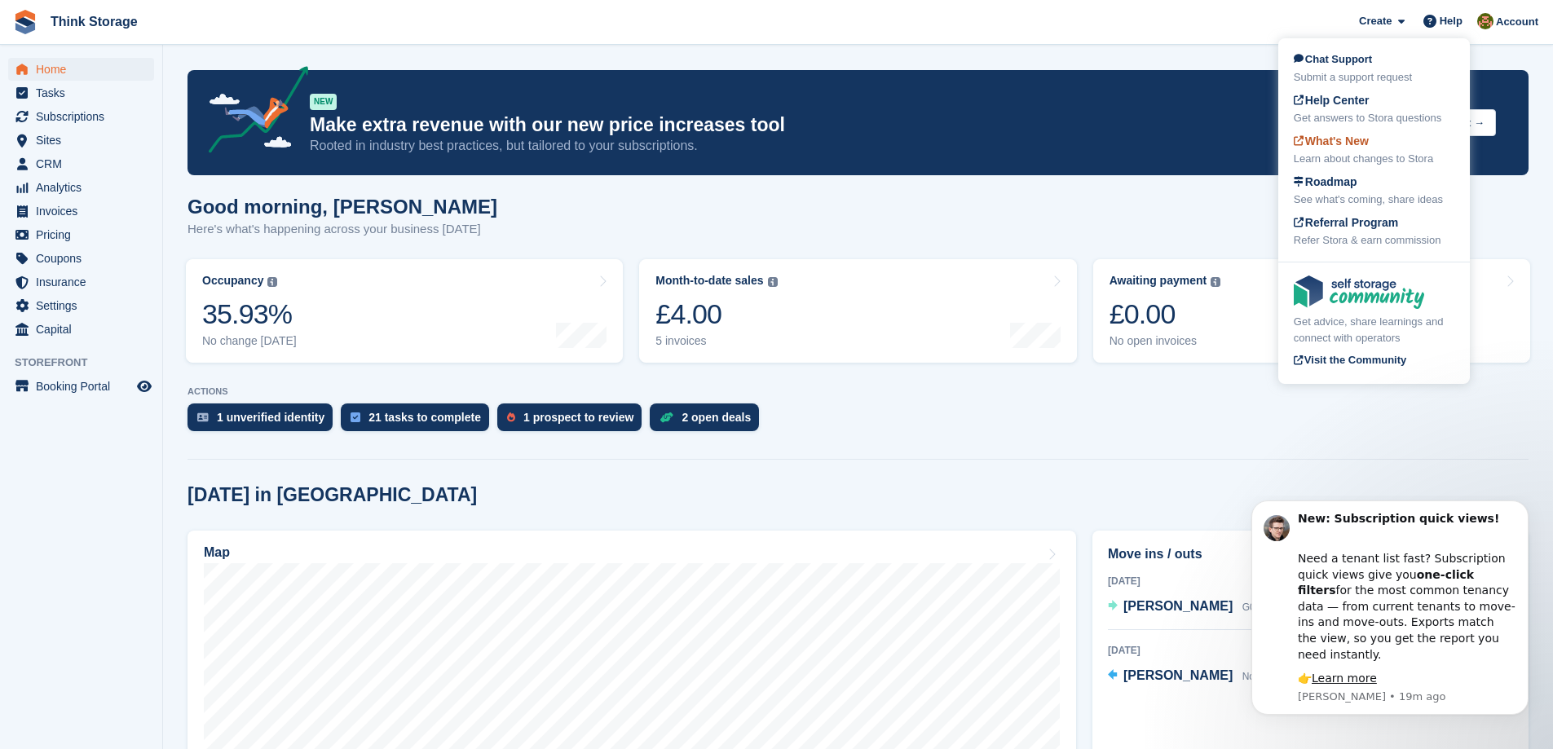
click at [1367, 139] on span "What's New" at bounding box center [1331, 140] width 75 height 13
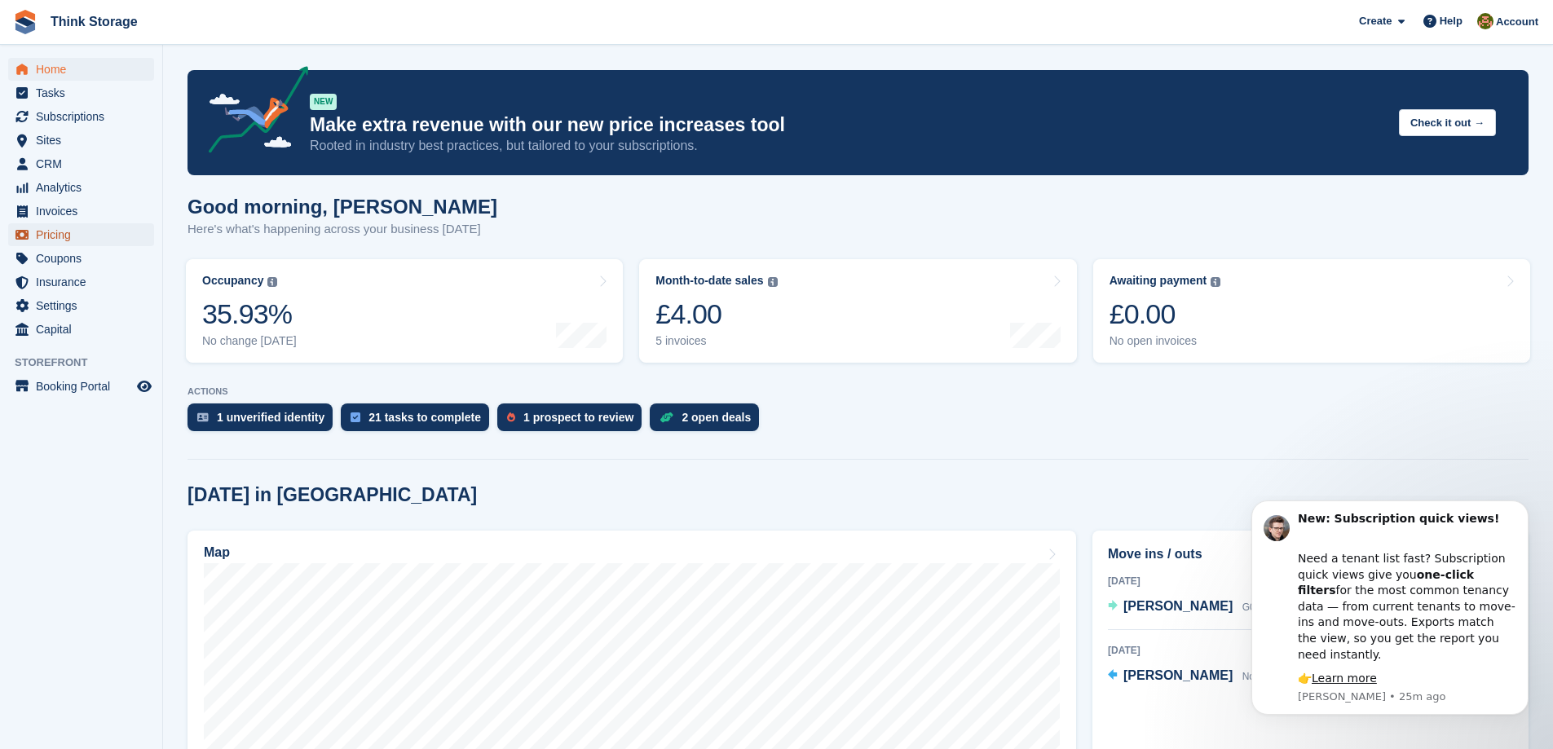
click at [39, 228] on span "Pricing" at bounding box center [85, 234] width 98 height 23
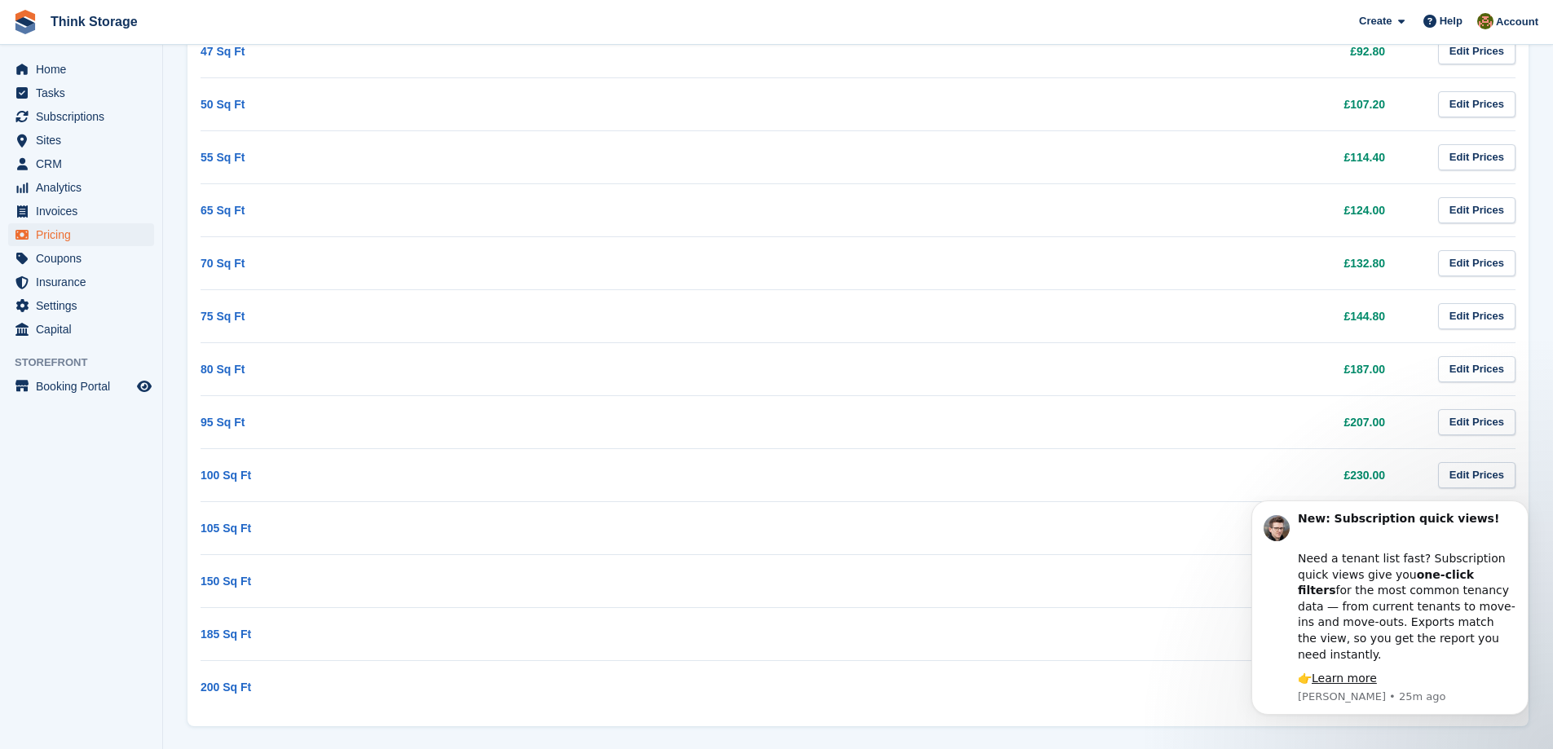
scroll to position [667, 0]
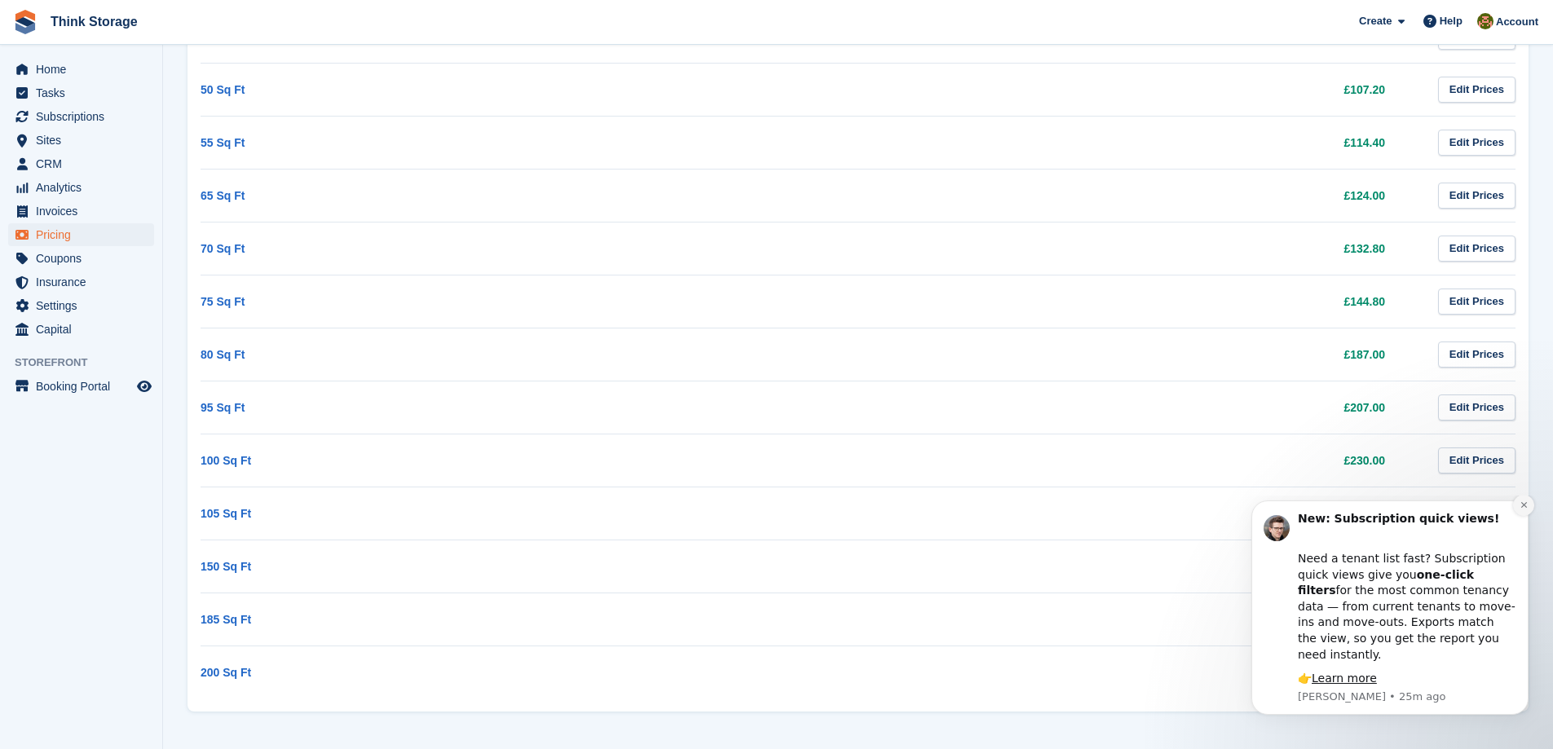
click at [1521, 509] on icon "Dismiss notification" at bounding box center [1523, 504] width 9 height 9
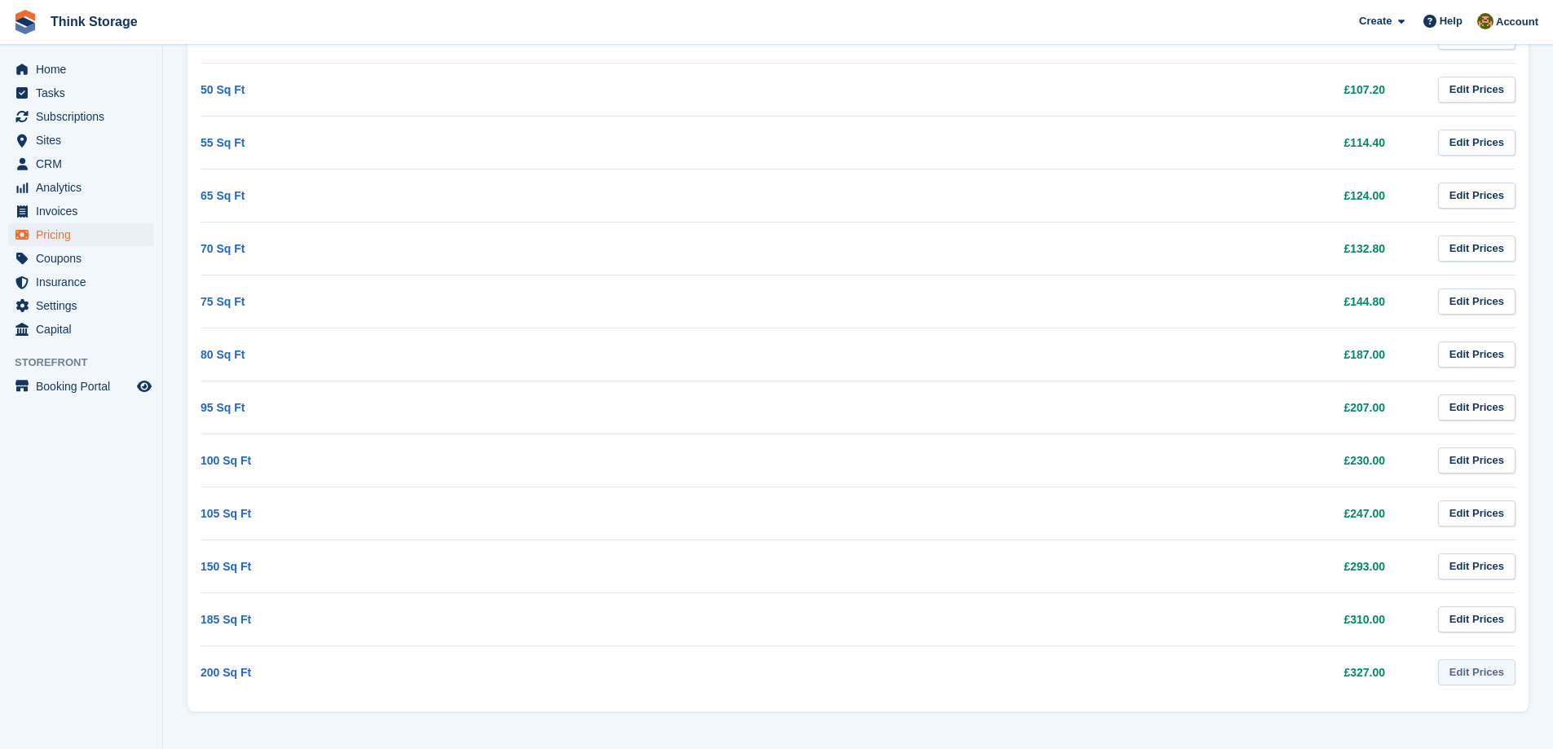
click at [1474, 674] on link "Edit Prices" at bounding box center [1476, 672] width 77 height 27
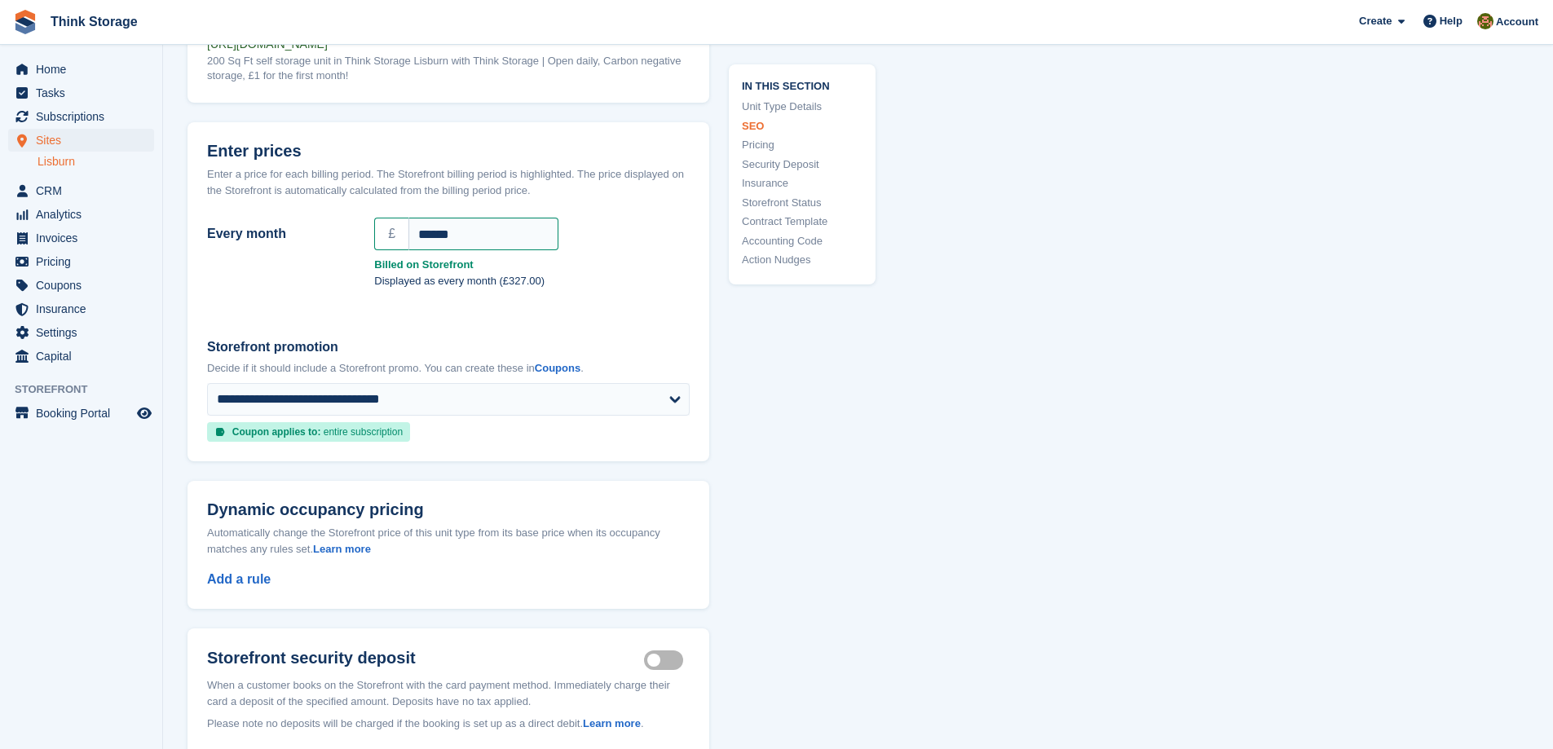
scroll to position [1357, 0]
click at [242, 579] on link "Add a rule" at bounding box center [239, 578] width 64 height 14
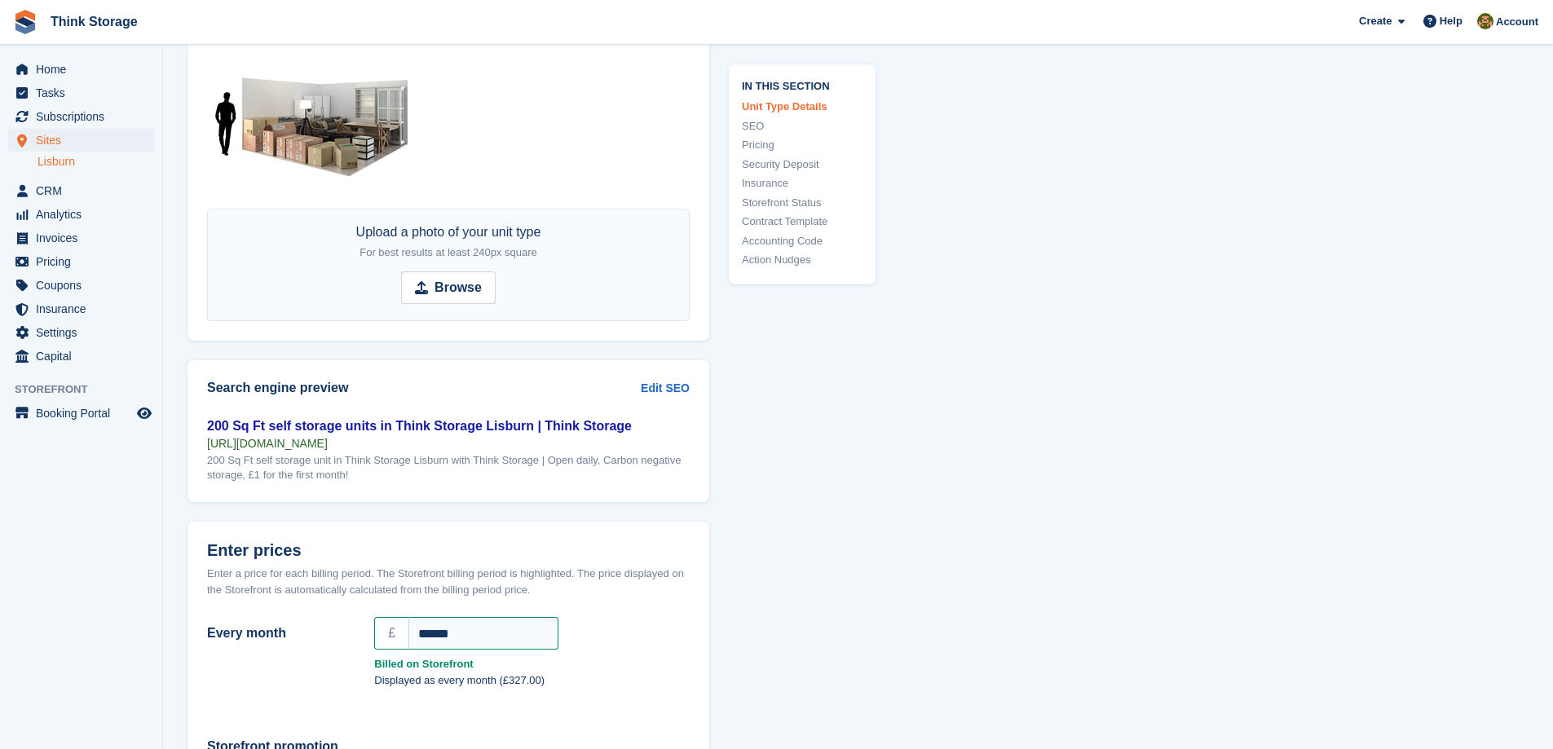
scroll to position [950, 0]
